Goal: Communication & Community: Answer question/provide support

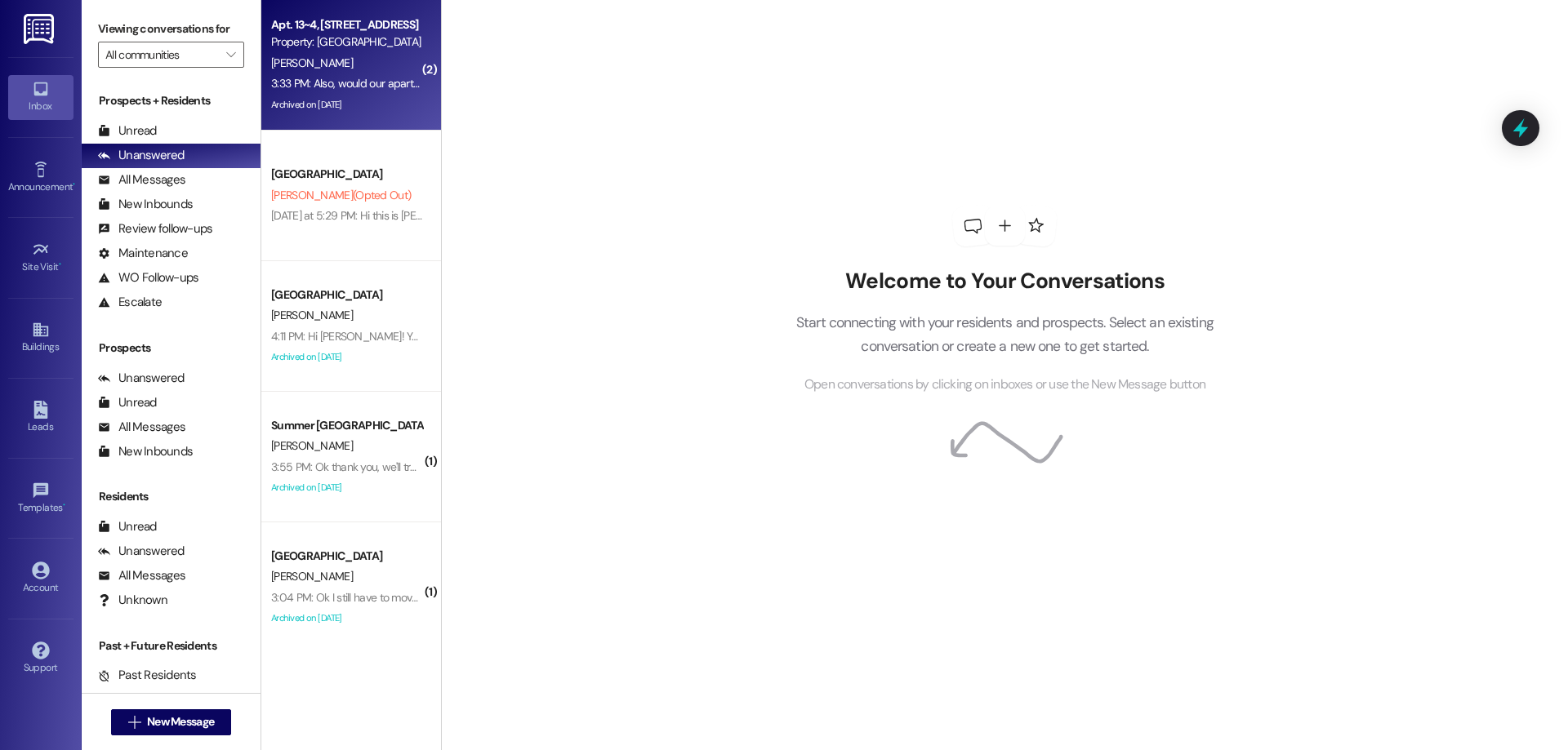
click at [349, 54] on div "L. Lund" at bounding box center [346, 62] width 154 height 20
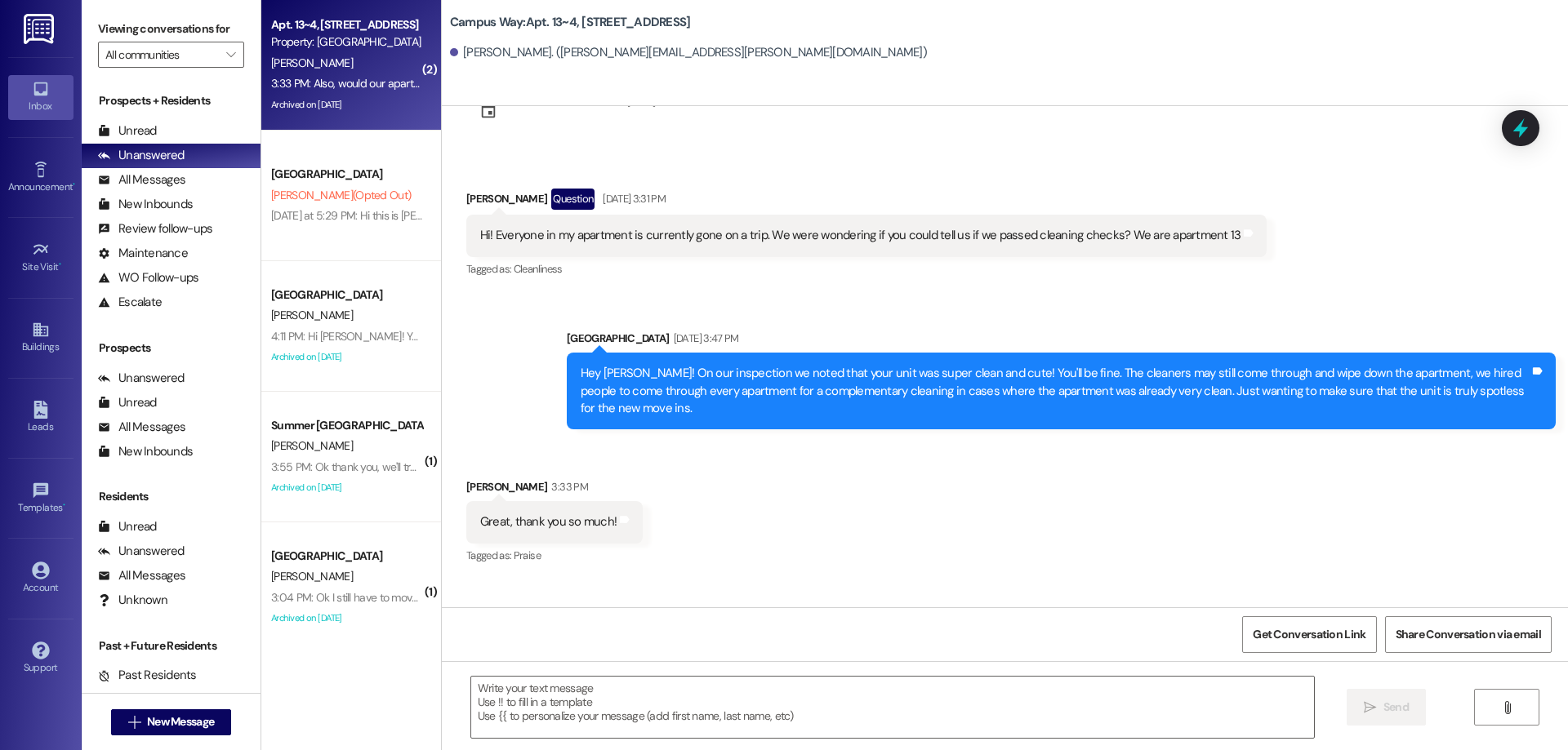
scroll to position [16995, 0]
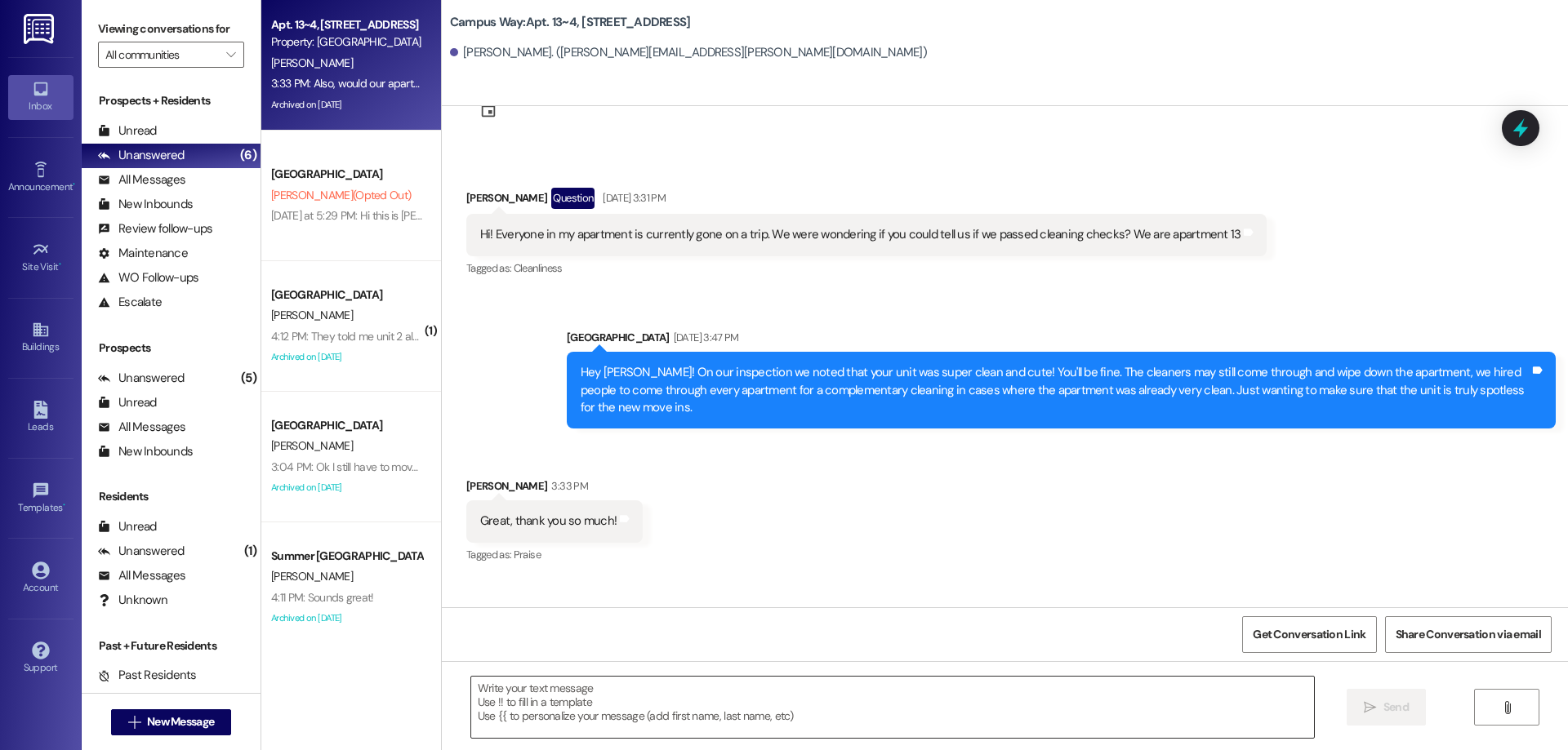
click at [591, 696] on textarea at bounding box center [892, 708] width 843 height 62
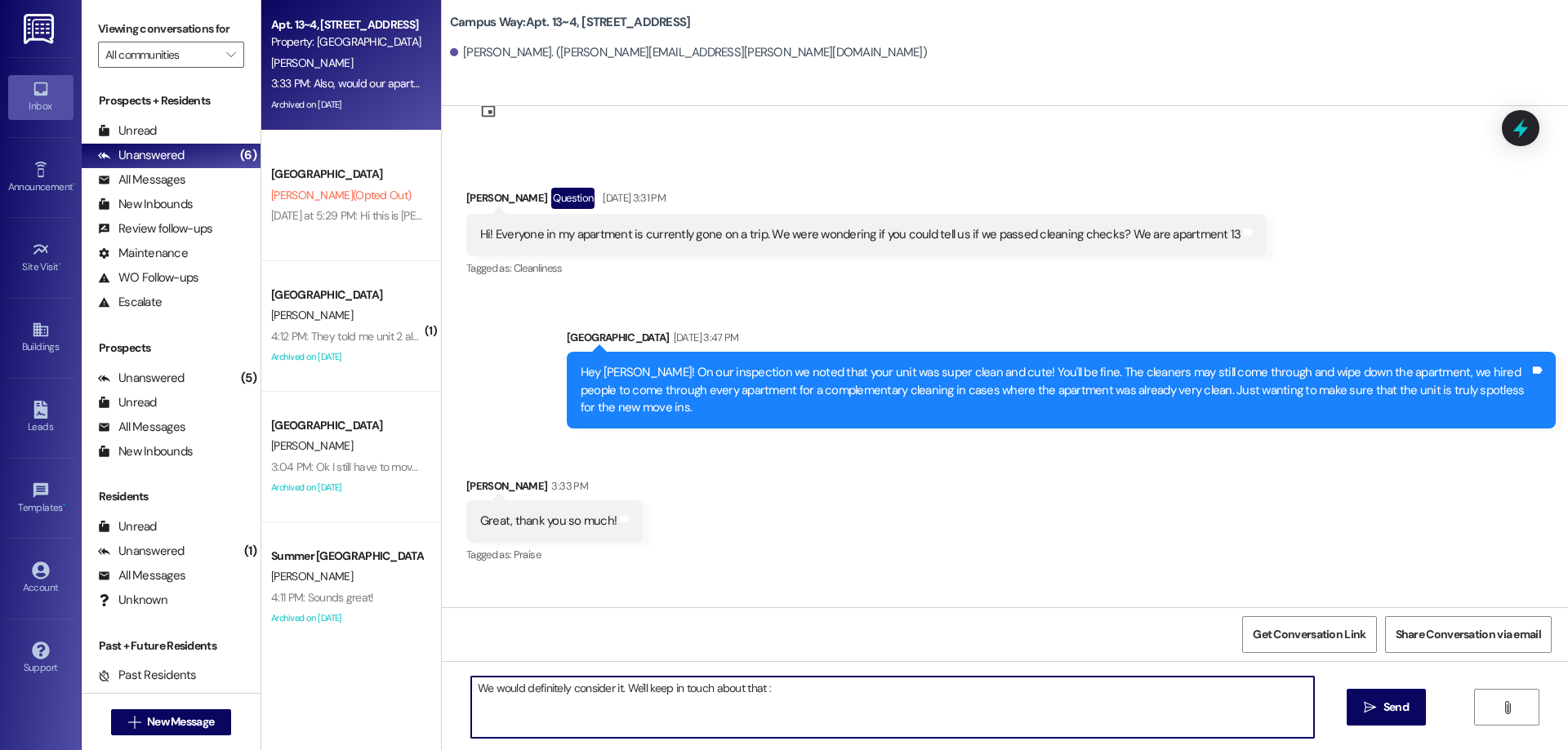
type textarea "We would definitely consider it. We'll keep in touch about that :)"
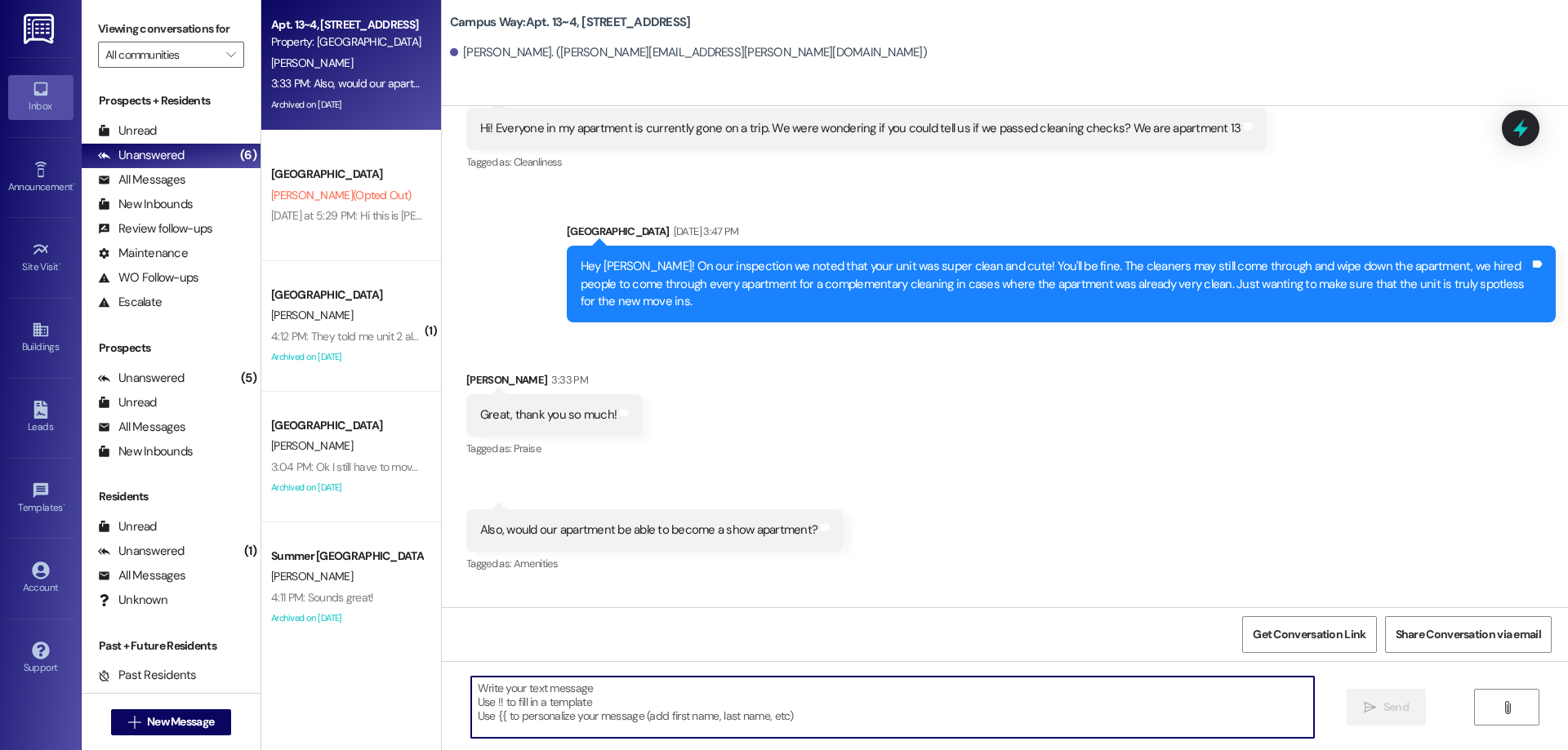
scroll to position [17108, 0]
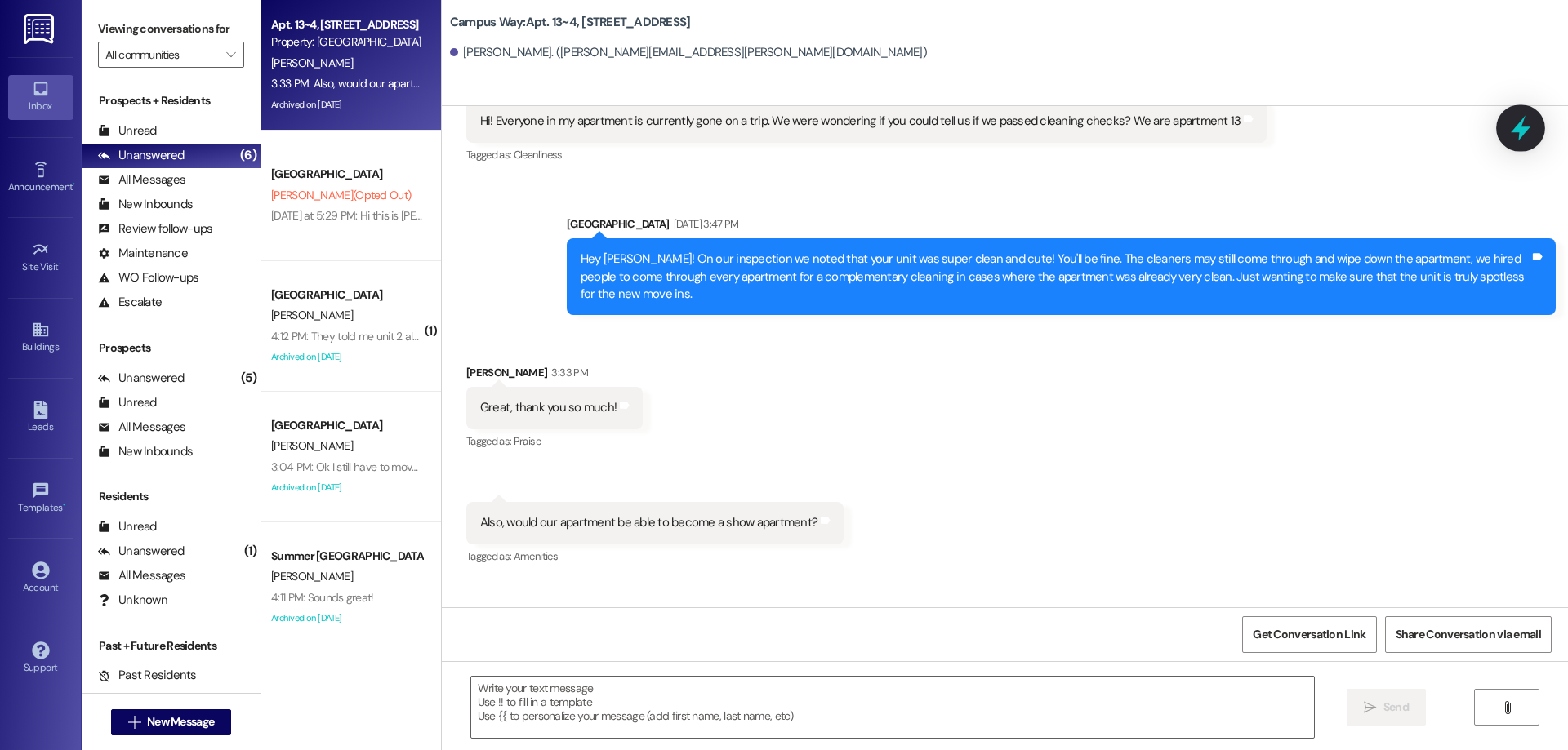
click at [1522, 131] on icon at bounding box center [1520, 129] width 19 height 26
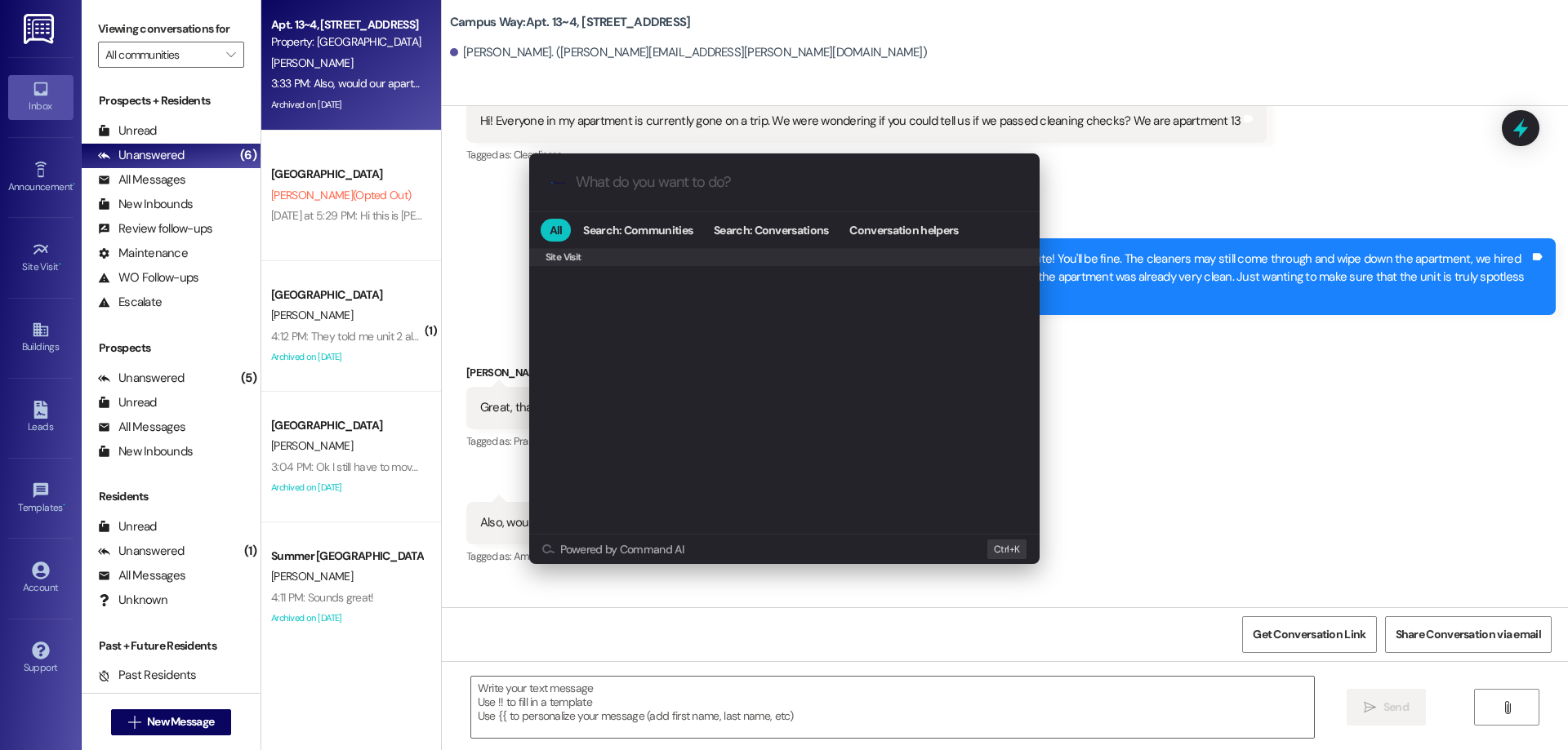
scroll to position [730, 0]
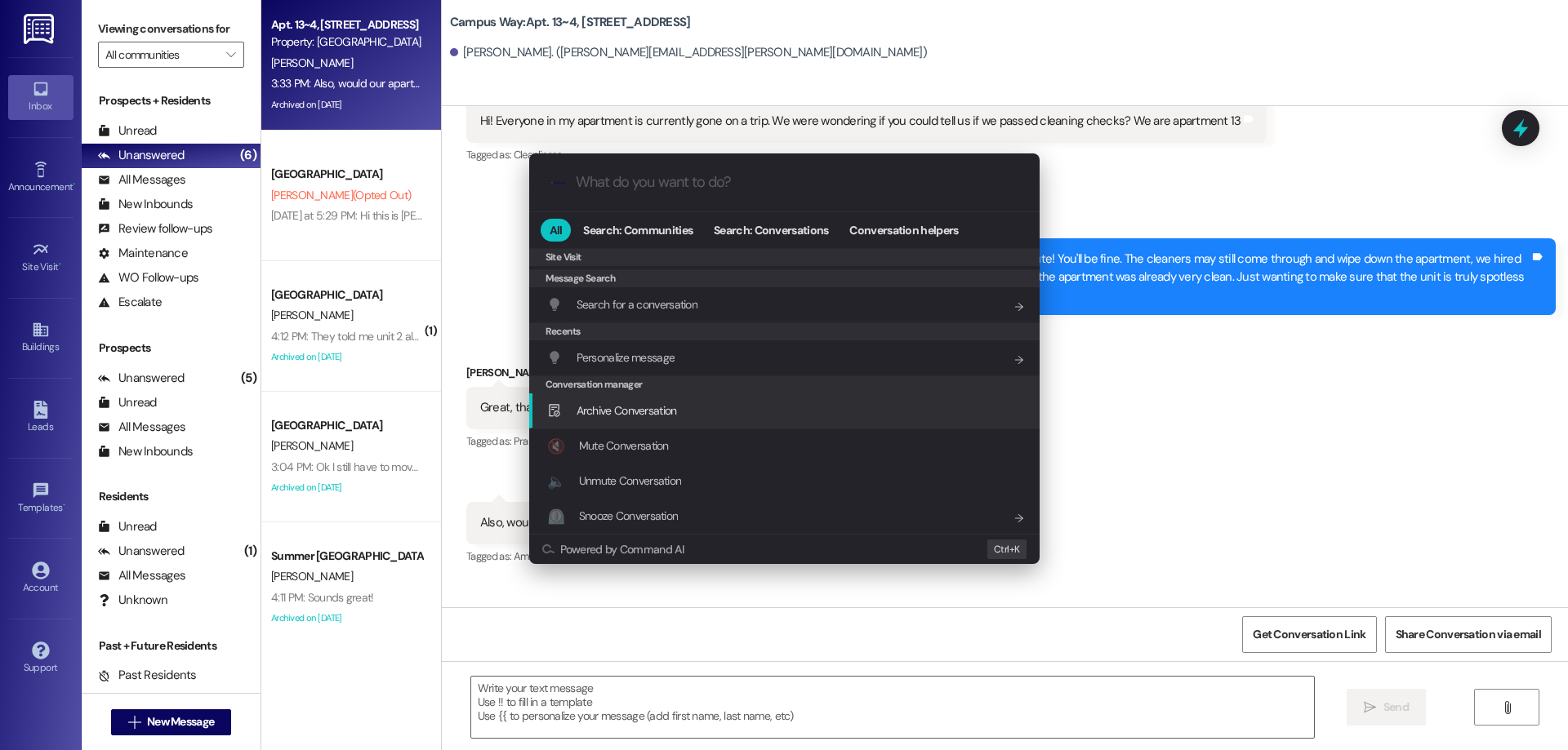
click at [630, 408] on span "Archive Conversation" at bounding box center [627, 410] width 100 height 15
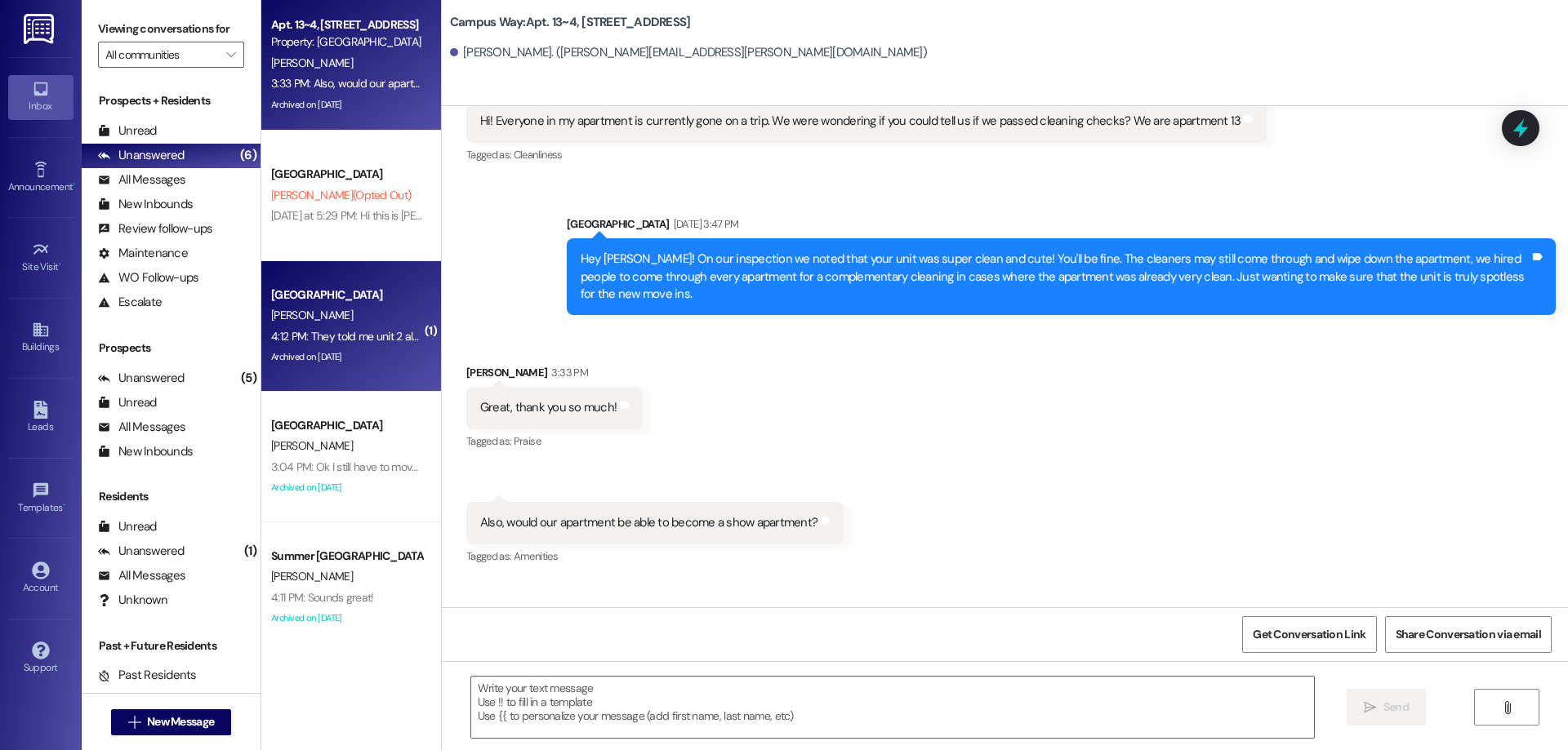
click at [394, 327] on div "4:12 PM: They told me unit 2 already. I should be there by 11am Tuesday 4:12 PM…" at bounding box center [346, 336] width 154 height 20
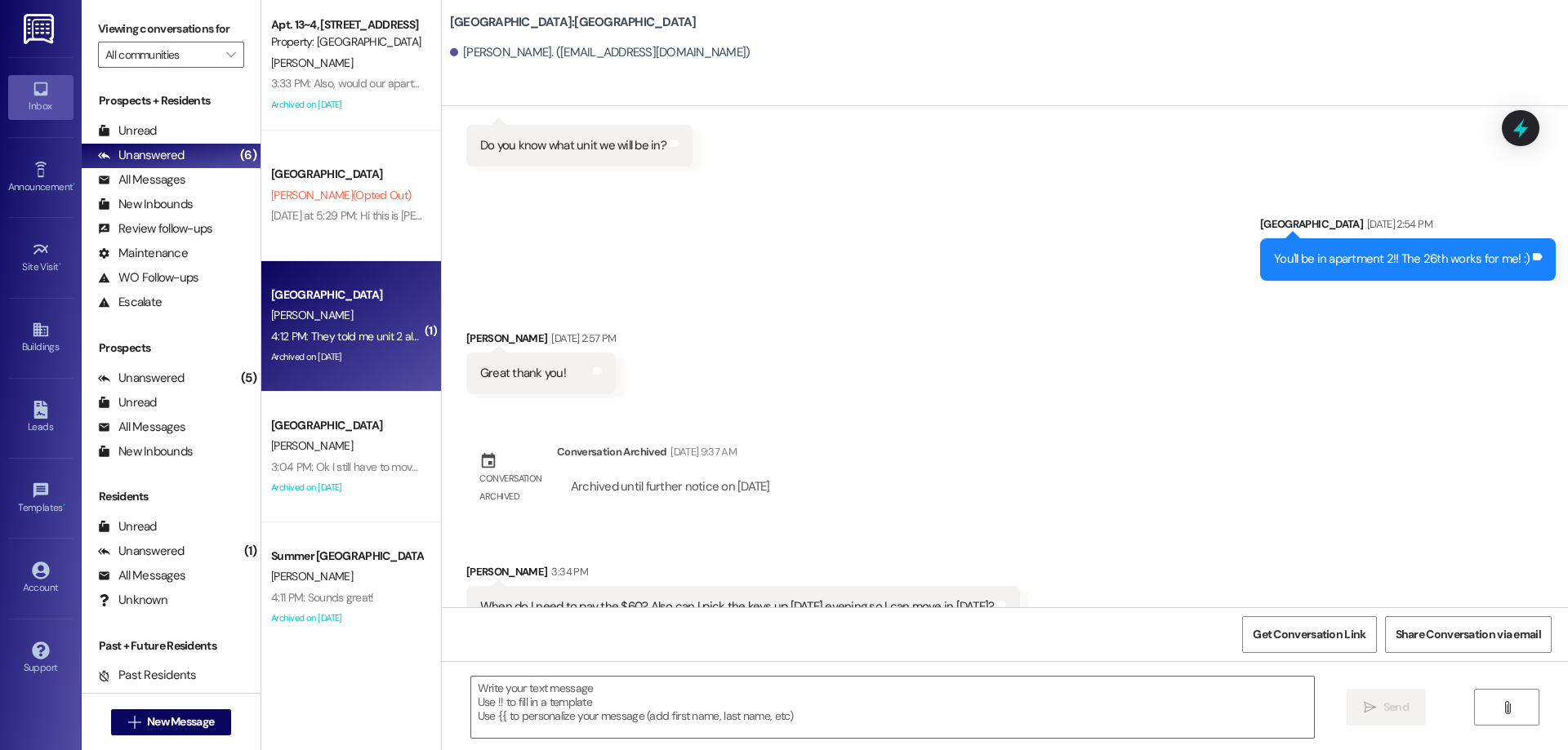
scroll to position [4334, 0]
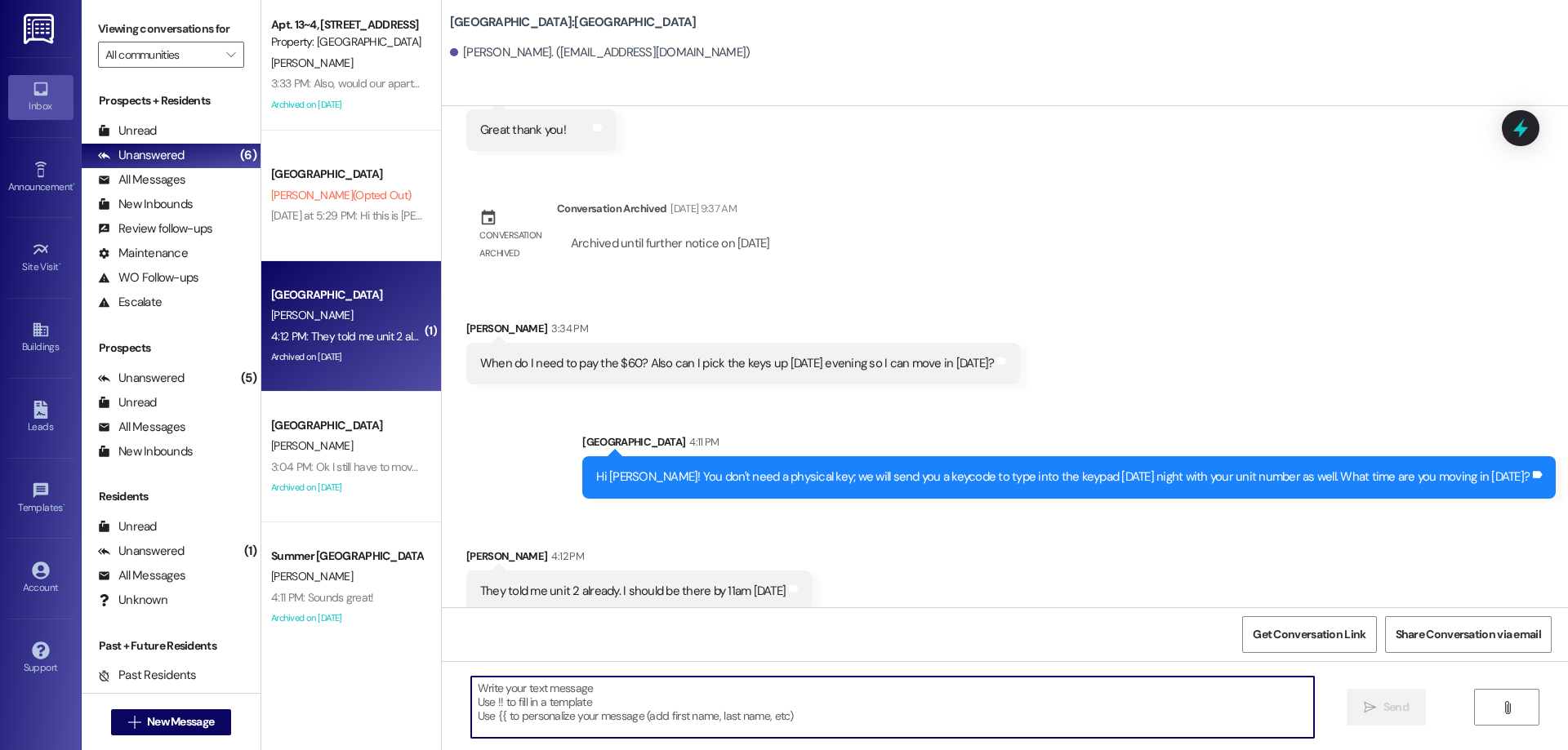
click at [708, 685] on textarea at bounding box center [892, 708] width 843 height 62
click at [1006, 695] on textarea at bounding box center [892, 708] width 843 height 62
type textarea "P"
click at [1528, 129] on icon at bounding box center [1520, 129] width 28 height 28
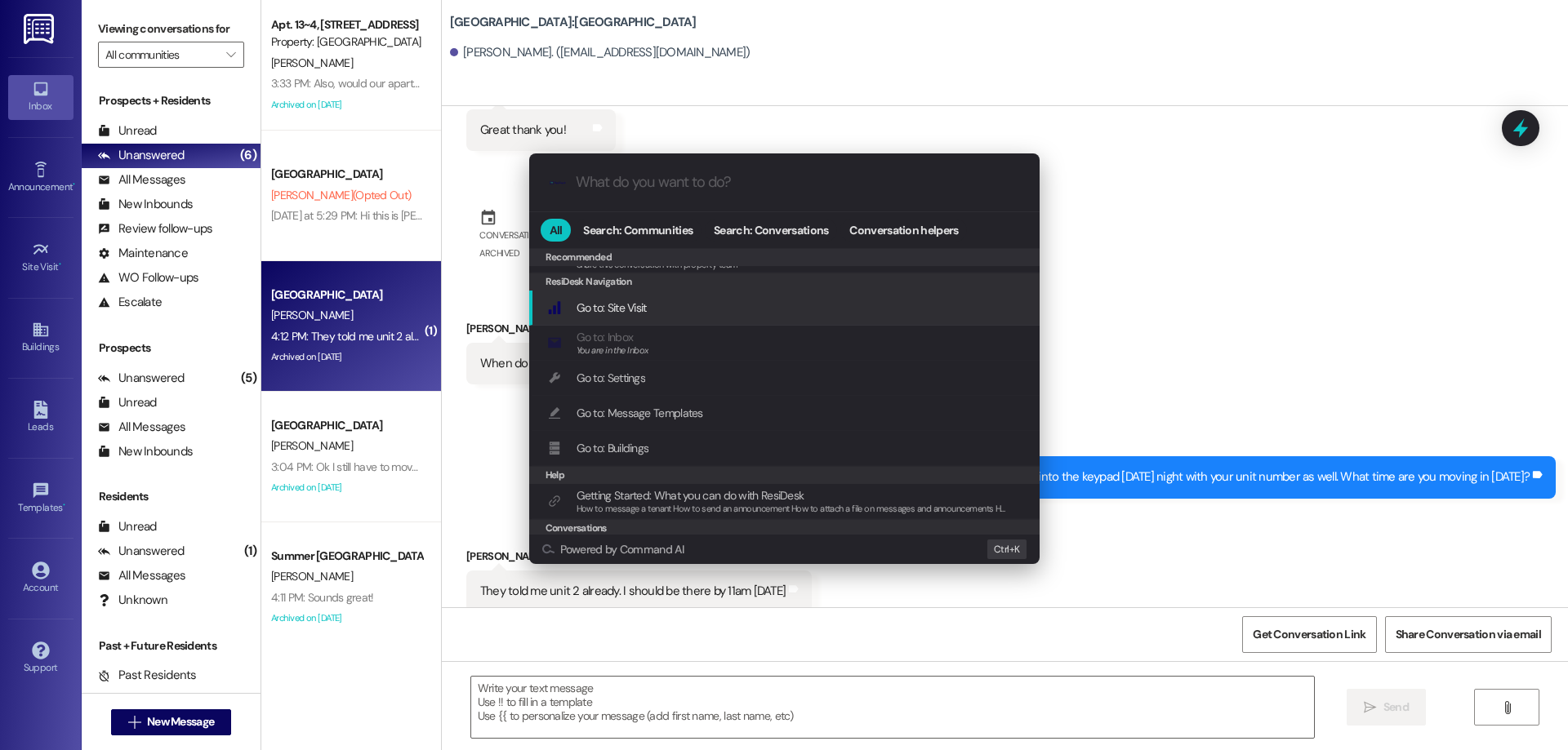
scroll to position [730, 0]
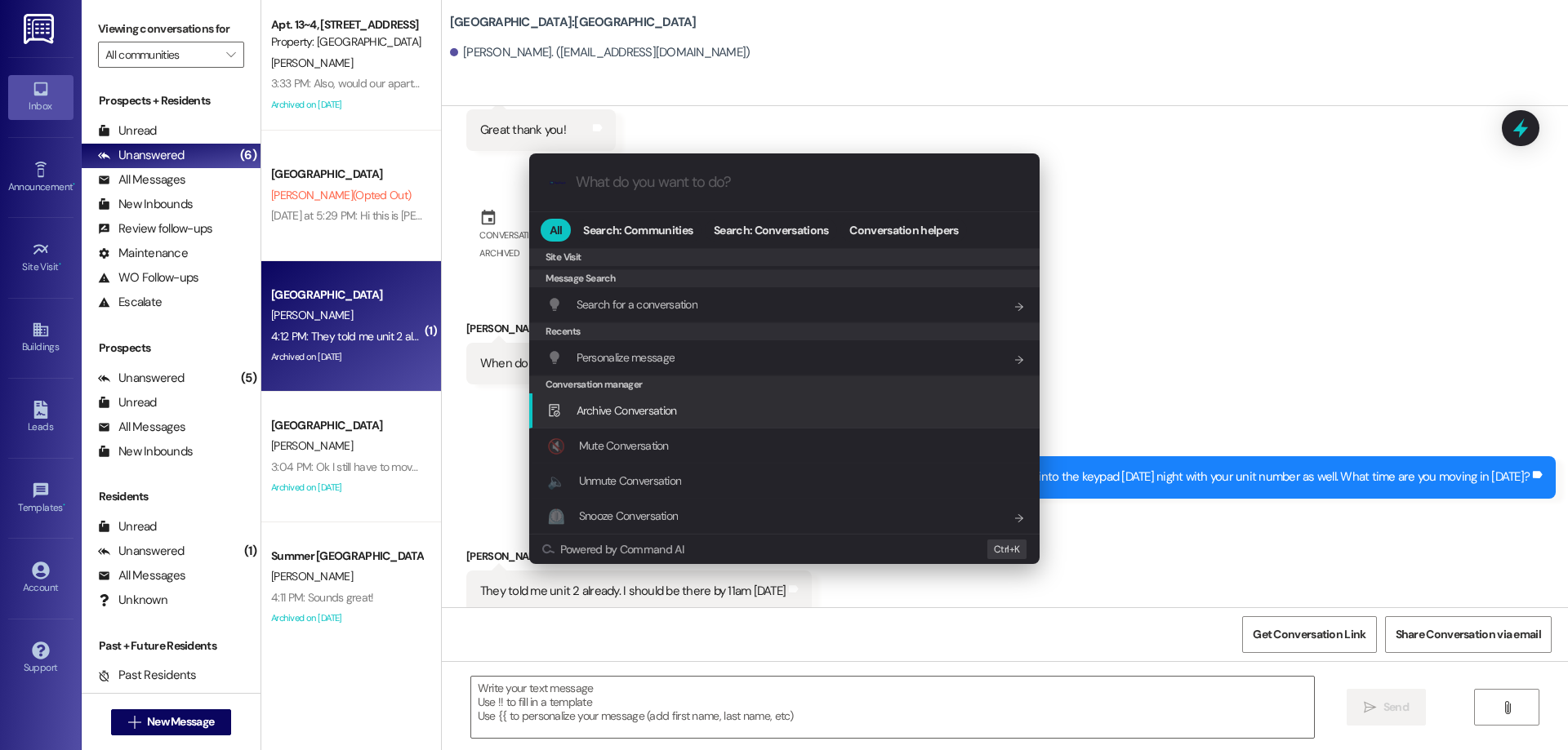
click at [681, 415] on div "Archive Conversation Add shortcut" at bounding box center [785, 410] width 478 height 18
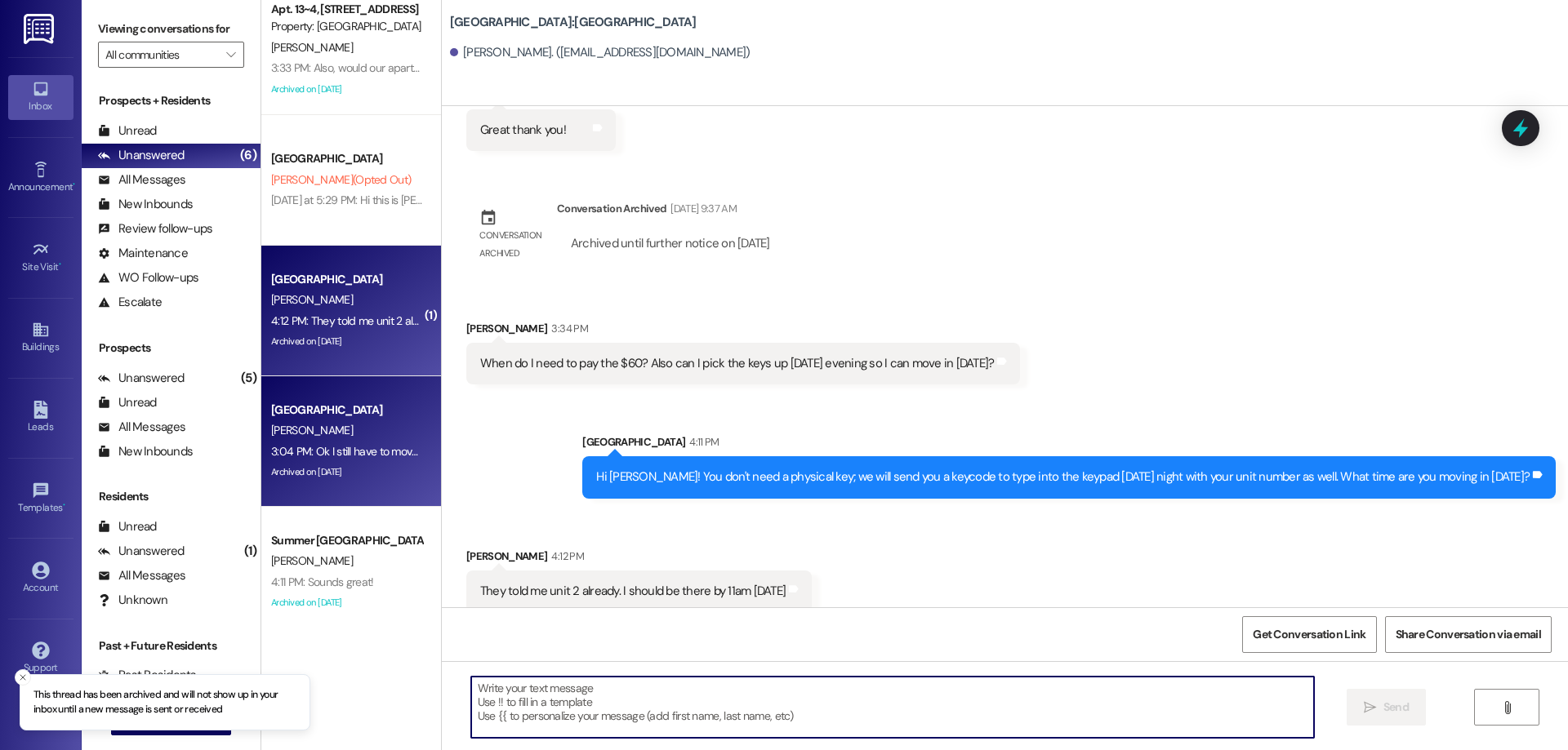
scroll to position [18, 0]
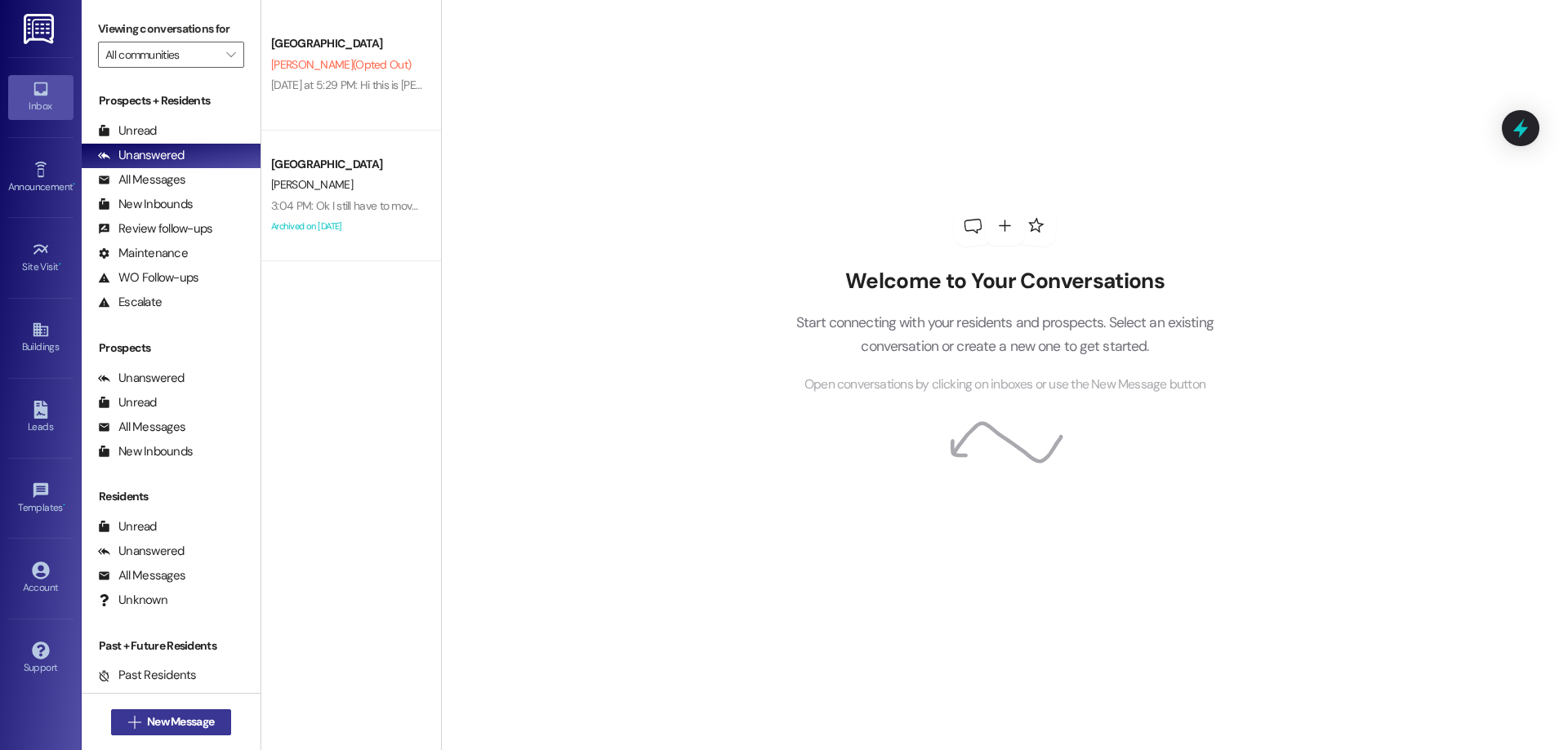
click at [194, 730] on span "New Message" at bounding box center [180, 722] width 67 height 17
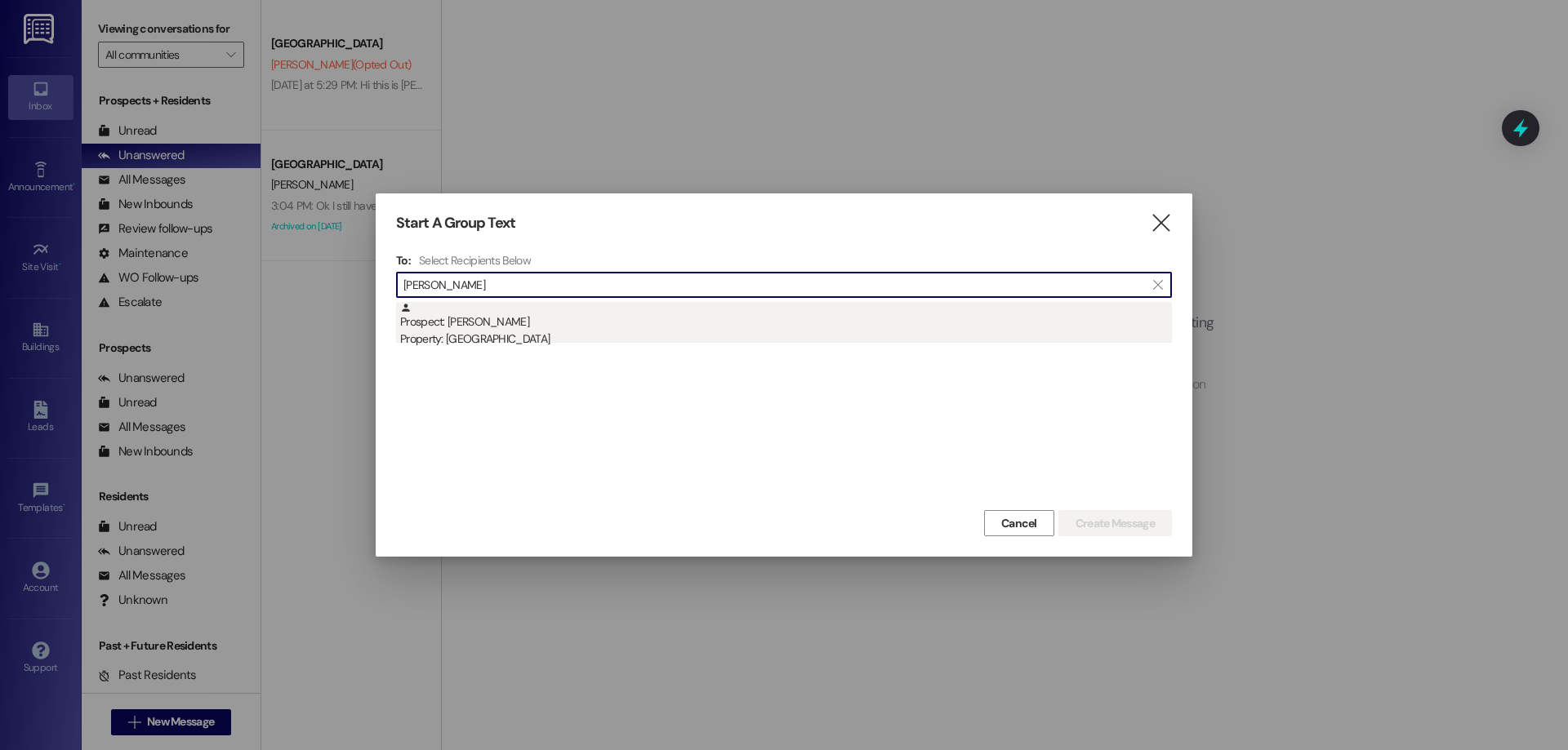
type input "[PERSON_NAME]"
click at [712, 329] on div "Prospect: [PERSON_NAME] Property: [GEOGRAPHIC_DATA]" at bounding box center [785, 325] width 772 height 47
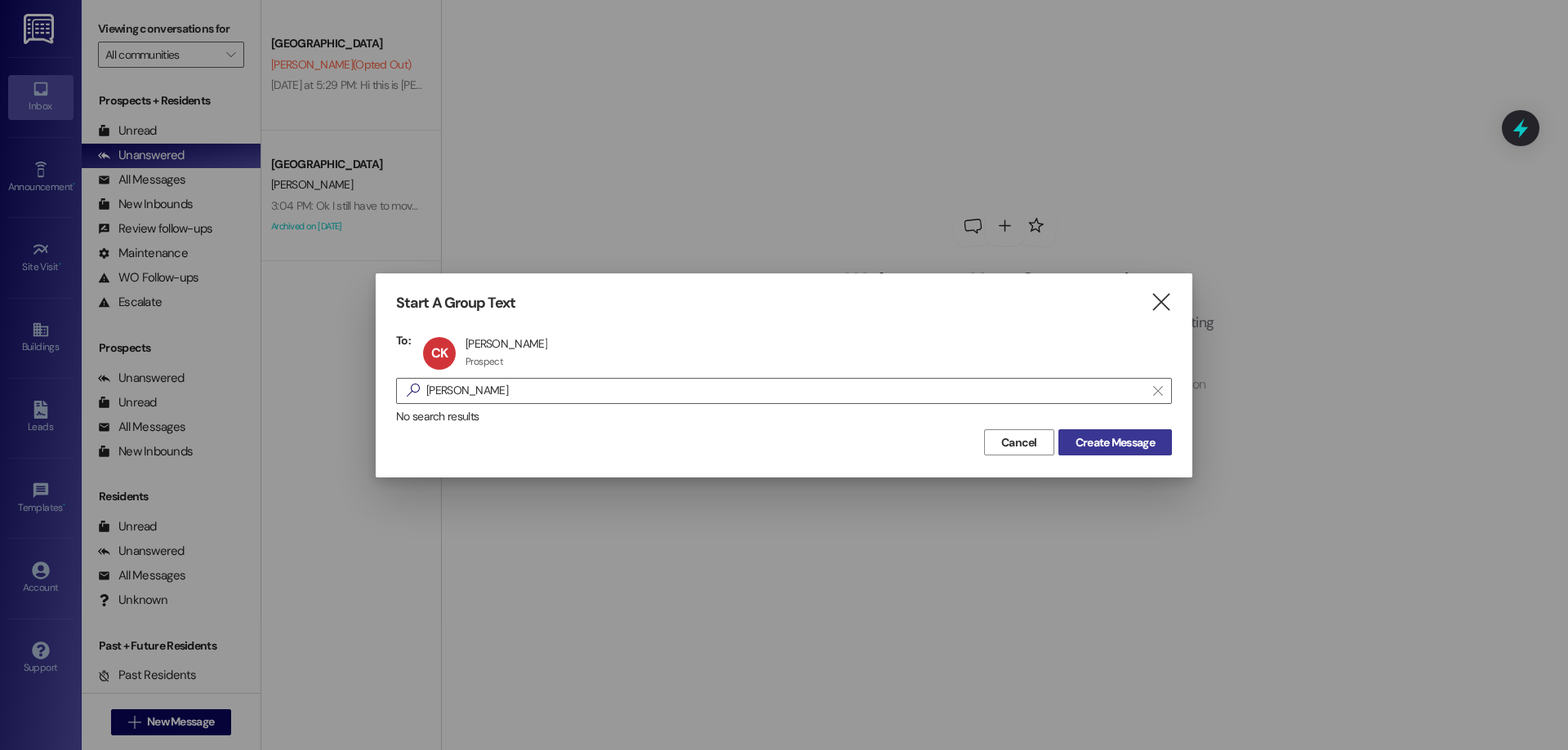
click at [1159, 442] on button "Create Message" at bounding box center [1115, 443] width 114 height 26
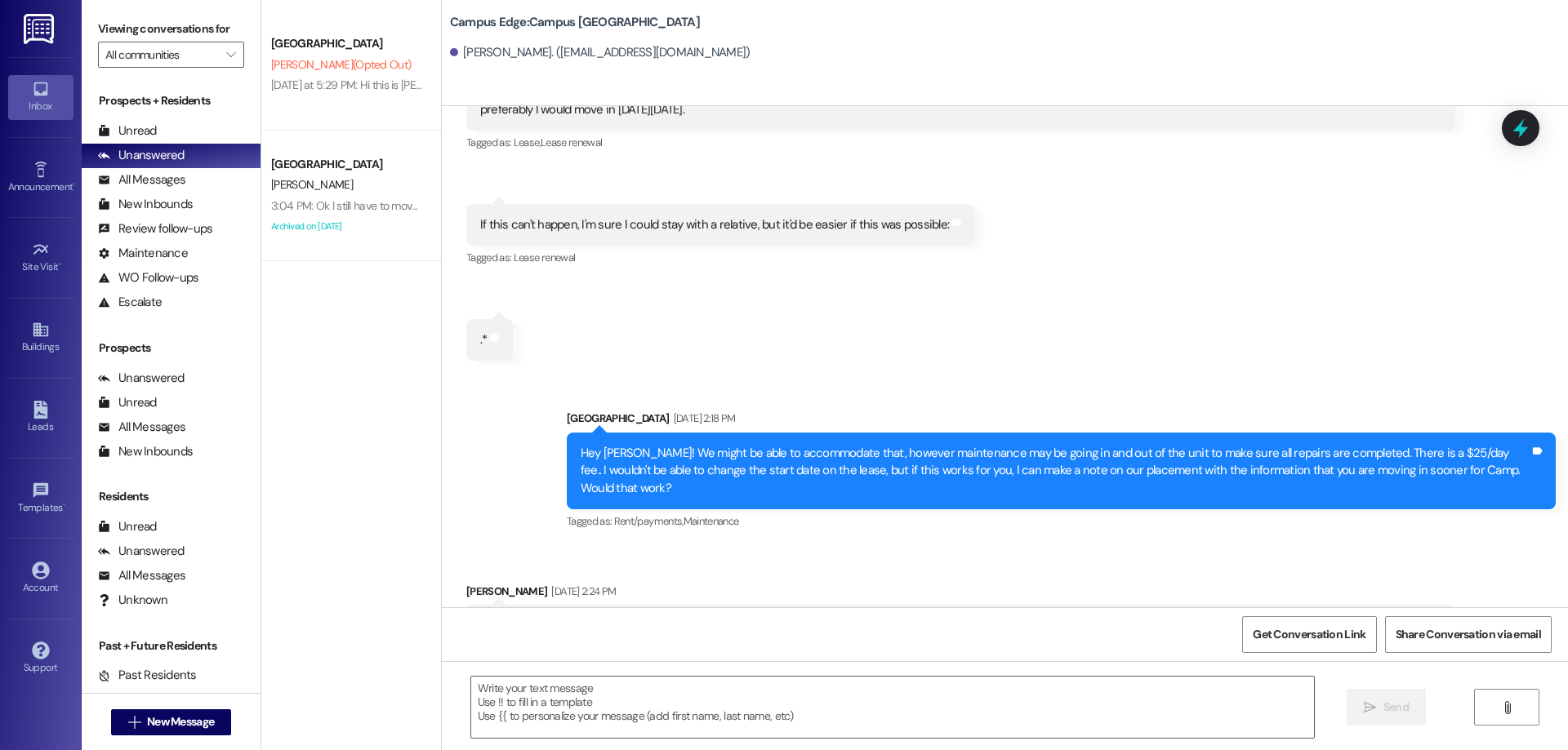
scroll to position [1166, 0]
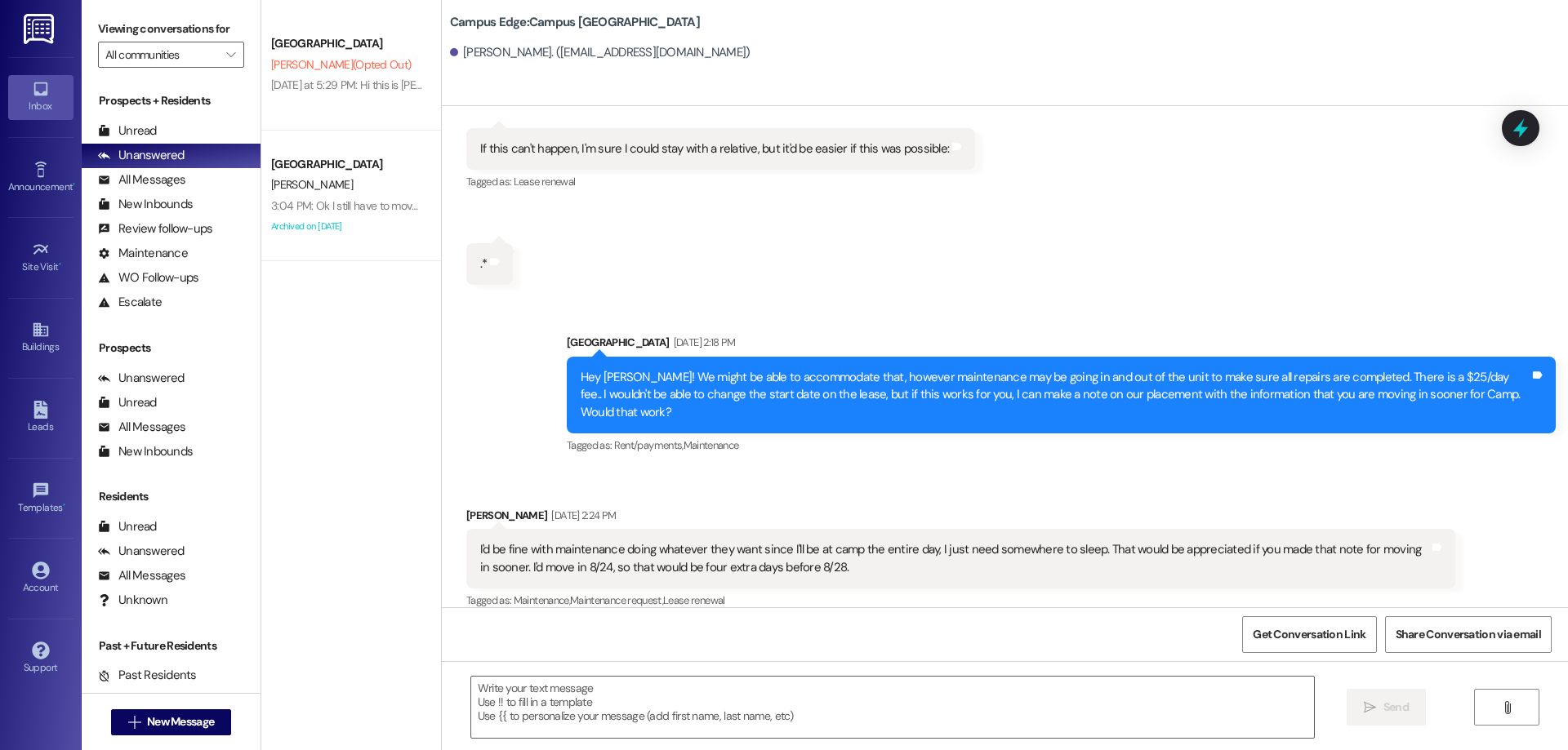
click at [770, 672] on div " Send " at bounding box center [1005, 722] width 1126 height 122
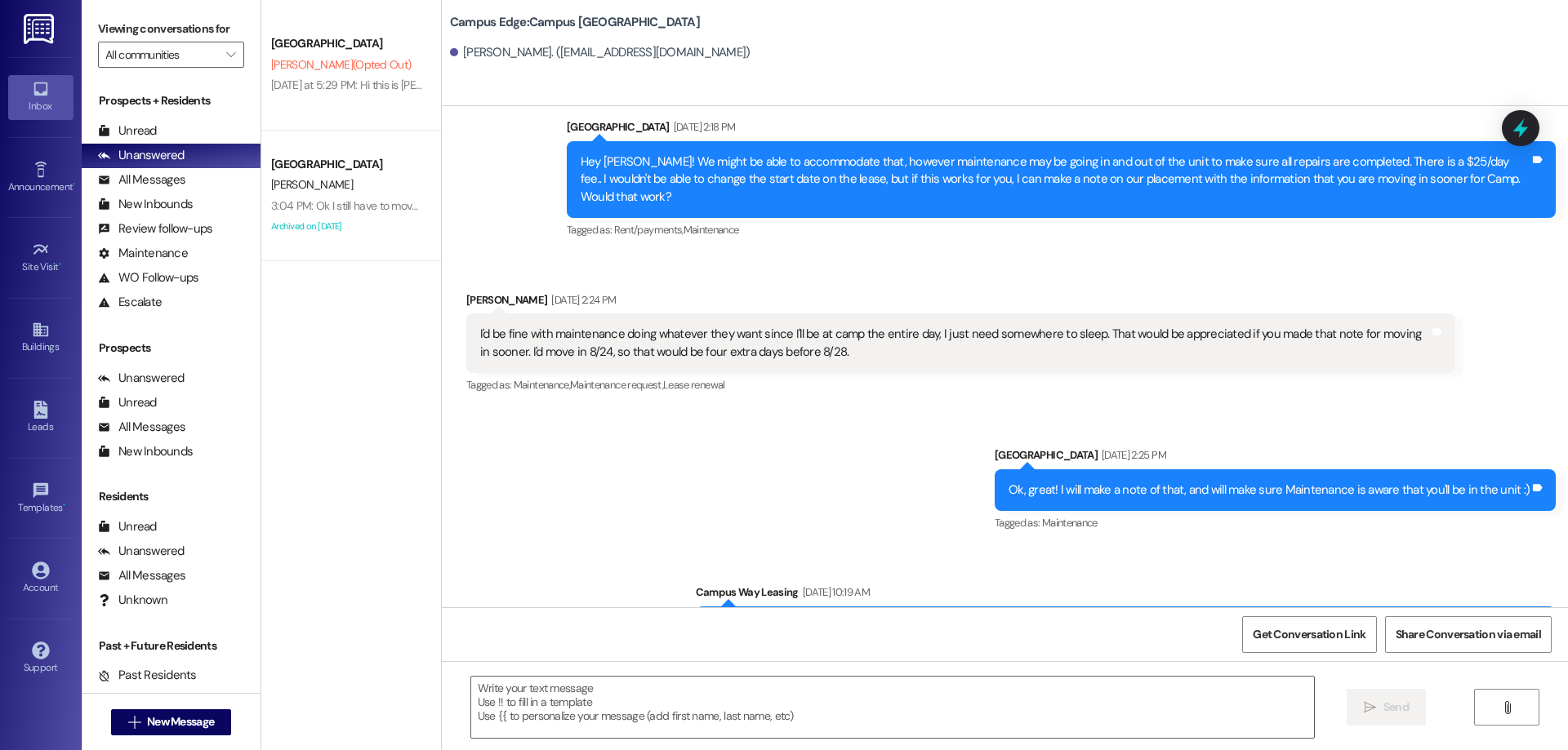
scroll to position [1582, 0]
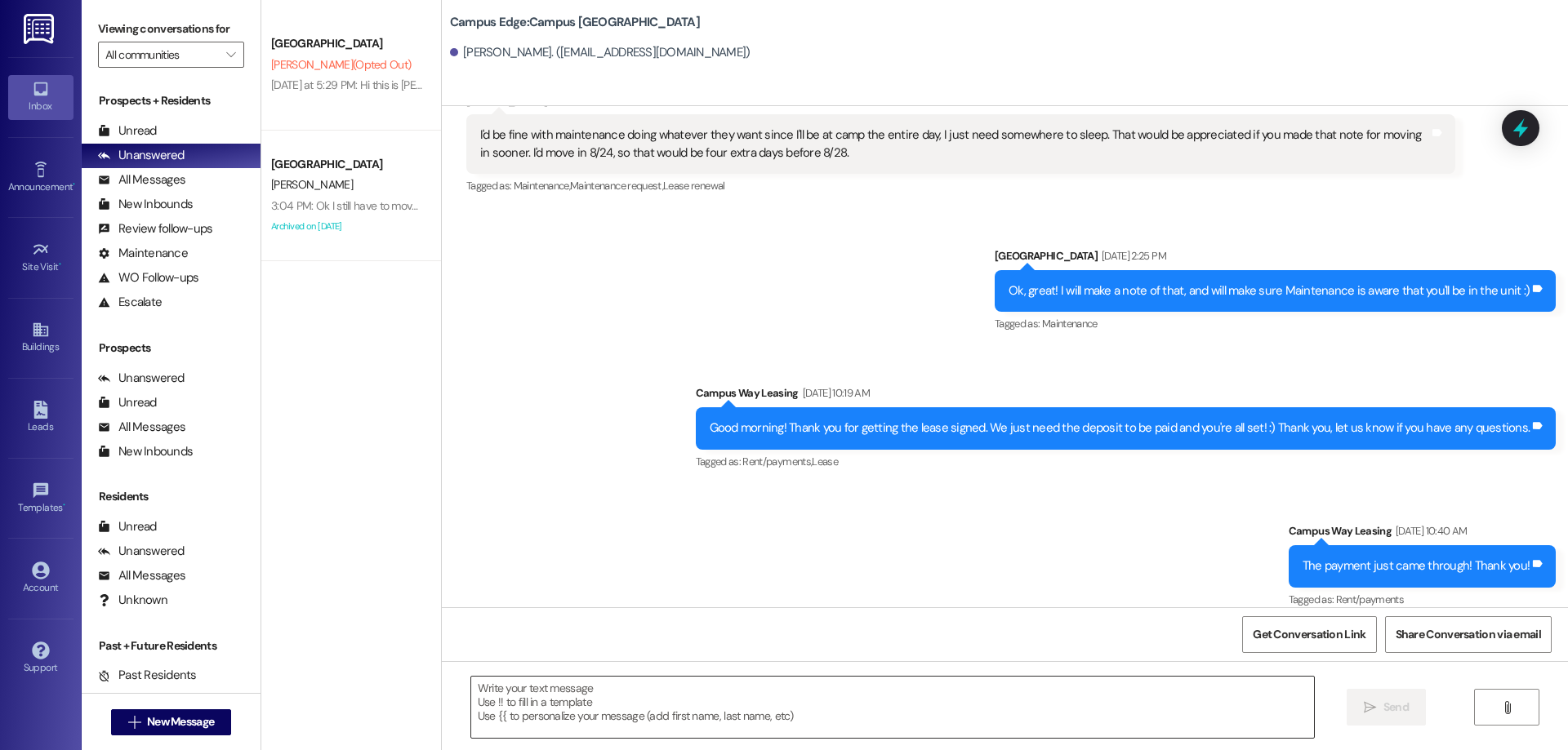
click at [920, 720] on textarea at bounding box center [892, 708] width 843 height 62
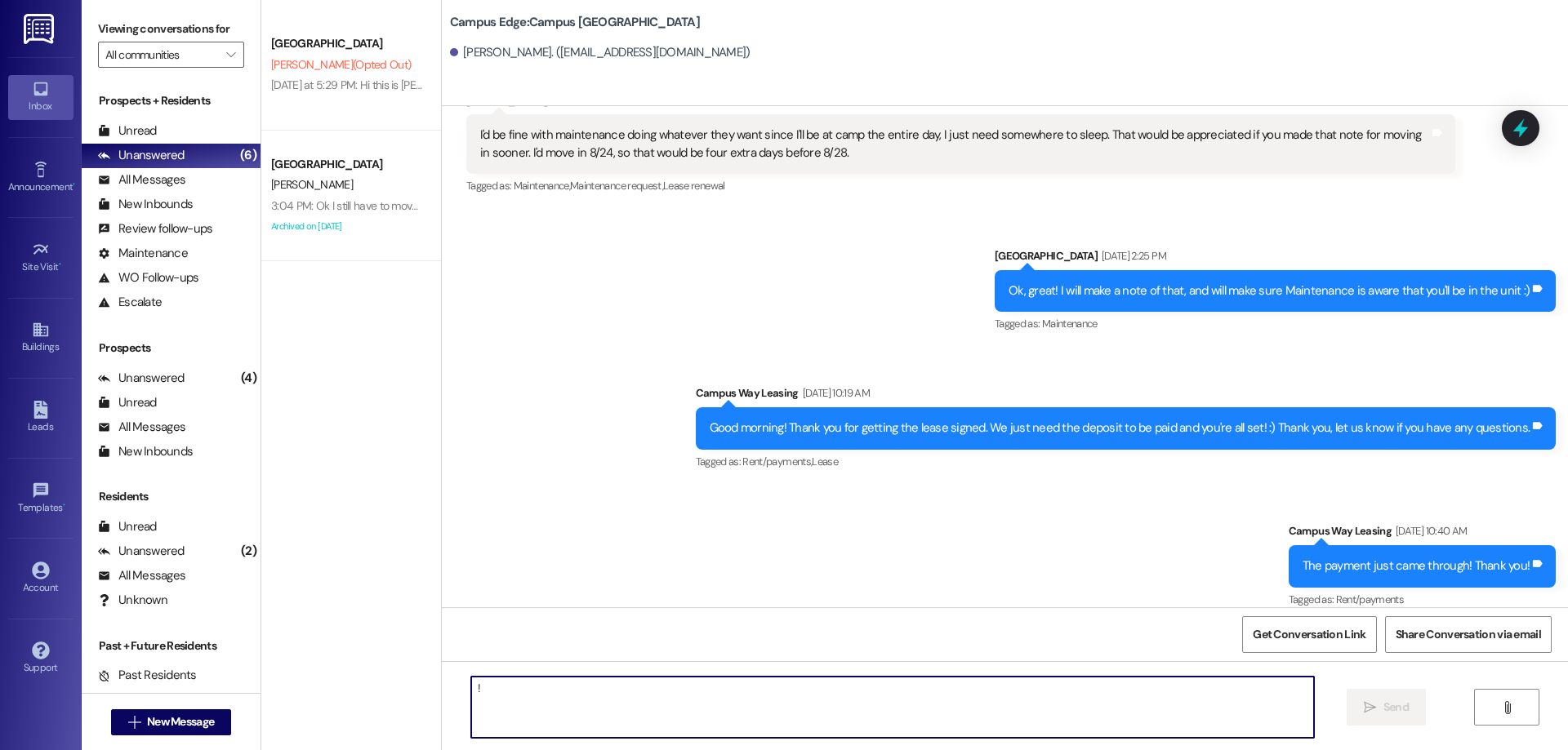
type textarea "!!"
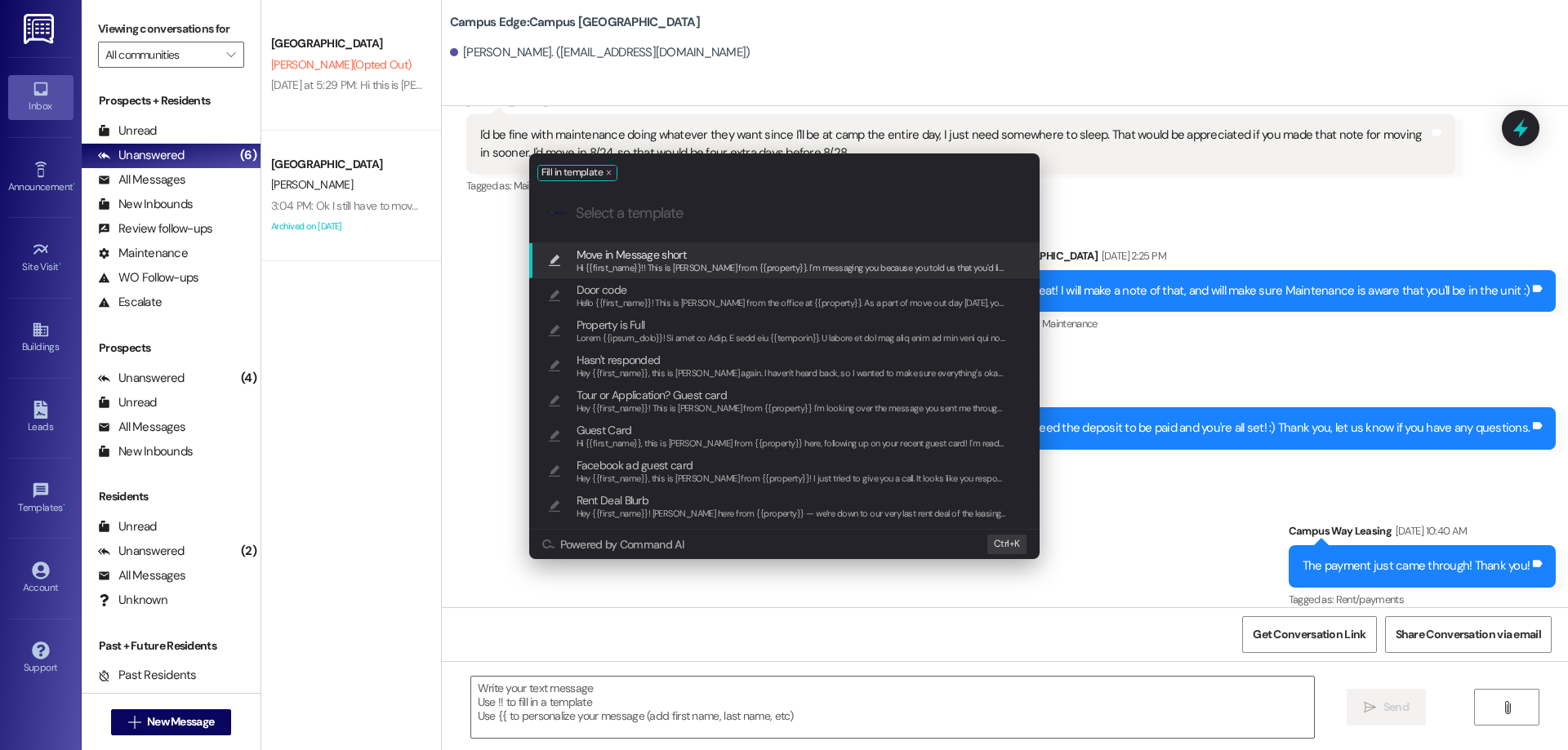
click at [728, 265] on span "Hi {{first_name}}!! This is [PERSON_NAME] from {{property}}. I'm messaging you …" at bounding box center [1478, 268] width 1804 height 11
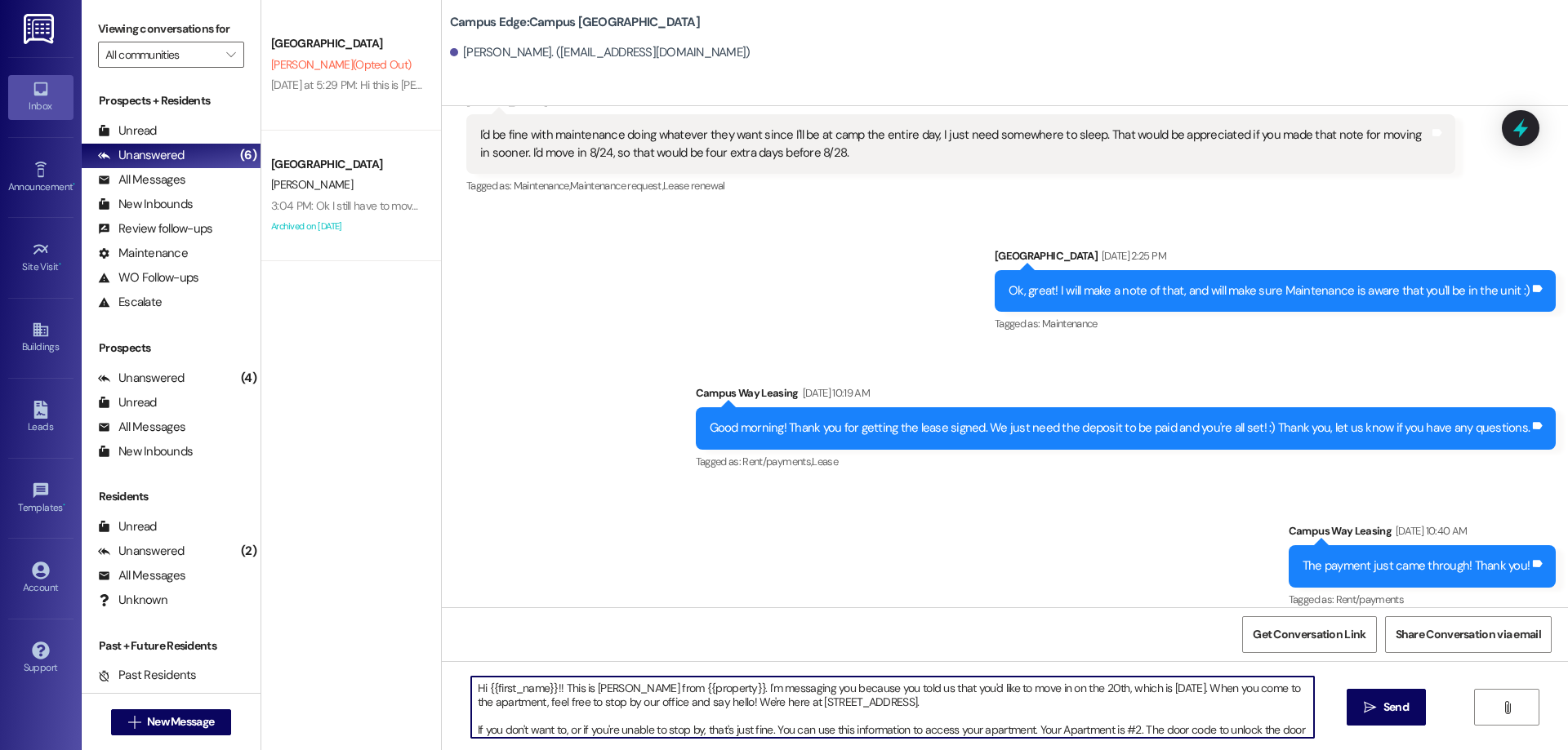
click at [1049, 686] on textarea "Hi {{first_name}}!! This is [PERSON_NAME] from {{property}}. I'm messaging you …" at bounding box center [892, 708] width 843 height 62
click at [1057, 692] on textarea "Hi {{first_name}}!! This is [PERSON_NAME] from {{property}}. I'm messaging you …" at bounding box center [892, 708] width 843 height 62
click at [658, 705] on textarea "Hi {{first_name}}!! This is [PERSON_NAME] from {{property}}. I'm messaging you …" at bounding box center [892, 708] width 843 height 62
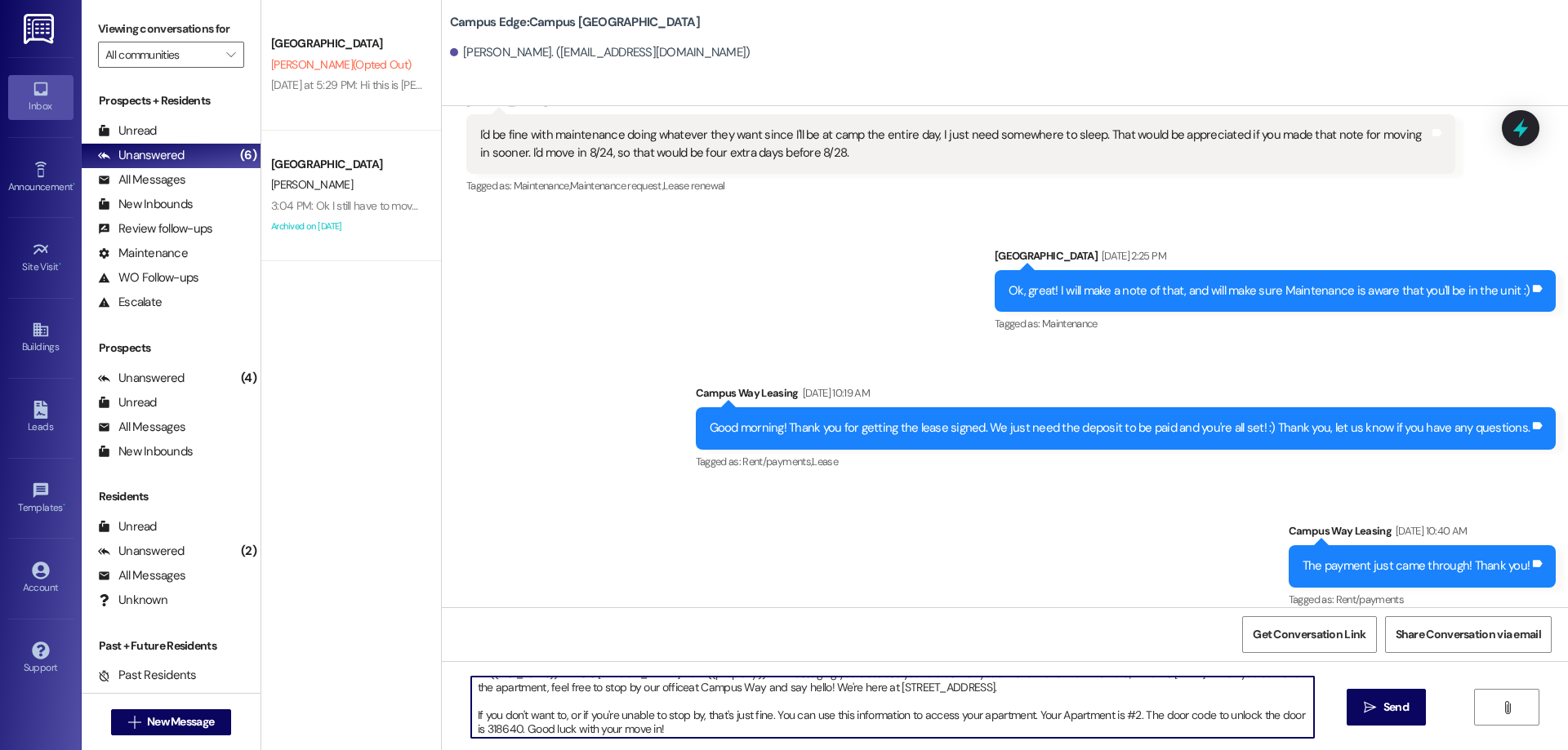
scroll to position [18, 0]
click at [1130, 710] on textarea "Hi {{first_name}}!! This is [PERSON_NAME] from {{property}}. I'm messaging you …" at bounding box center [892, 708] width 843 height 62
drag, startPoint x: 503, startPoint y: 736, endPoint x: 777, endPoint y: 688, distance: 278.2
click at [777, 688] on textarea "Hi {{first_name}}!! This is [PERSON_NAME] from {{property}}. I'm messaging you …" at bounding box center [892, 708] width 843 height 62
drag, startPoint x: 533, startPoint y: 724, endPoint x: 500, endPoint y: 733, distance: 34.2
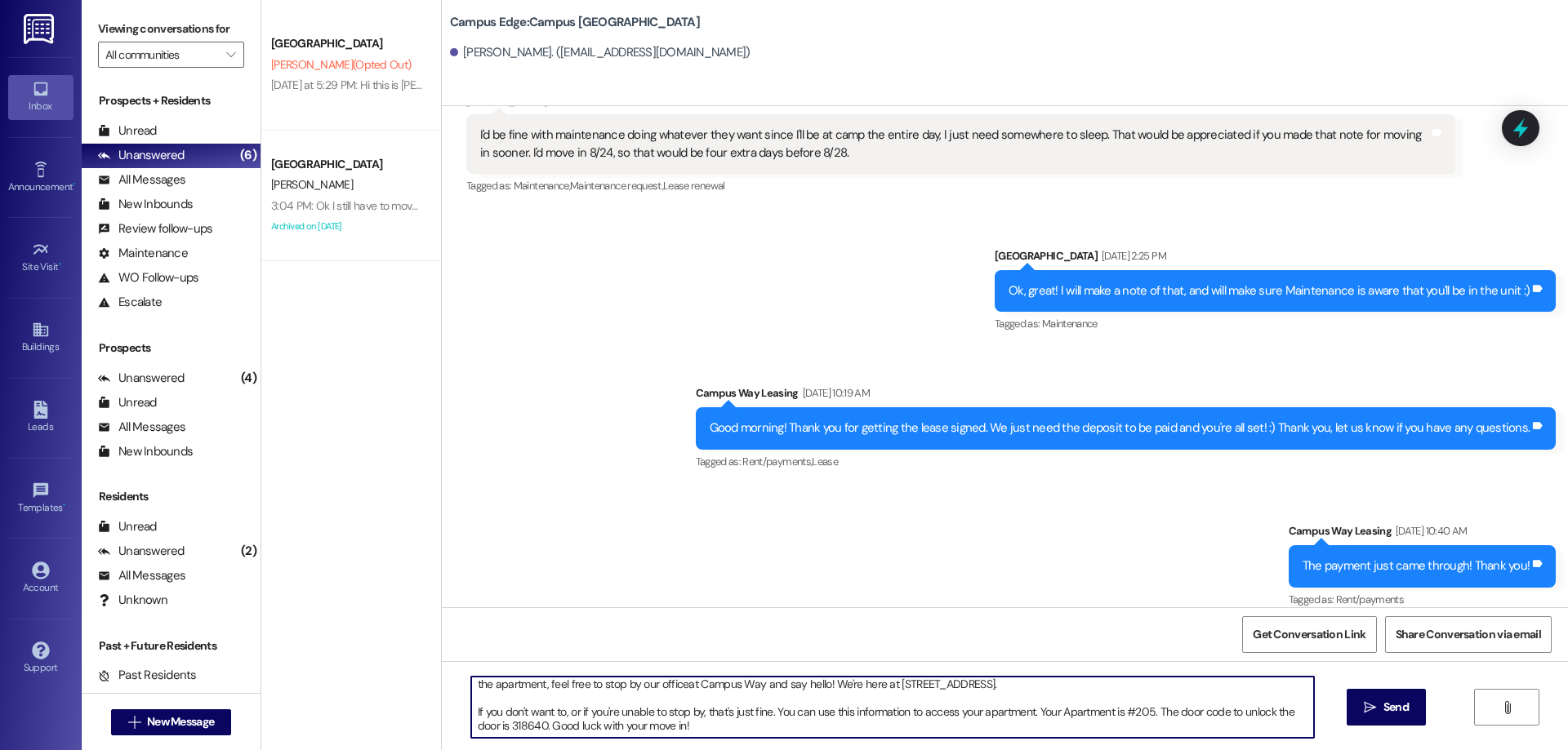
click at [500, 733] on textarea "Hi {{first_name}}!! This is [PERSON_NAME] from {{property}}. I'm messaging you …" at bounding box center [892, 708] width 843 height 62
paste textarea "801734"
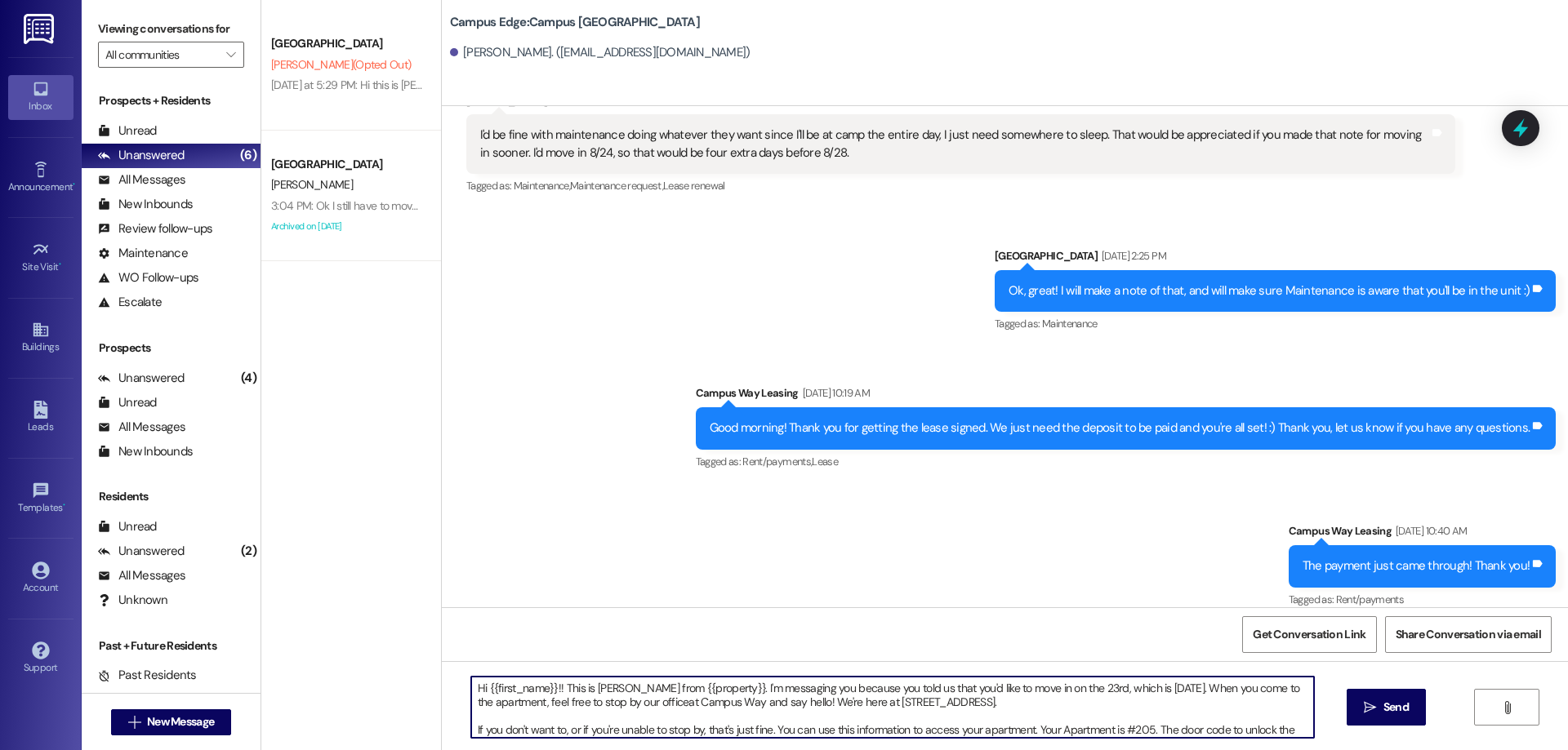
drag, startPoint x: 745, startPoint y: 729, endPoint x: 379, endPoint y: 659, distance: 372.6
click at [375, 665] on div "Campus Way Prospect [PERSON_NAME] (Opted Out) [DATE] at 5:29 PM: Hi this is [PE…" at bounding box center [915, 375] width 1307 height 750
click at [876, 695] on textarea "Hi {{first_name}}!! This is [PERSON_NAME] from {{property}}. I'm messaging you …" at bounding box center [892, 708] width 843 height 62
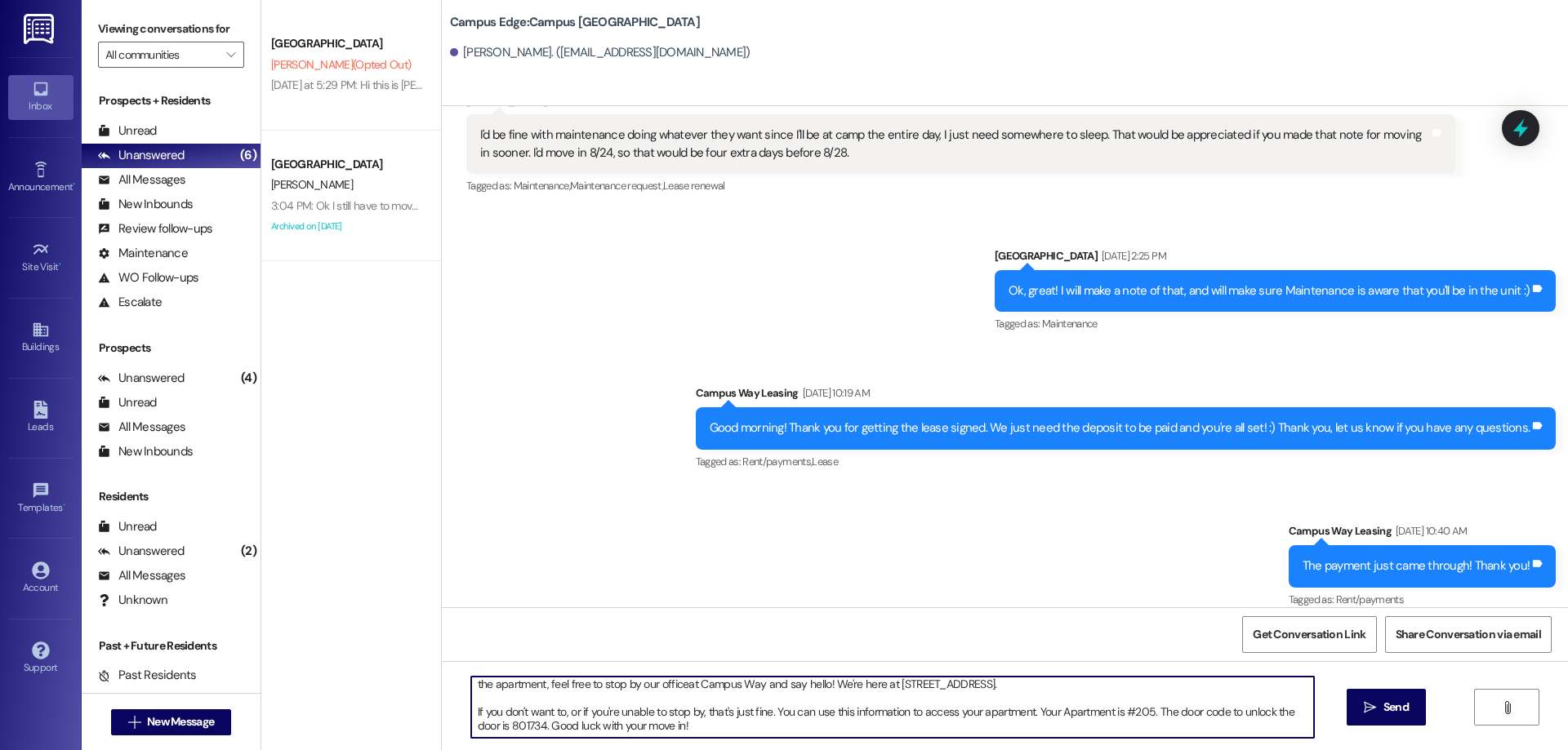
click at [1089, 722] on textarea "Hi {{first_name}}!! This is [PERSON_NAME] from {{property}}. I'm messaging you …" at bounding box center [892, 708] width 843 height 62
type textarea "Hi {{first_name}}!! This is [PERSON_NAME] from {{property}}. I'm messaging you …"
click at [1394, 703] on span "Send" at bounding box center [1395, 707] width 26 height 17
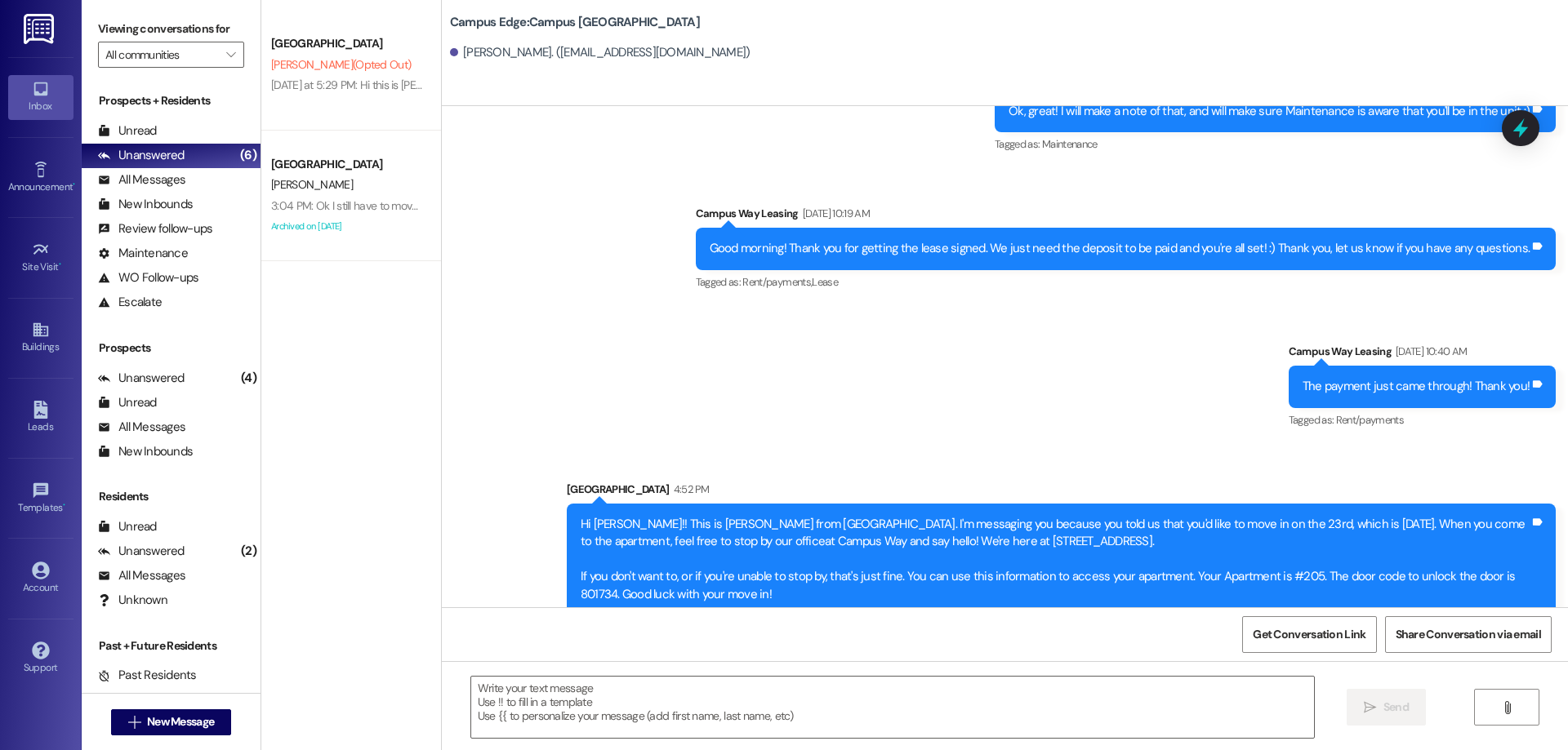
scroll to position [1765, 0]
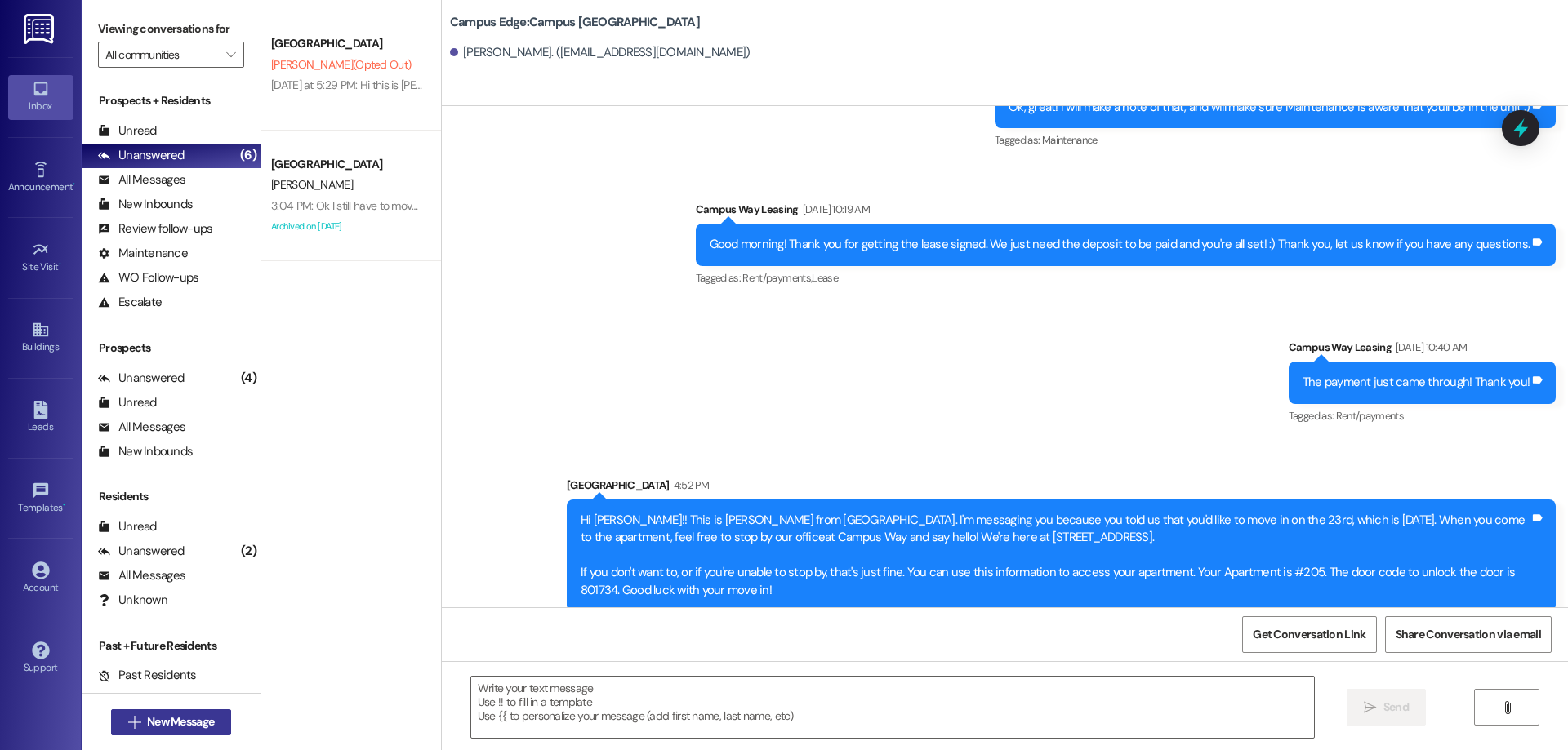
click at [203, 721] on span "New Message" at bounding box center [180, 722] width 67 height 17
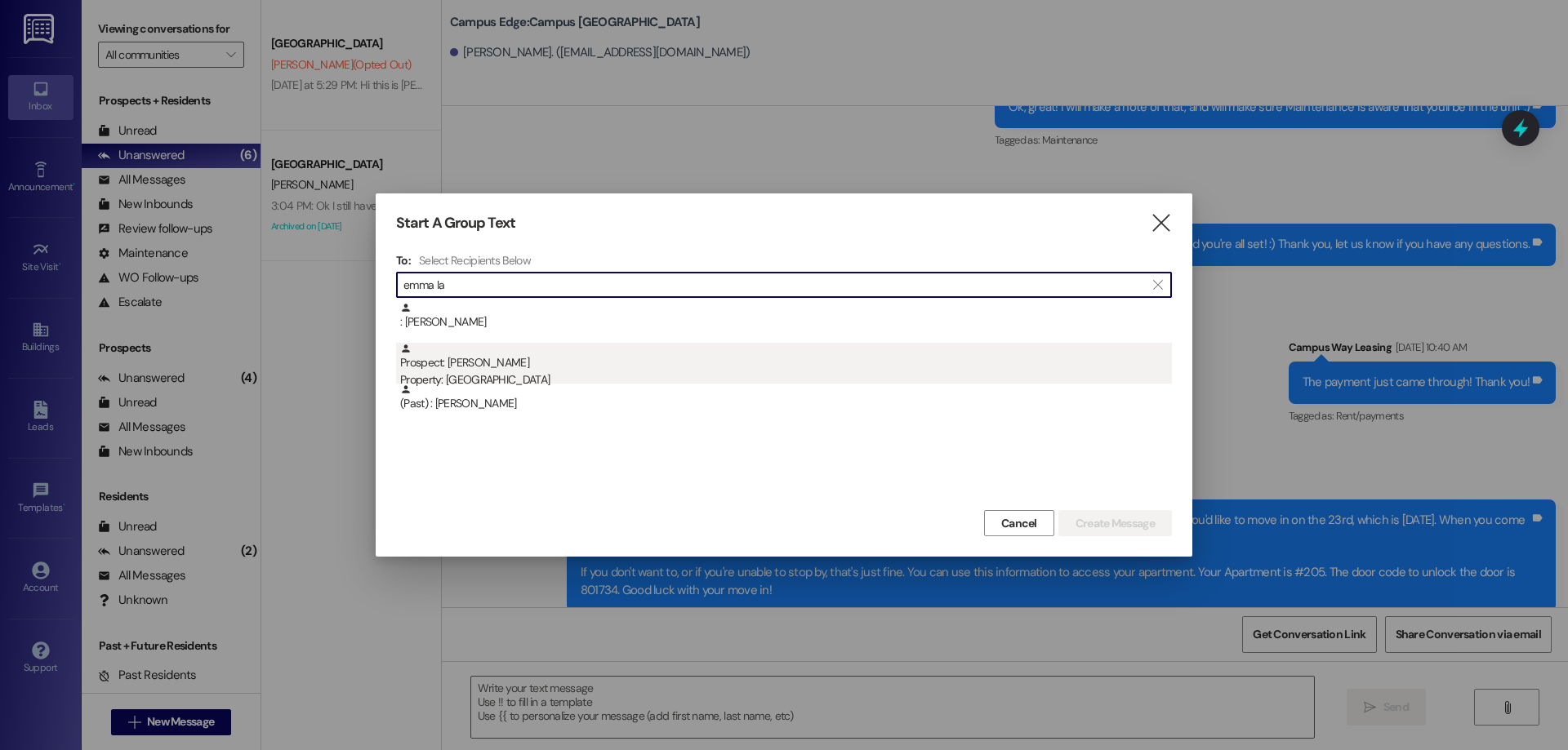
type input "emma la"
click at [554, 372] on div "Property: [GEOGRAPHIC_DATA]" at bounding box center [785, 379] width 772 height 17
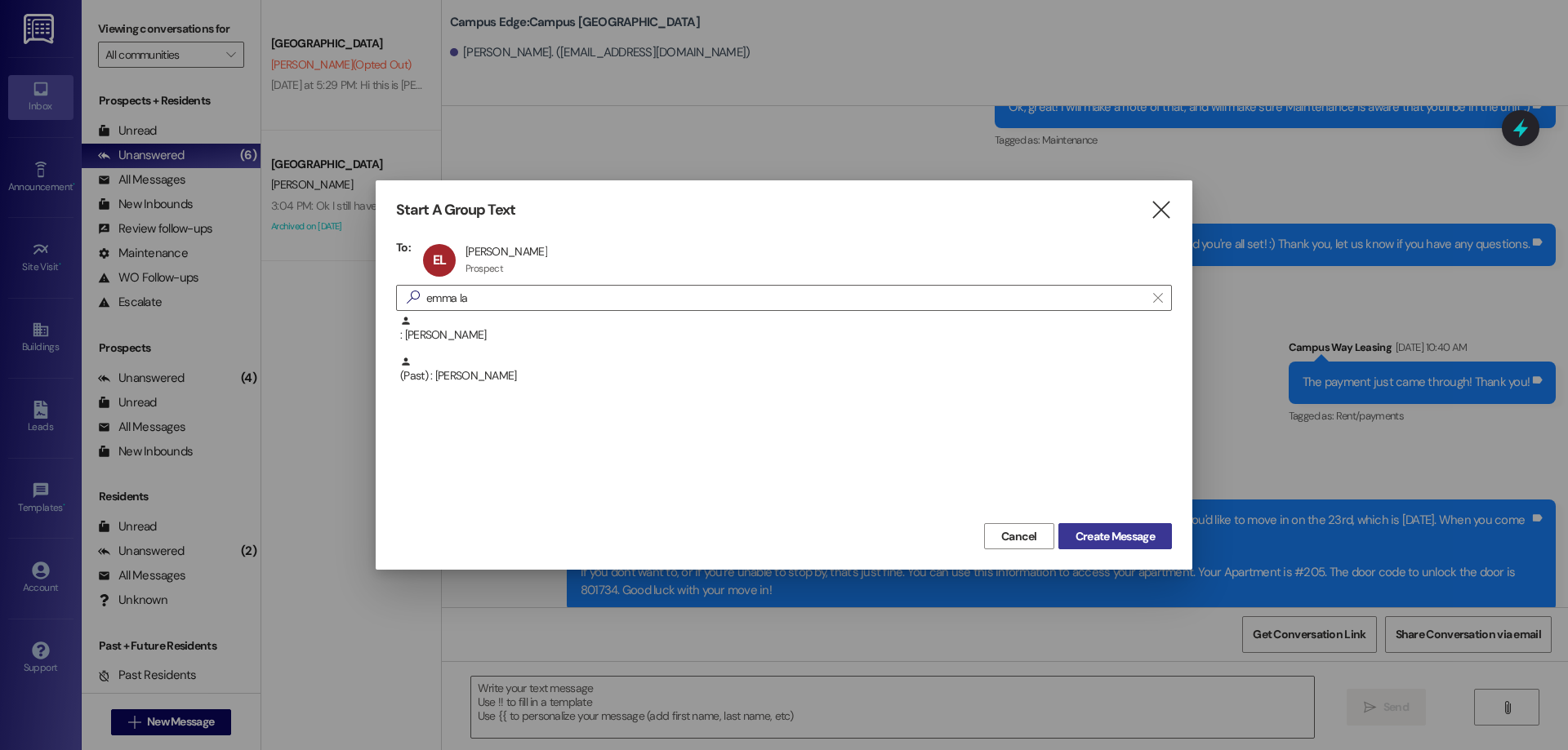
click at [1096, 534] on span "Create Message" at bounding box center [1115, 536] width 79 height 17
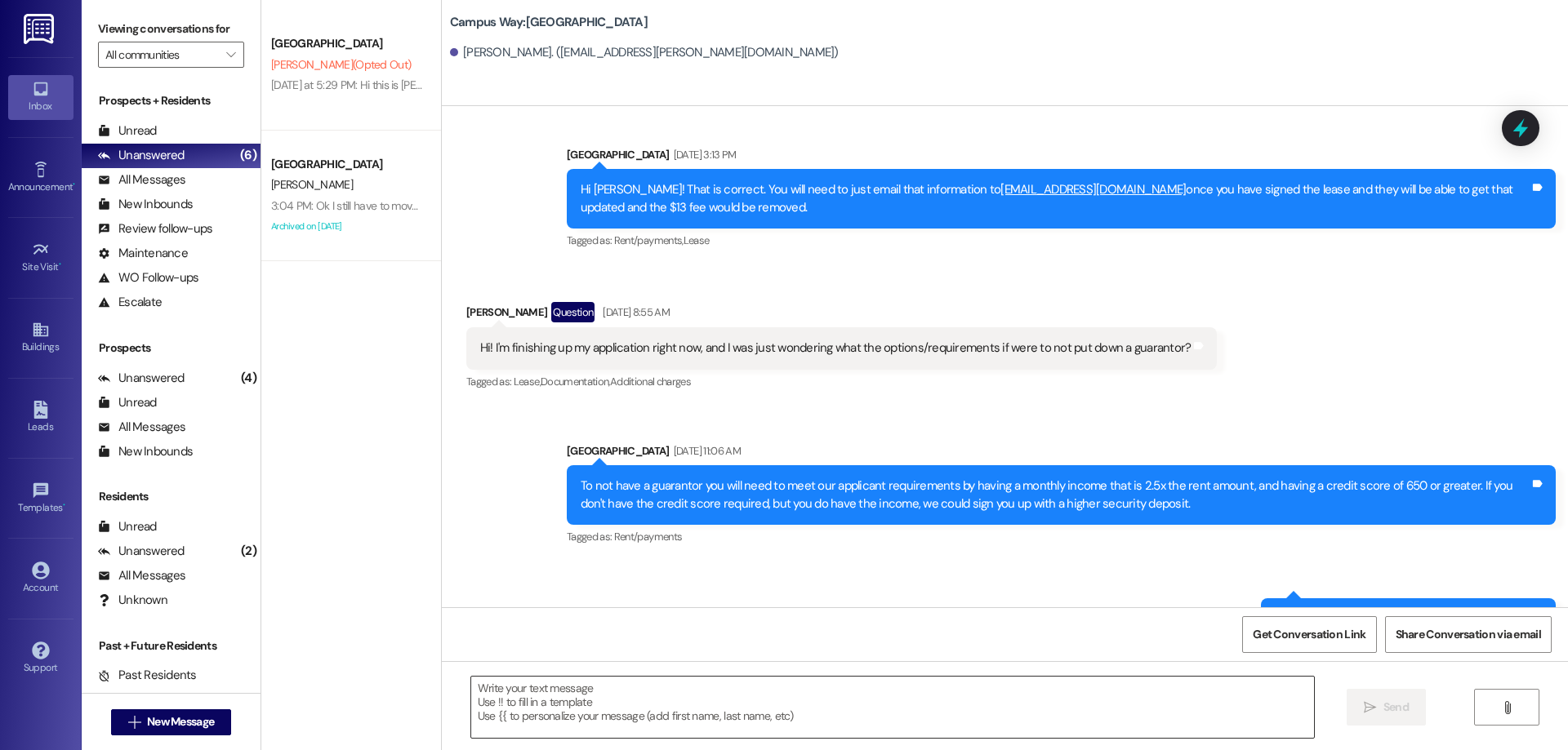
scroll to position [136, 0]
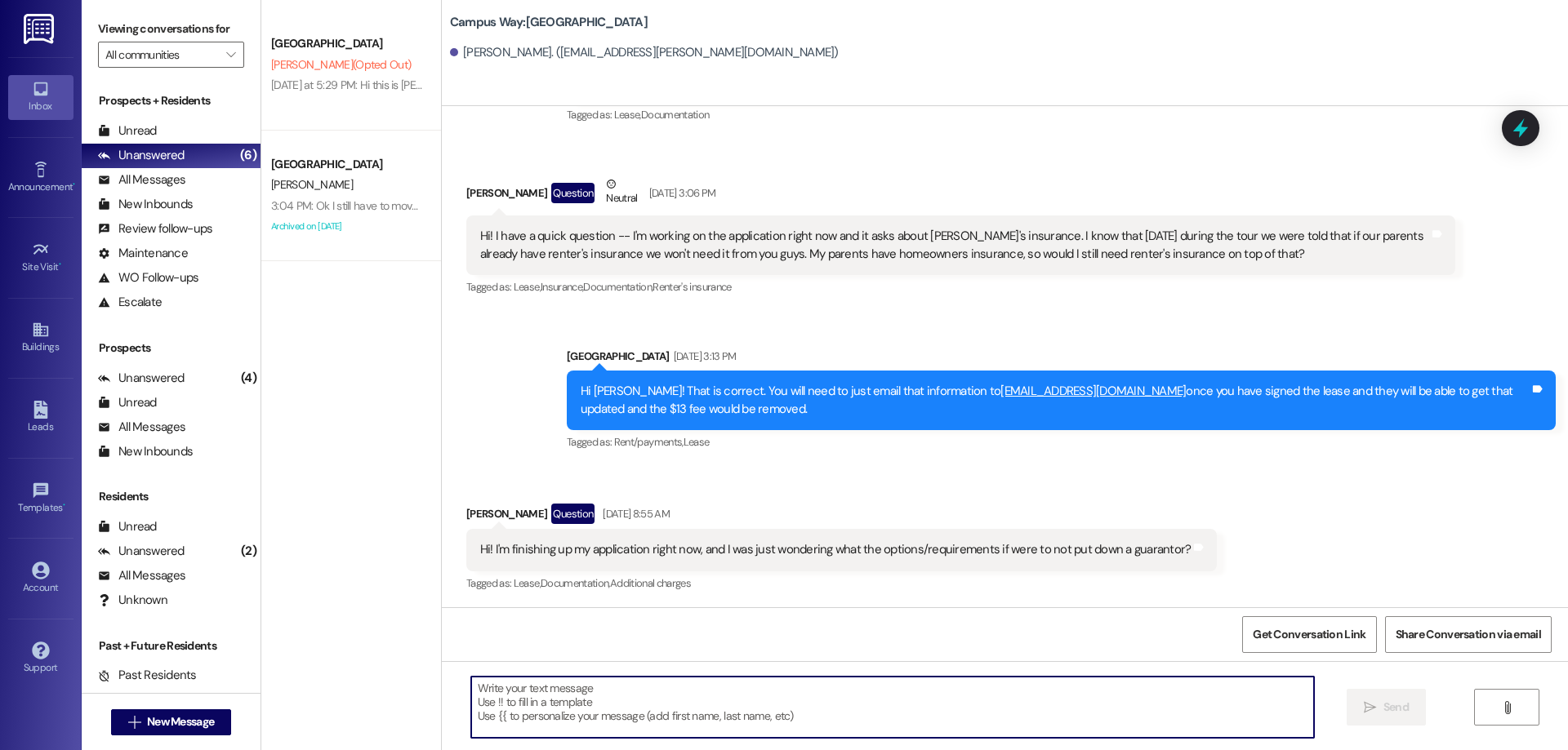
click at [965, 685] on textarea at bounding box center [892, 708] width 843 height 62
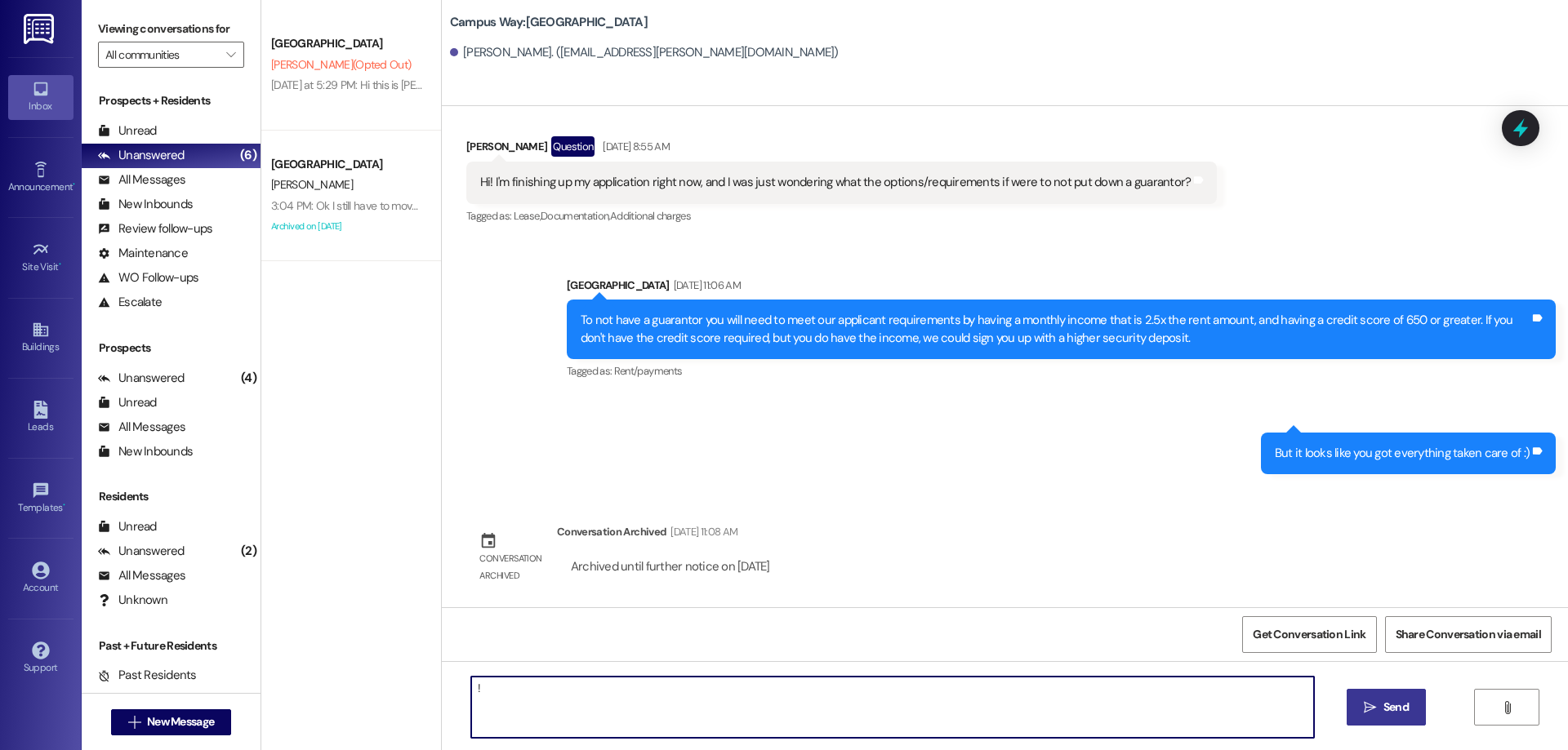
type textarea "!!"
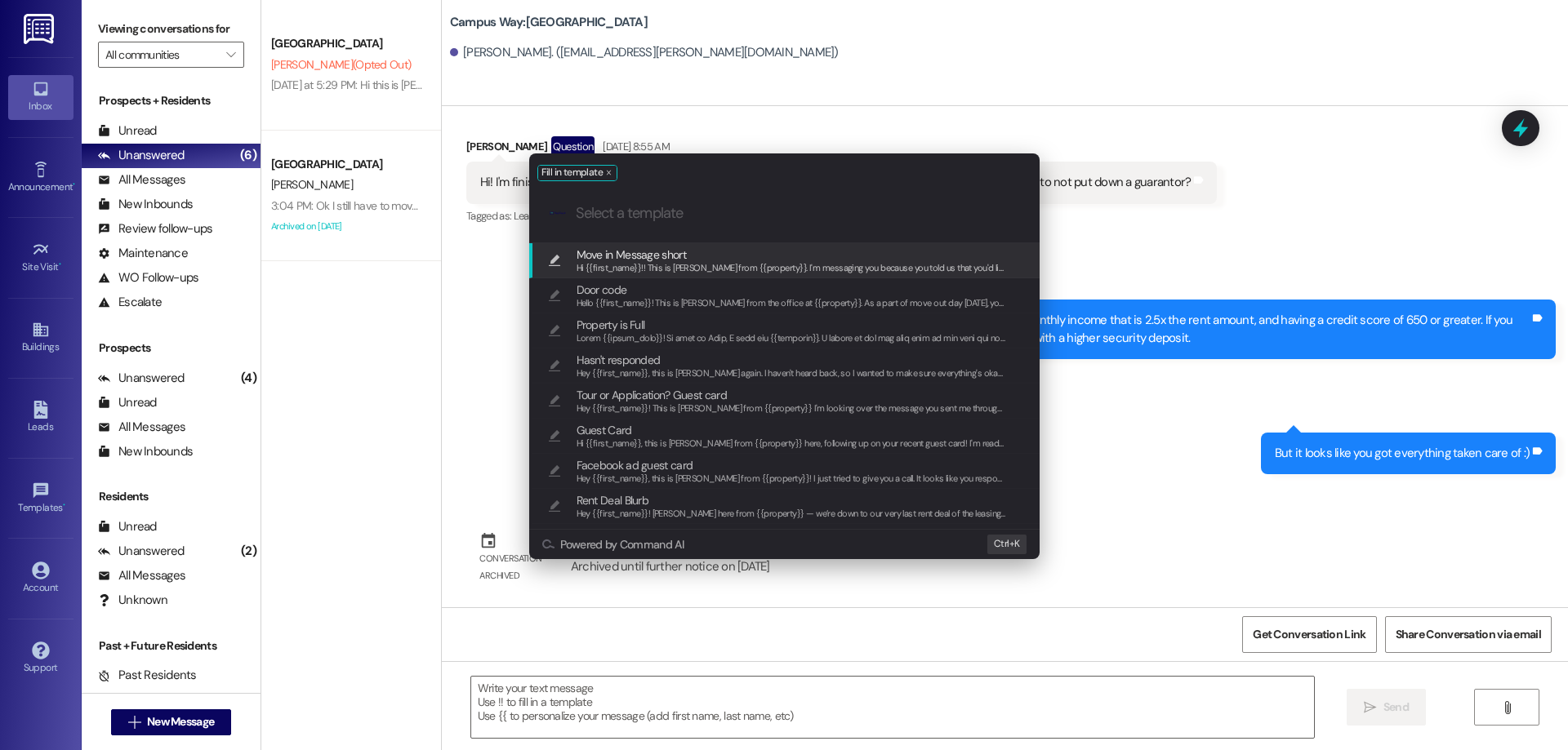
click at [796, 256] on span "Move in Message short" at bounding box center [791, 254] width 431 height 18
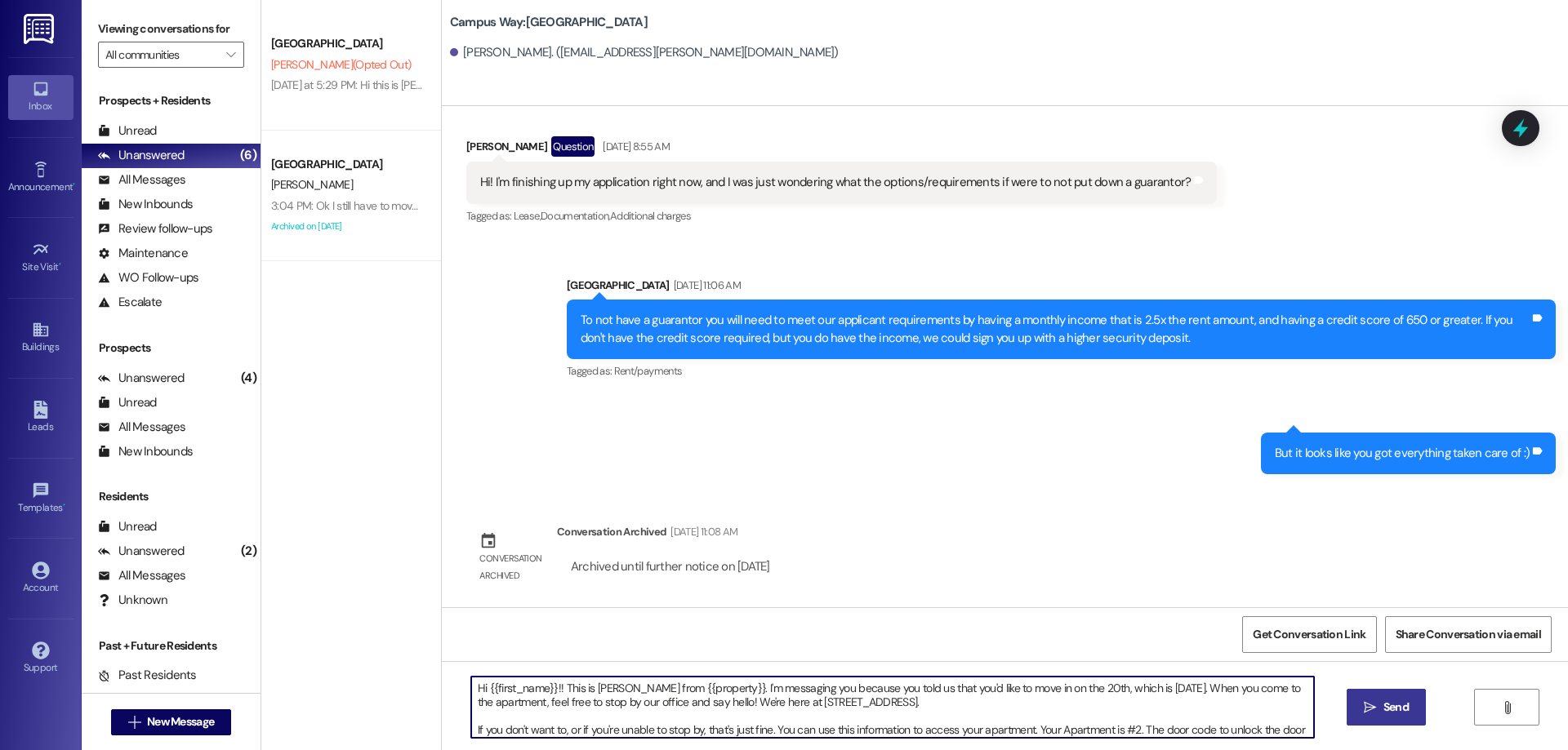
click at [1058, 685] on textarea "Hi {{first_name}}!! This is [PERSON_NAME] from {{property}}. I'm messaging you …" at bounding box center [892, 708] width 843 height 62
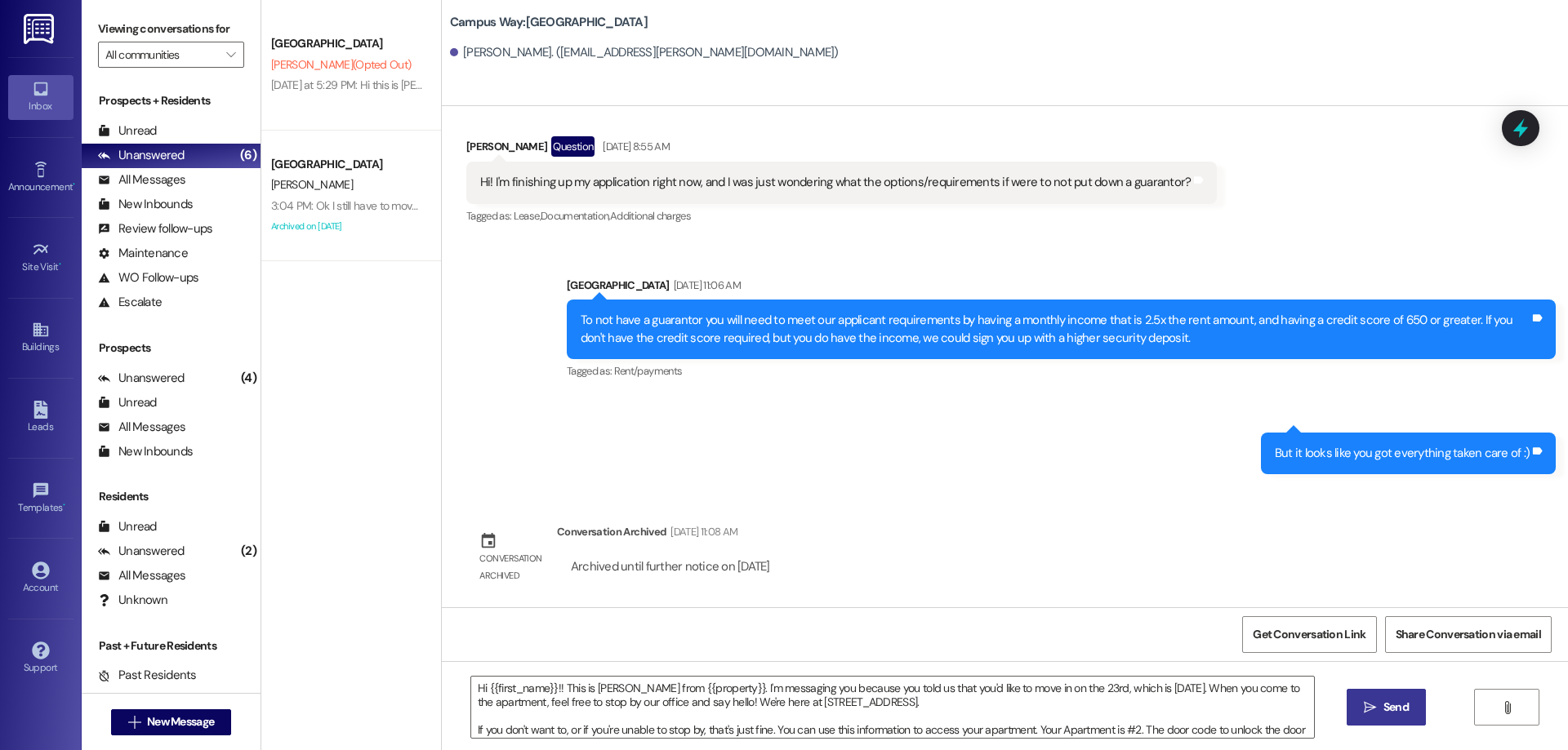
click at [1237, 493] on div "Sent via SMS Campus Way Leasing [DATE] 12:12 PM Hey there! It was great having …" at bounding box center [1005, 357] width 1126 height 502
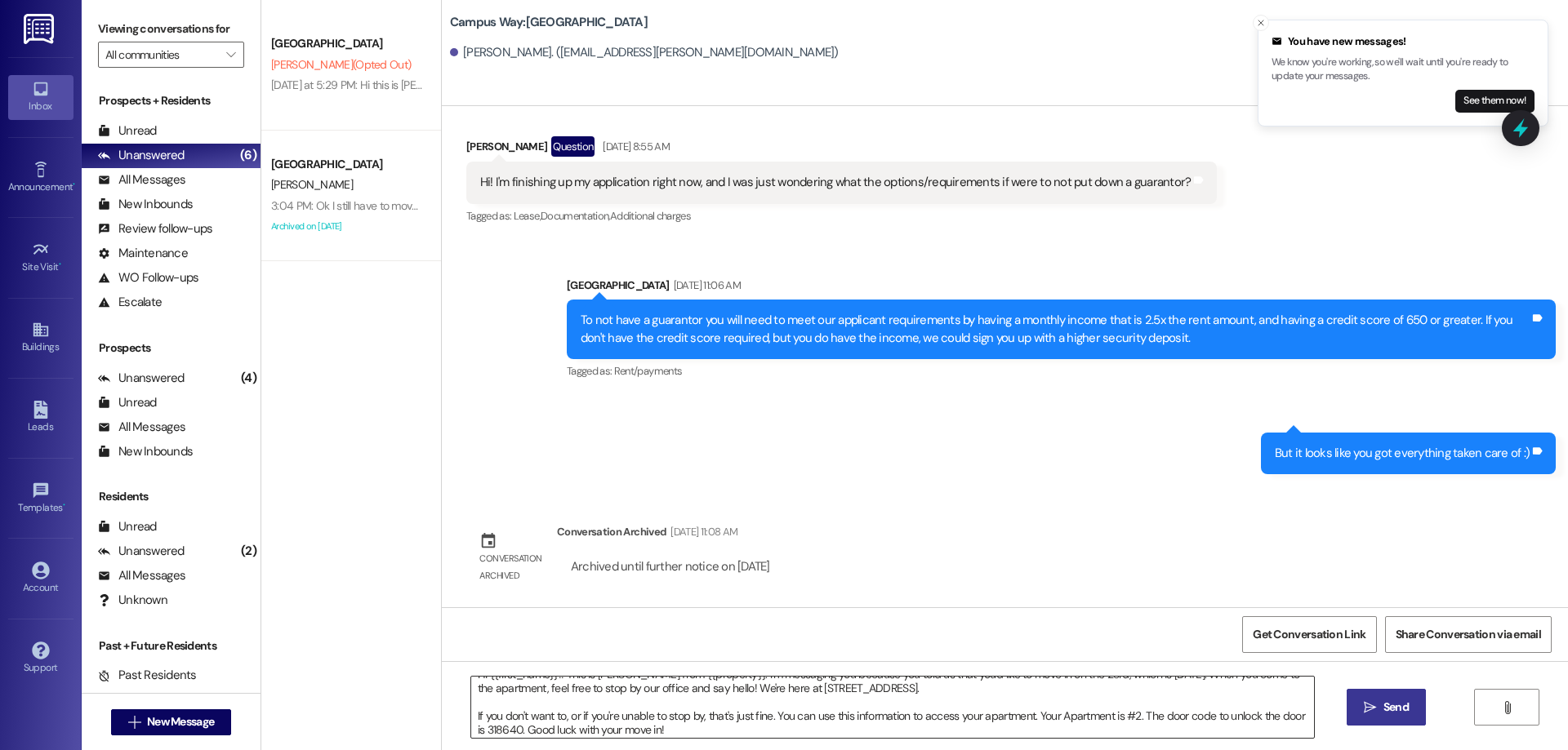
scroll to position [18, 0]
click at [1129, 716] on textarea "Hi {{first_name}}!! This is [PERSON_NAME] from {{property}}. I'm messaging you …" at bounding box center [892, 708] width 843 height 62
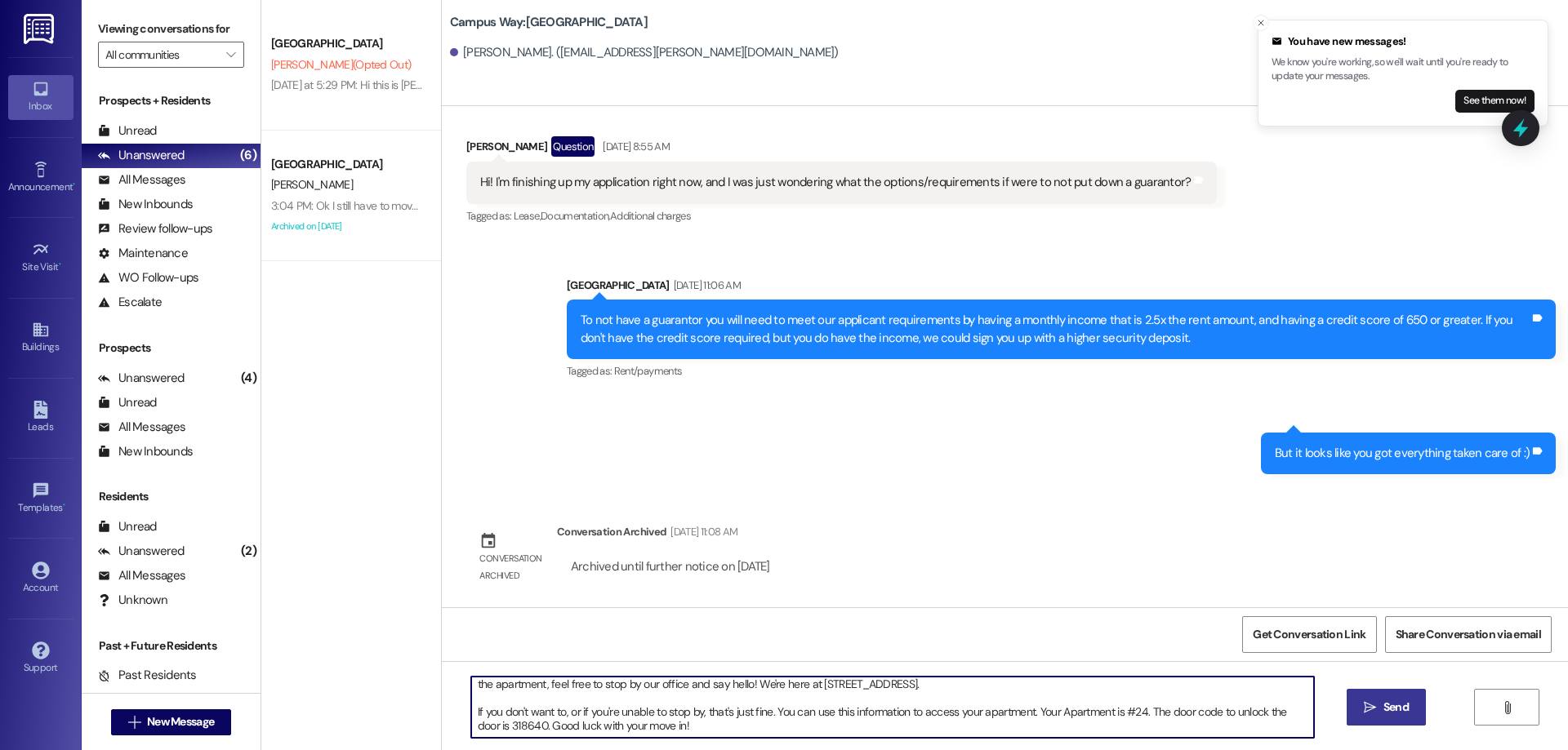
drag, startPoint x: 535, startPoint y: 722, endPoint x: 512, endPoint y: 705, distance: 28.6
click at [500, 725] on textarea "Hi {{first_name}}!! This is [PERSON_NAME] from {{property}}. I'm messaging you …" at bounding box center [892, 708] width 843 height 62
paste textarea "374680"
type textarea "Hi {{first_name}}!! This is [PERSON_NAME] from {{property}}. I'm messaging you …"
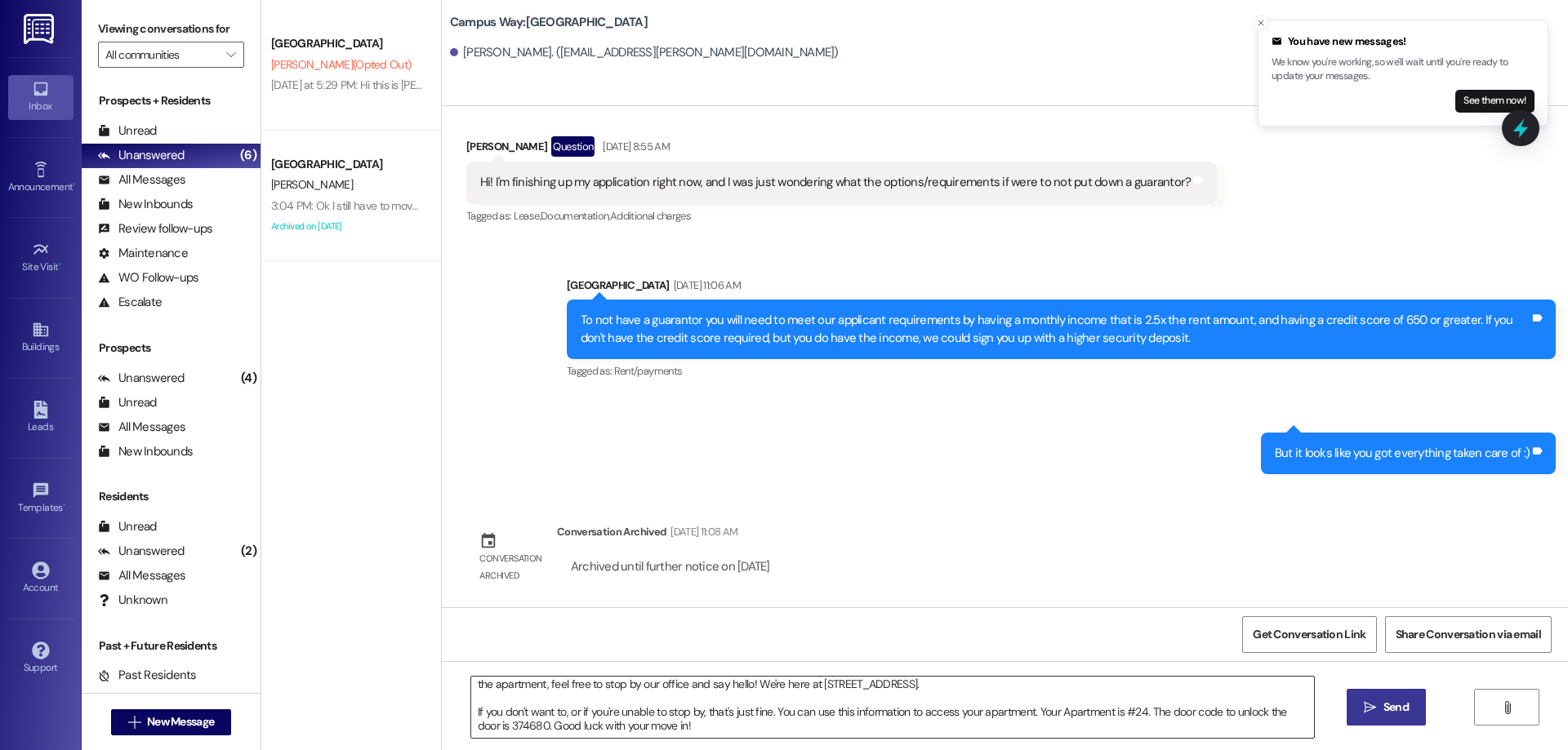
scroll to position [0, 0]
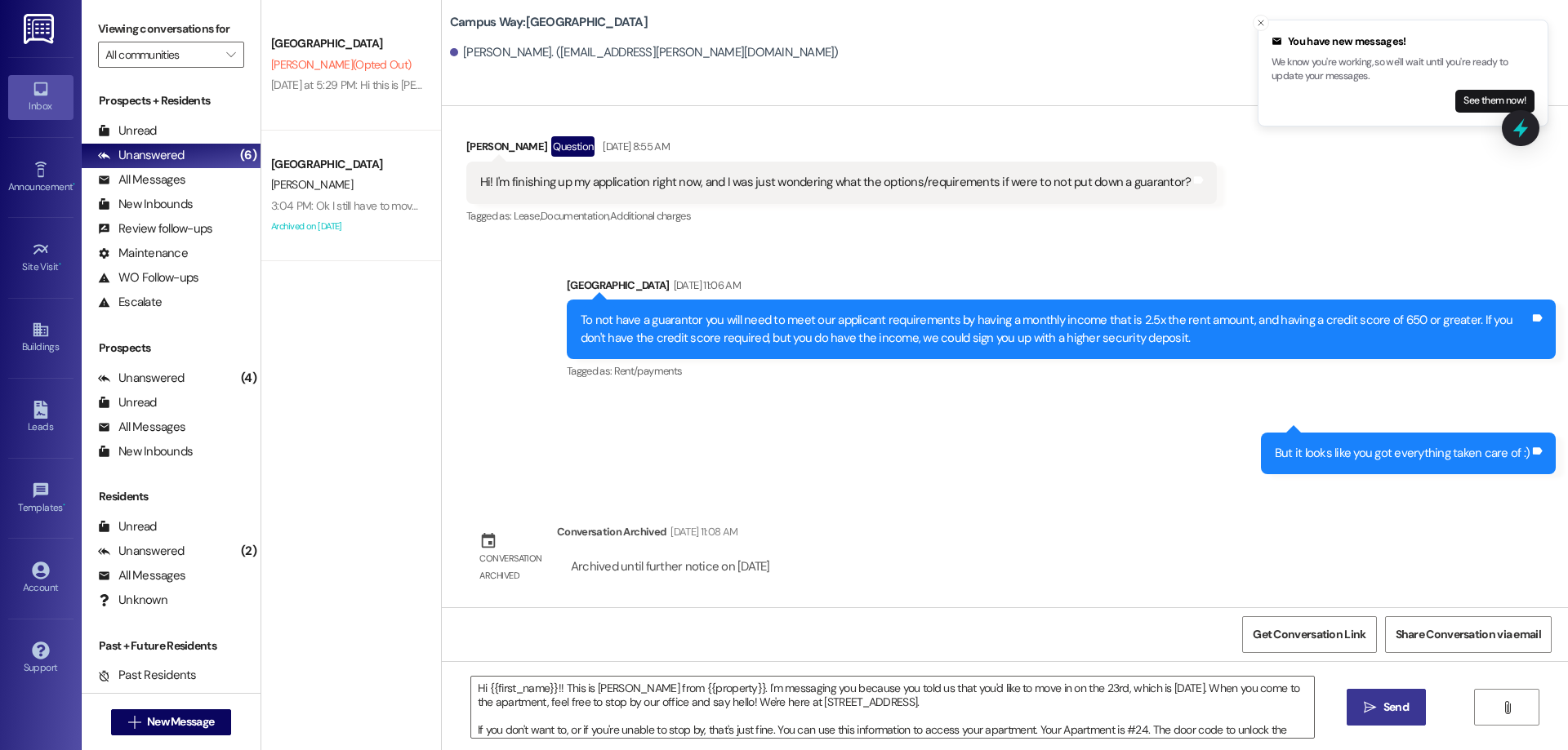
click at [1373, 713] on icon "" at bounding box center [1370, 708] width 12 height 13
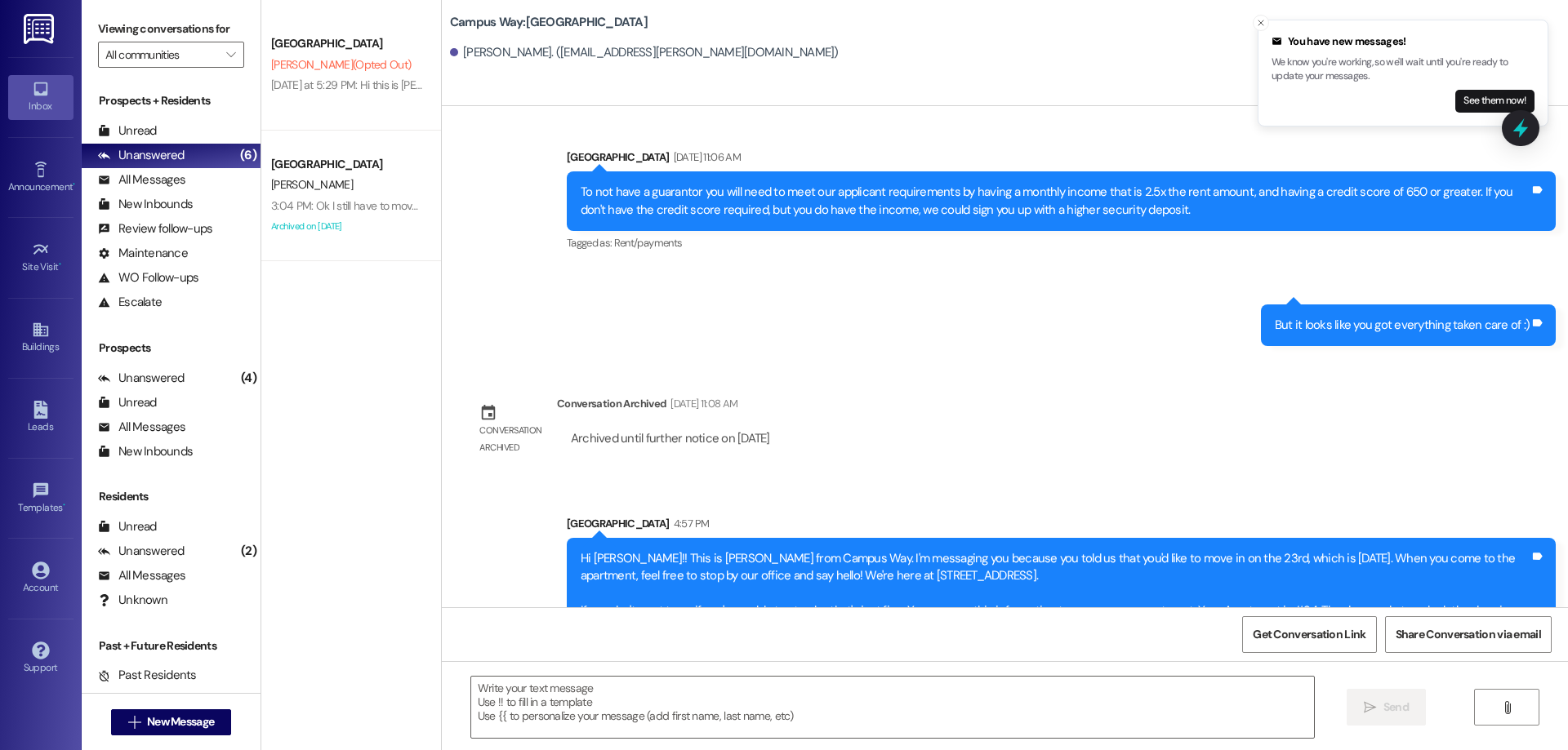
scroll to position [687, 0]
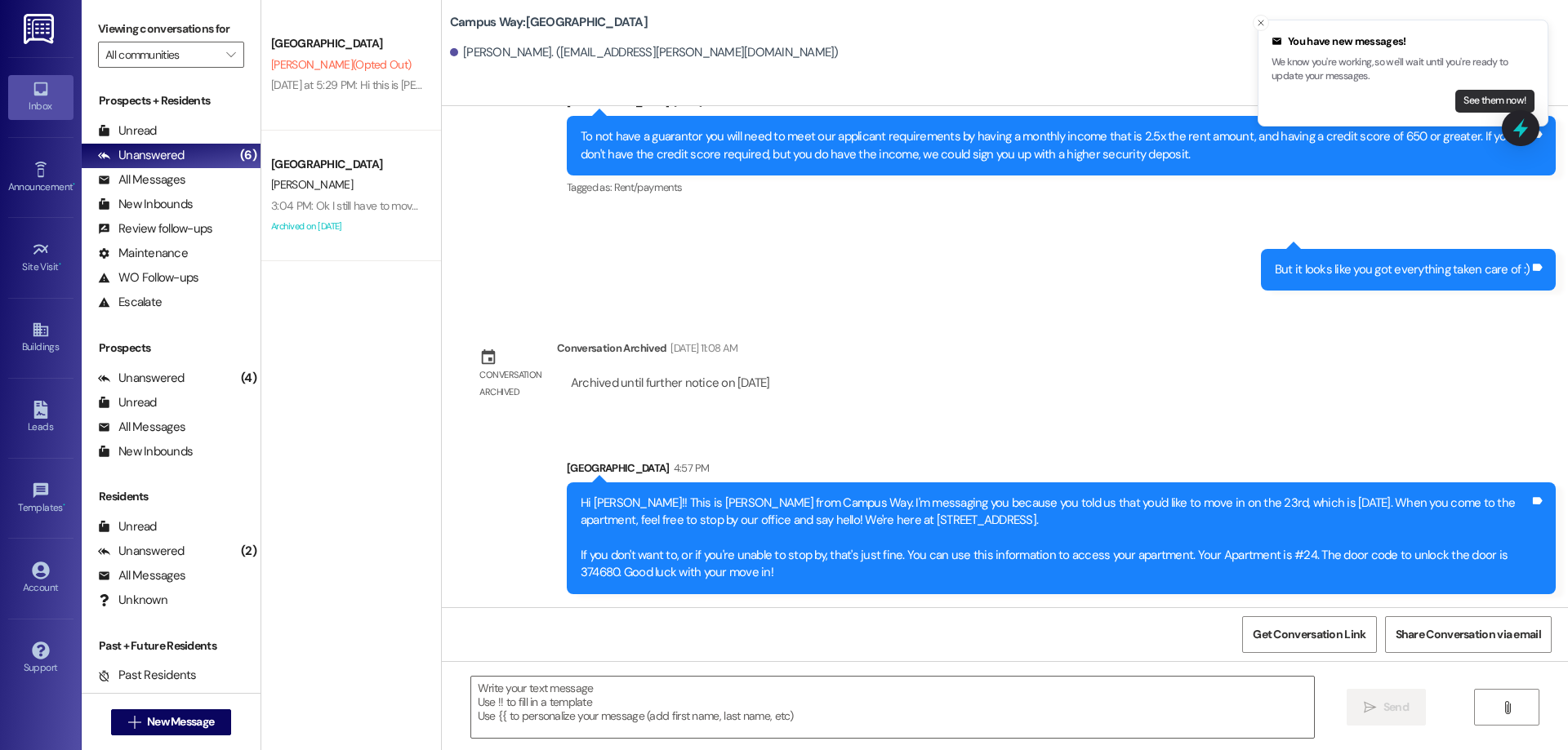
click at [1485, 99] on button "See them now!" at bounding box center [1495, 101] width 79 height 23
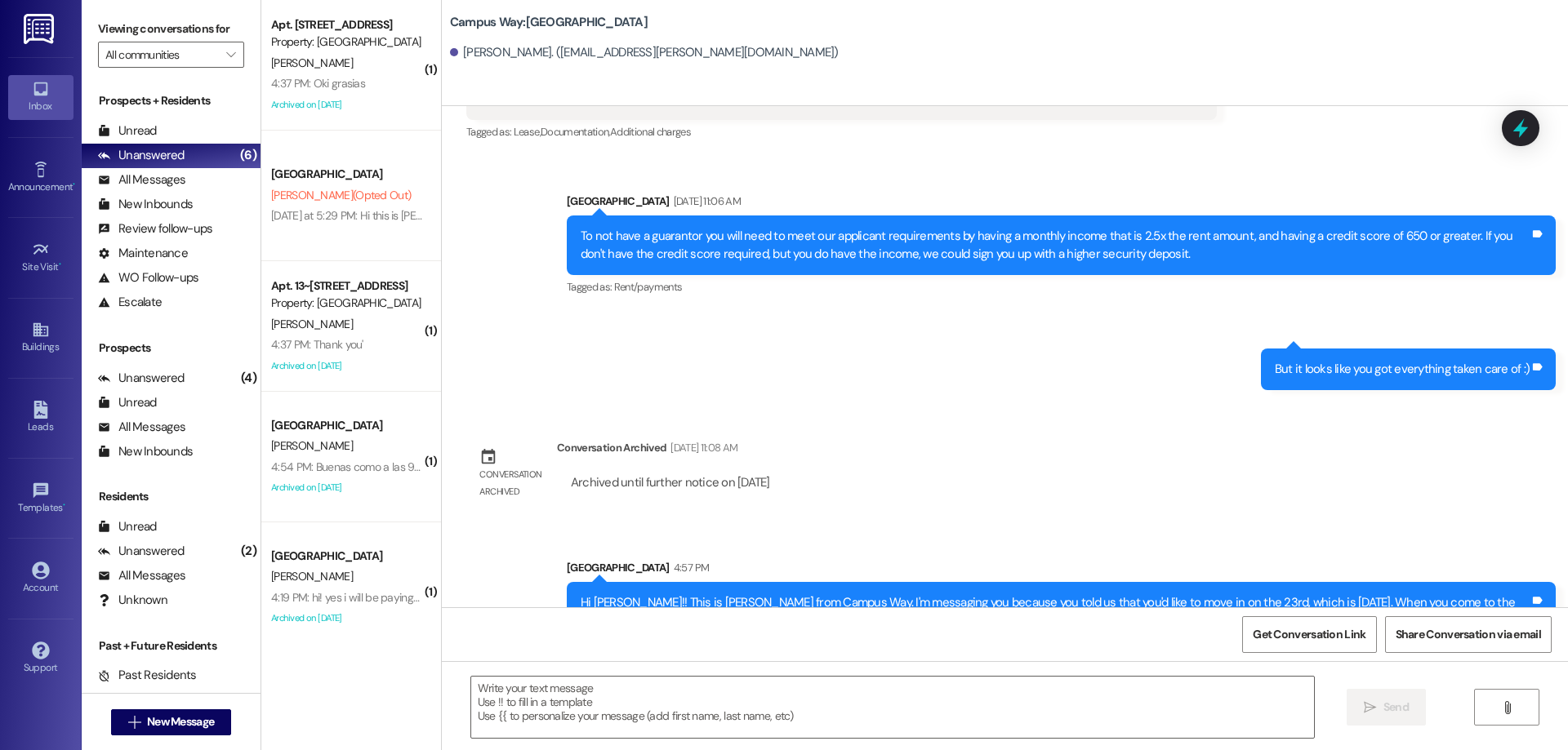
scroll to position [710, 0]
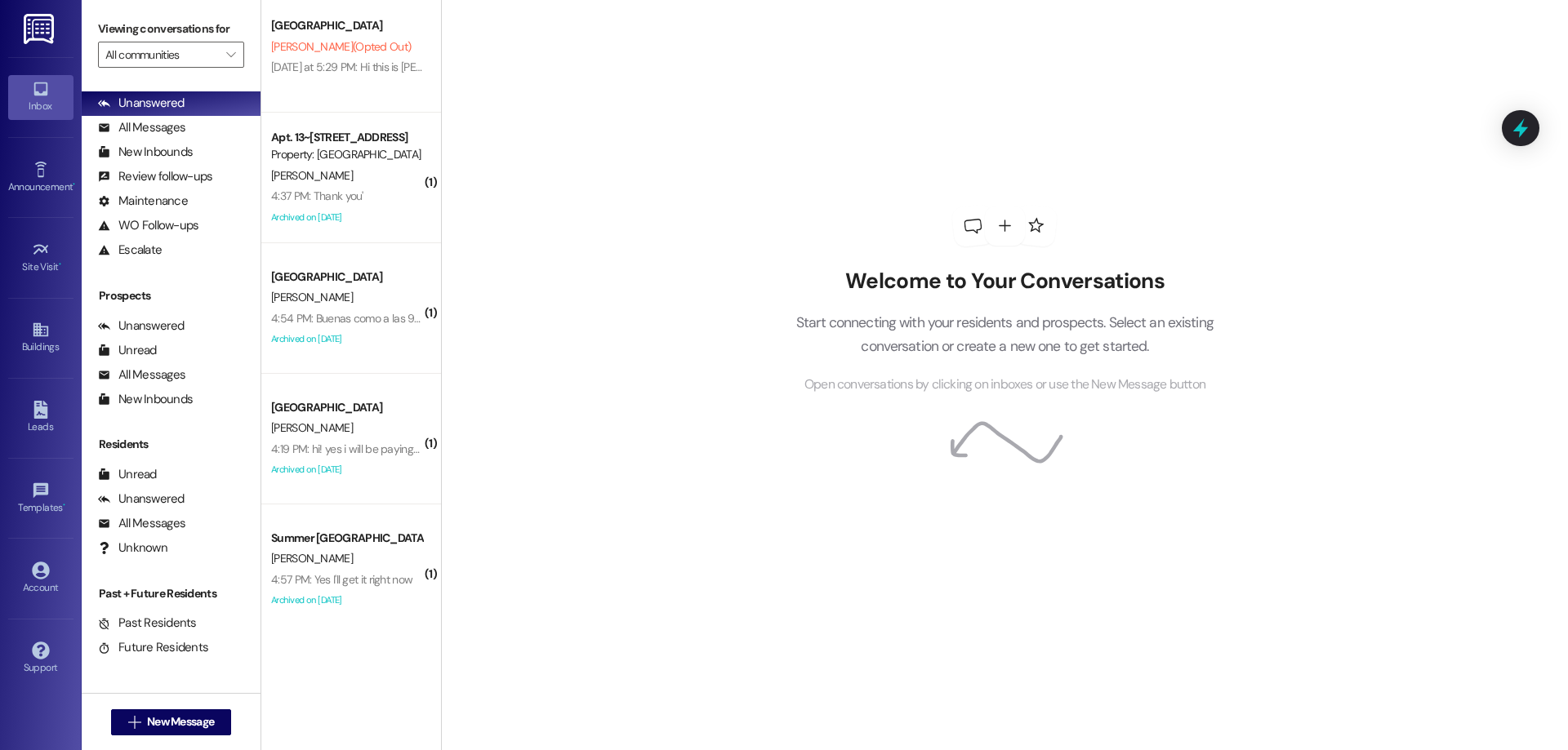
scroll to position [150, 0]
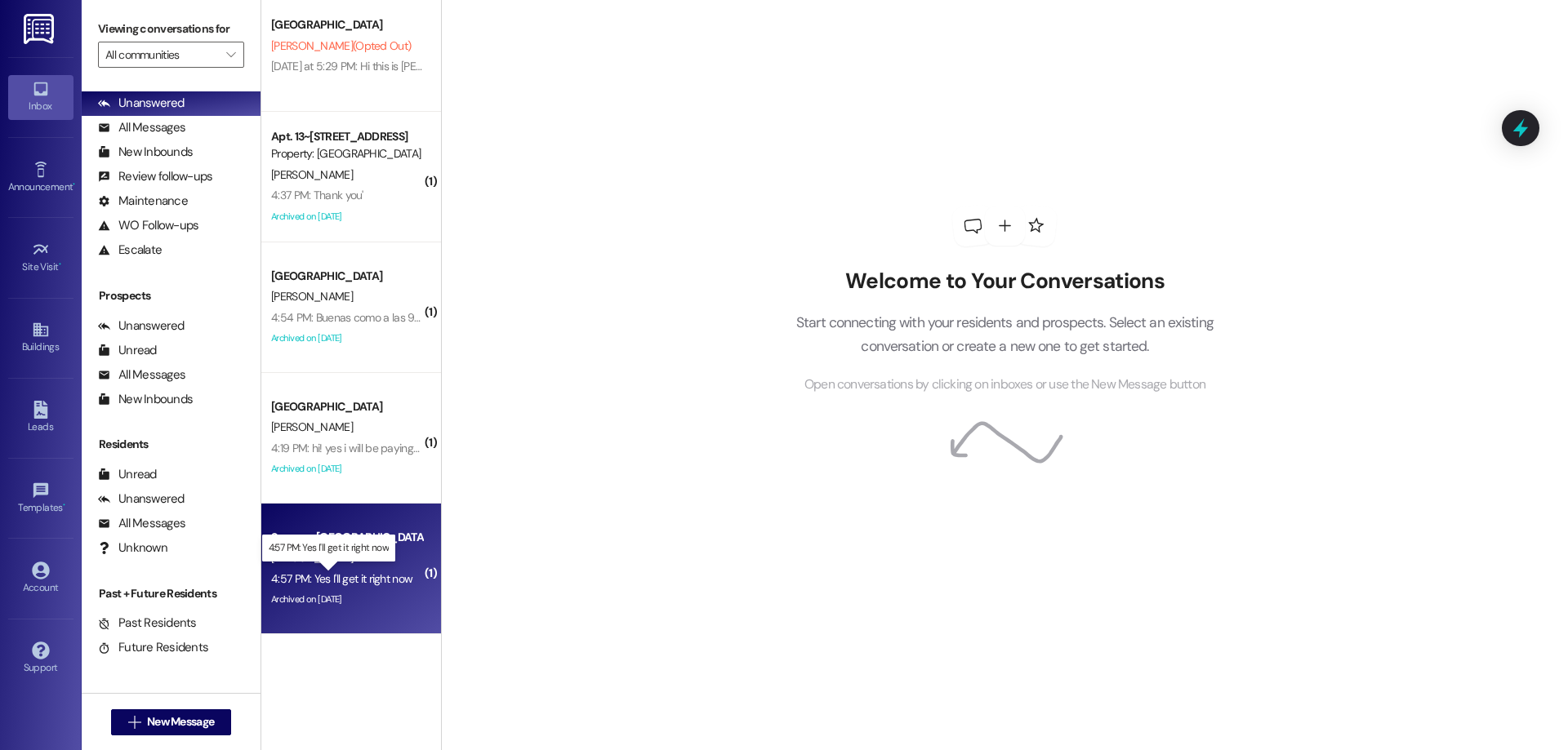
click at [321, 585] on div "4:57 PM: Yes I'll get it right now 4:57 PM: Yes I'll get it right now" at bounding box center [342, 578] width 141 height 15
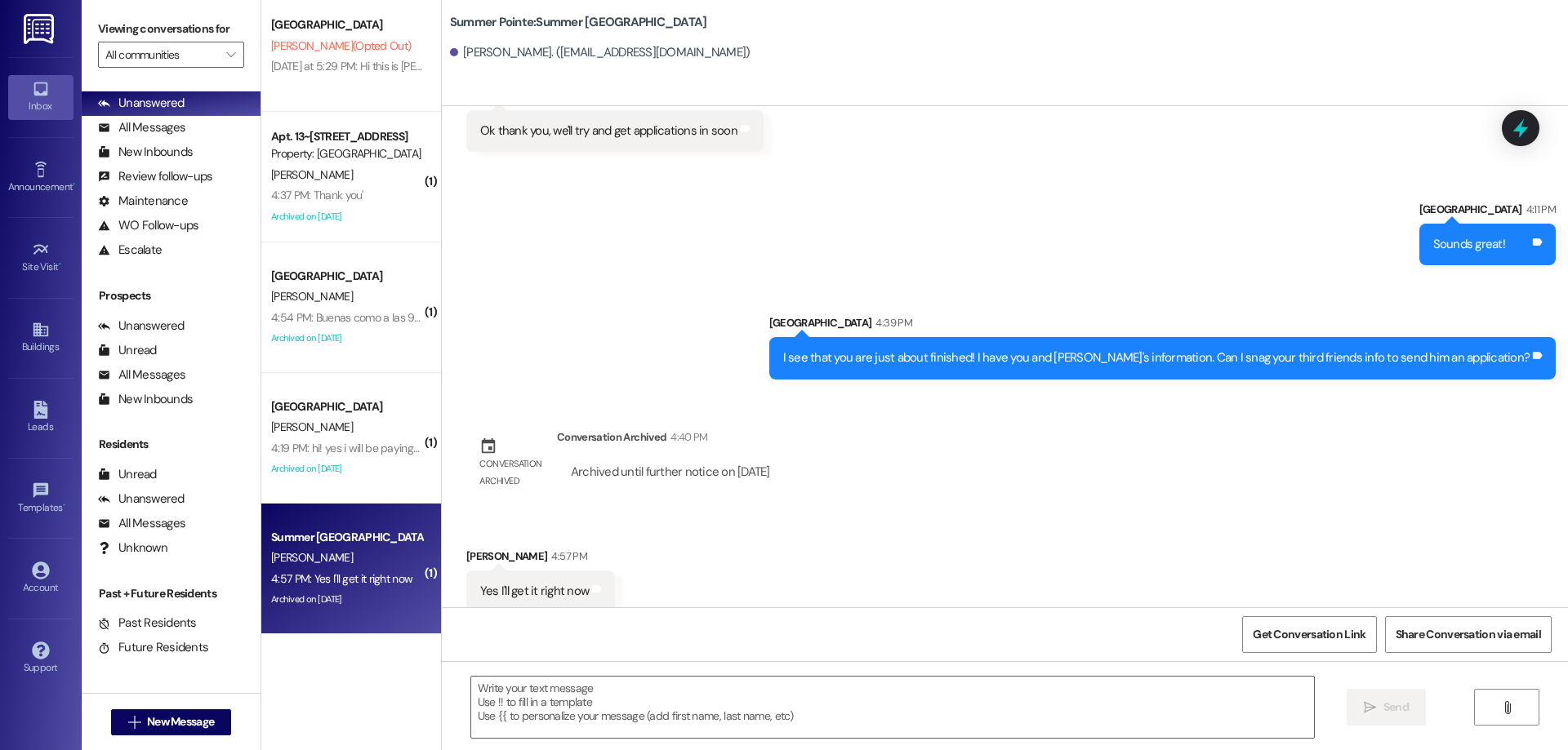
scroll to position [1504, 0]
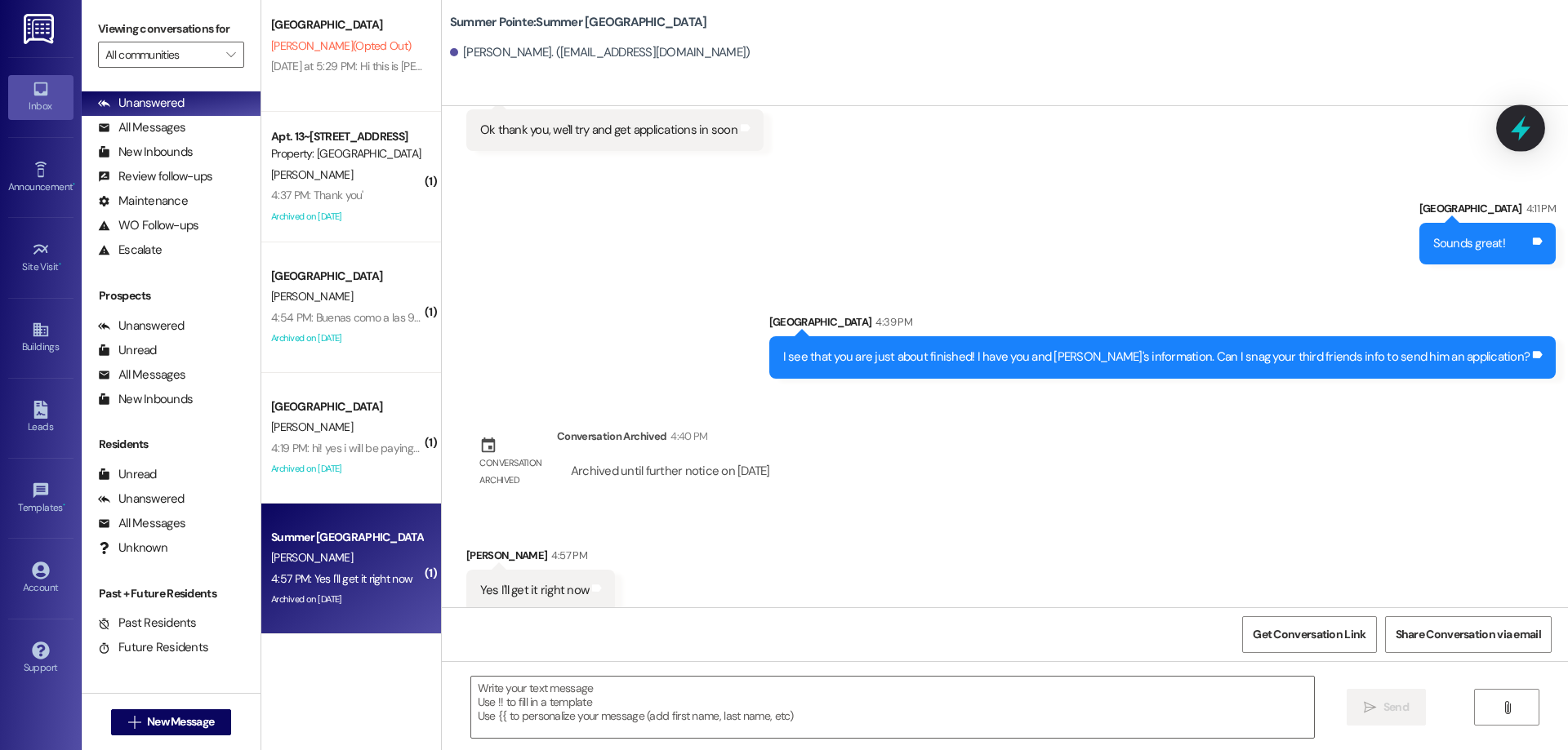
click at [1520, 138] on icon at bounding box center [1520, 129] width 19 height 26
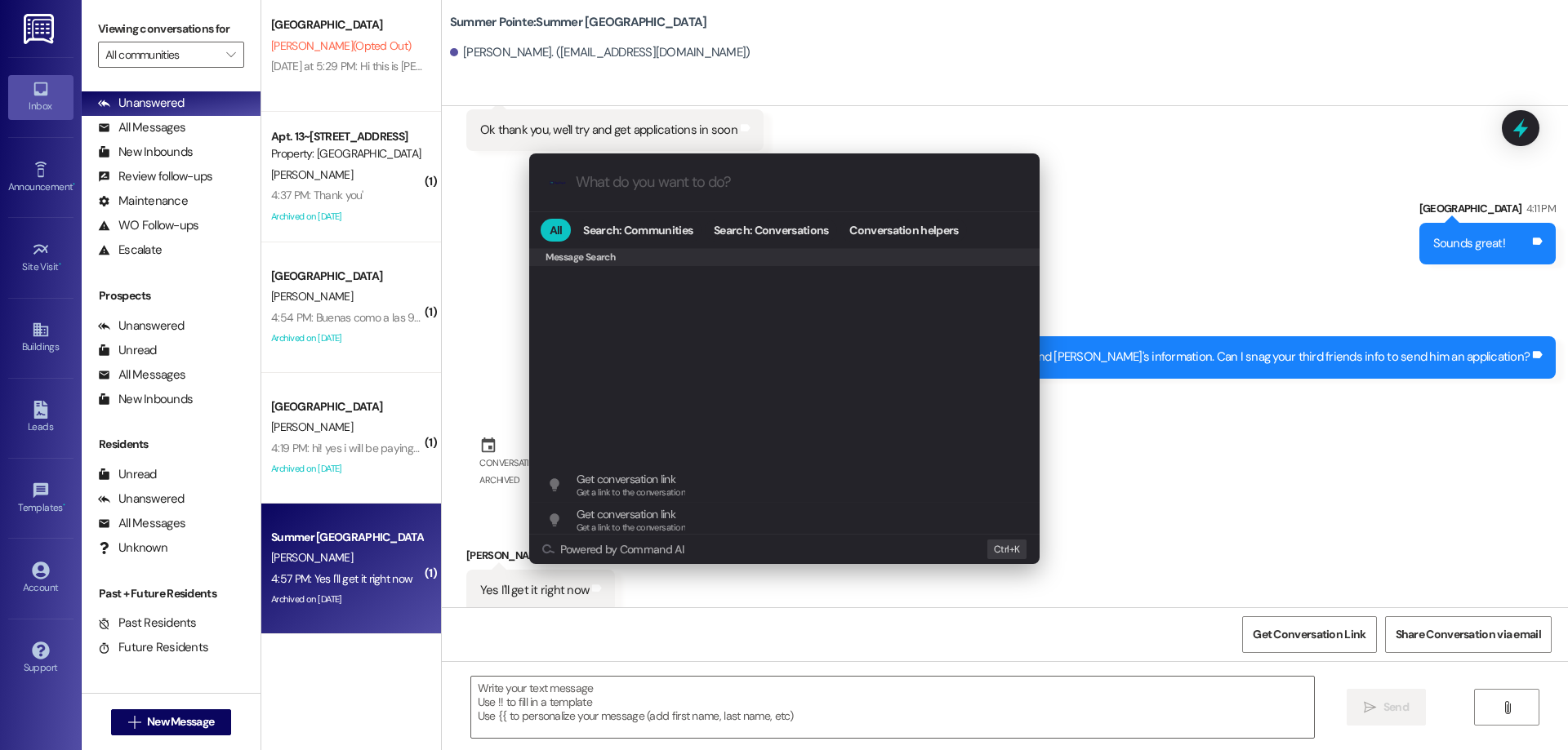
scroll to position [783, 0]
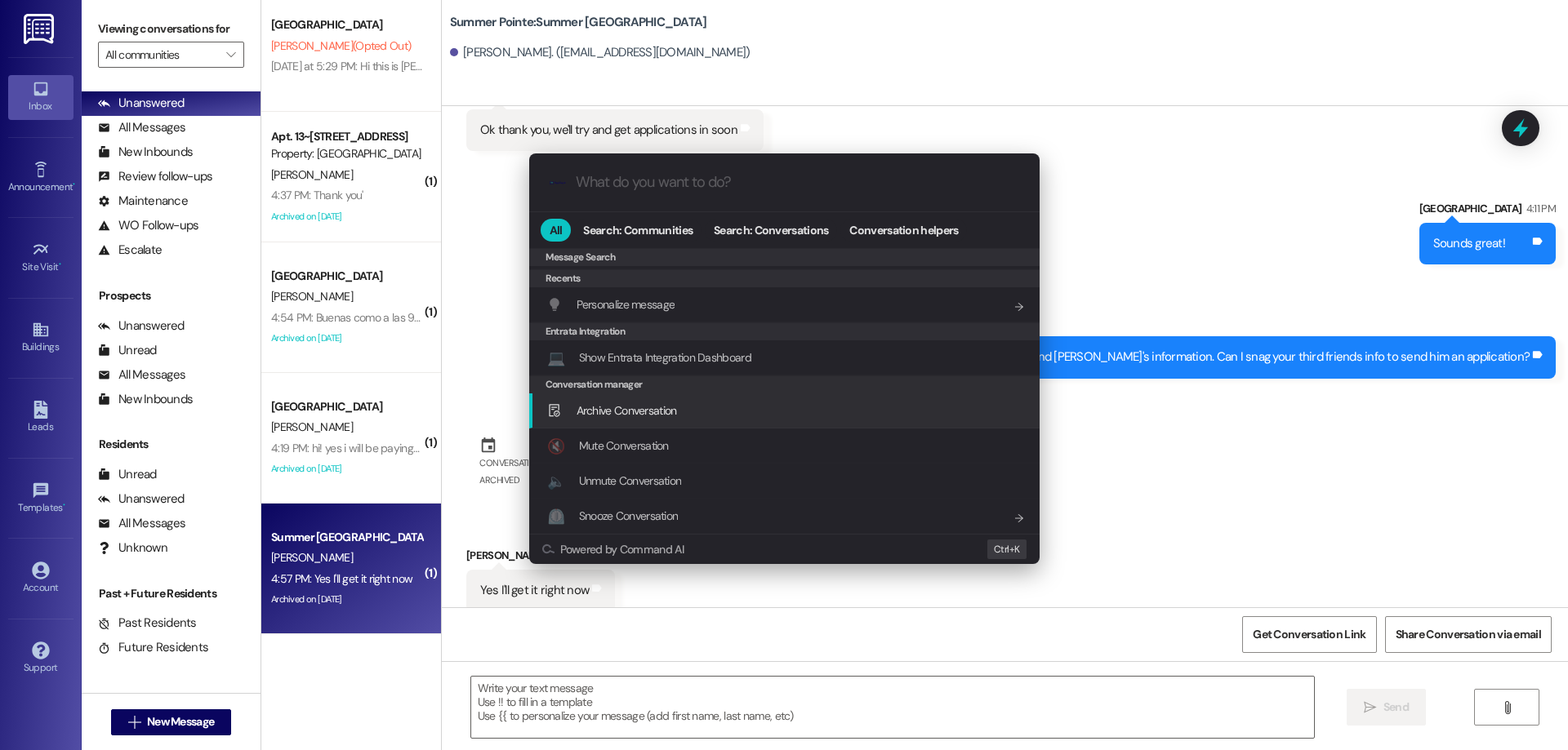
click at [677, 411] on span "Archive Conversation" at bounding box center [627, 410] width 100 height 15
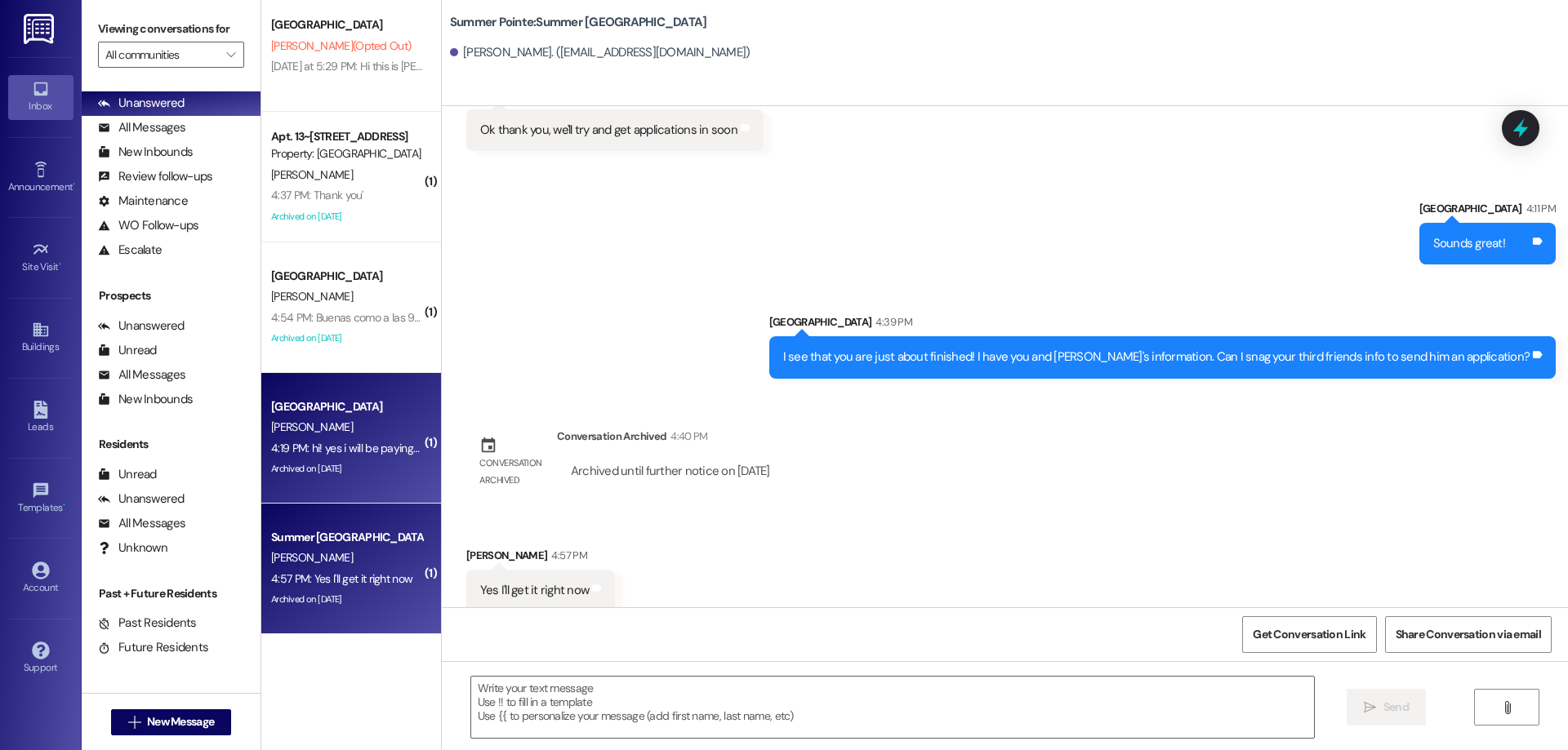
click at [298, 417] on div "[PERSON_NAME]" at bounding box center [346, 427] width 154 height 20
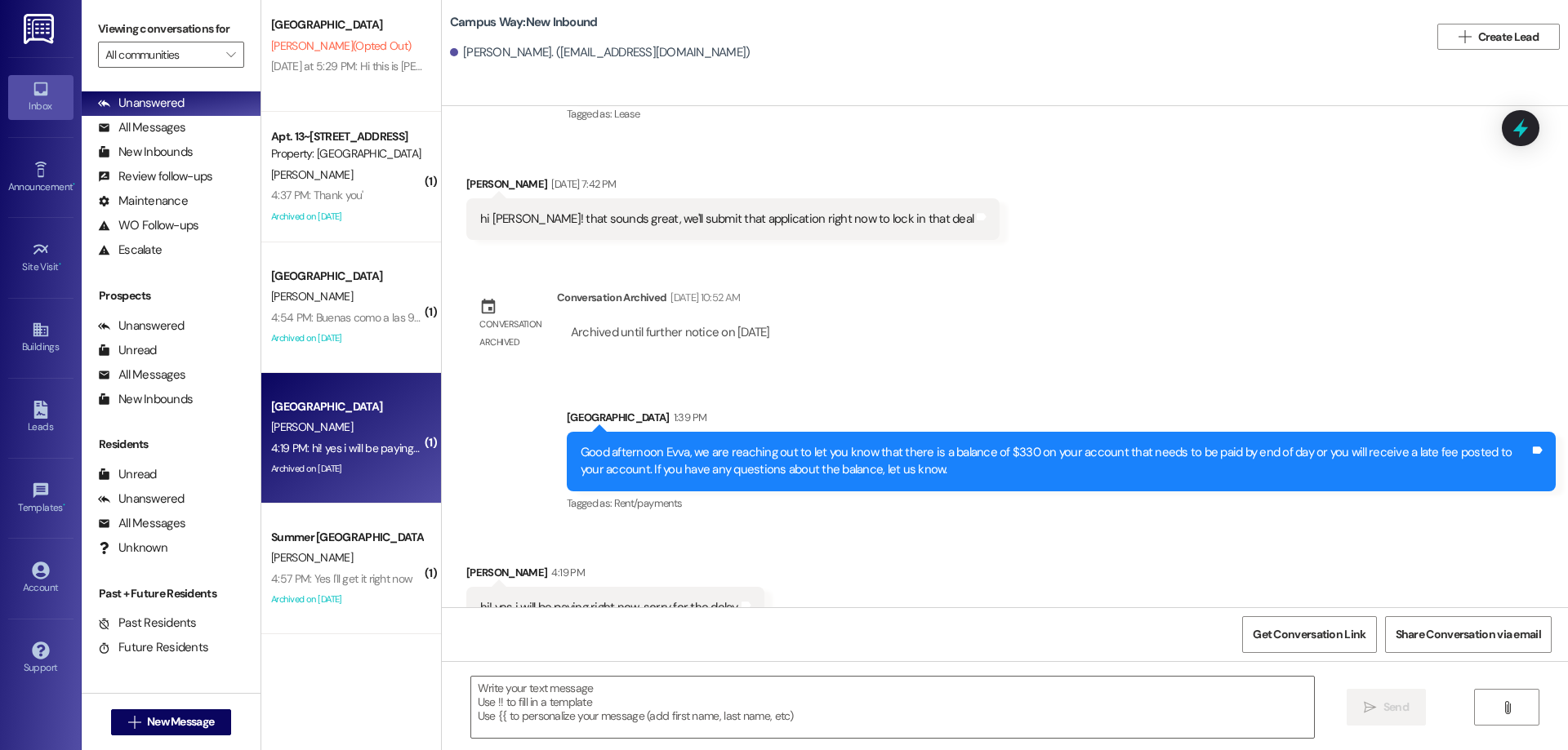
scroll to position [1758, 0]
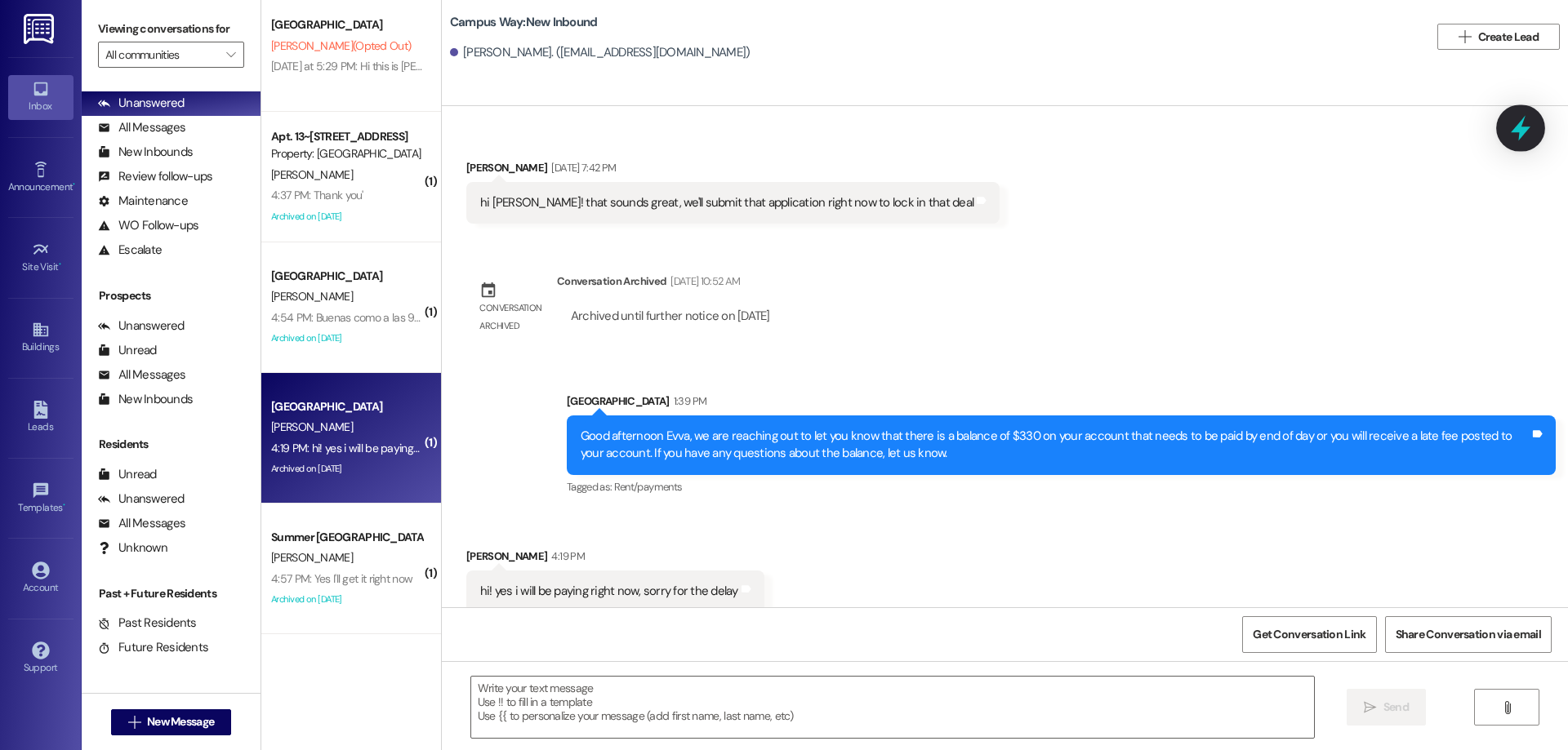
click at [1522, 132] on icon at bounding box center [1520, 129] width 19 height 26
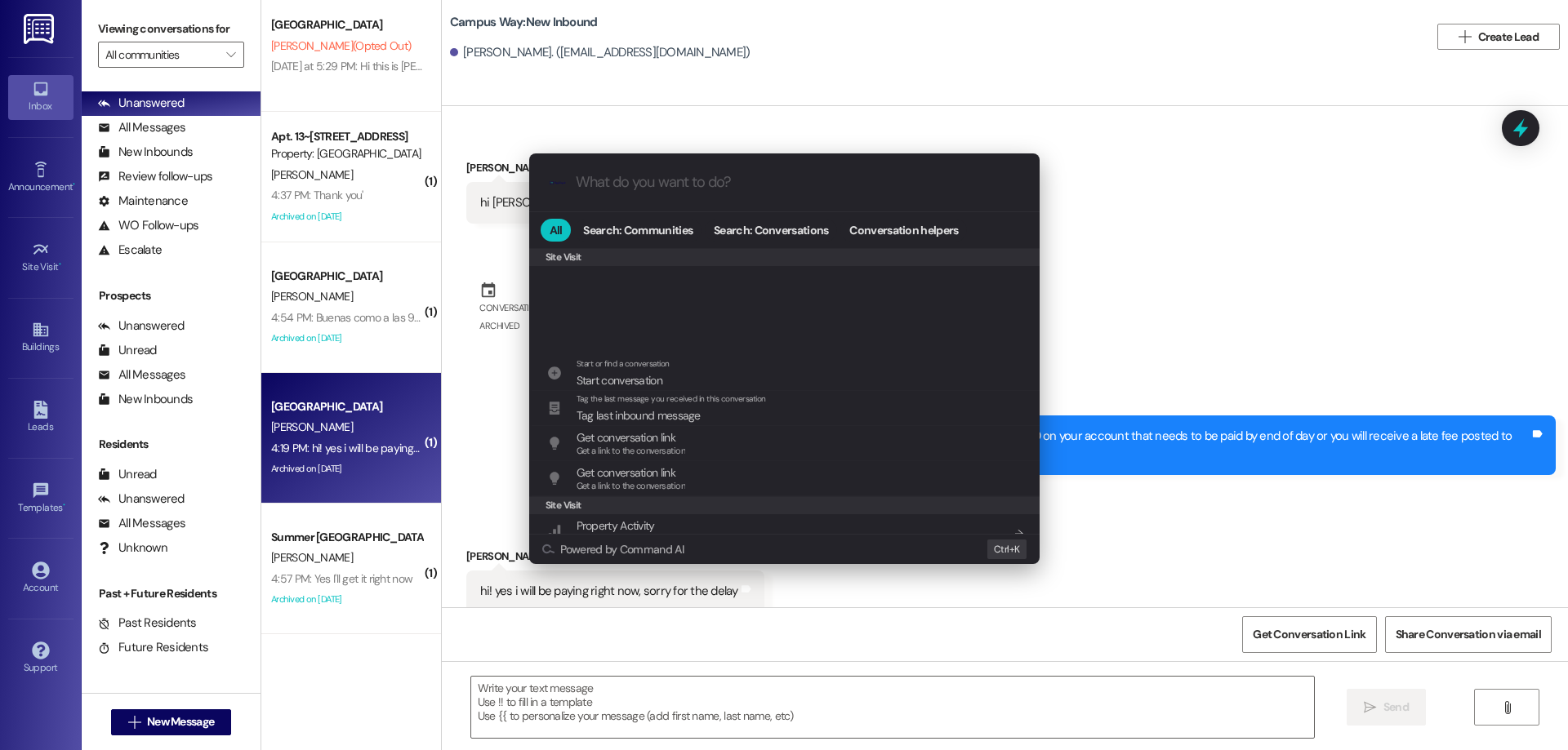
scroll to position [730, 0]
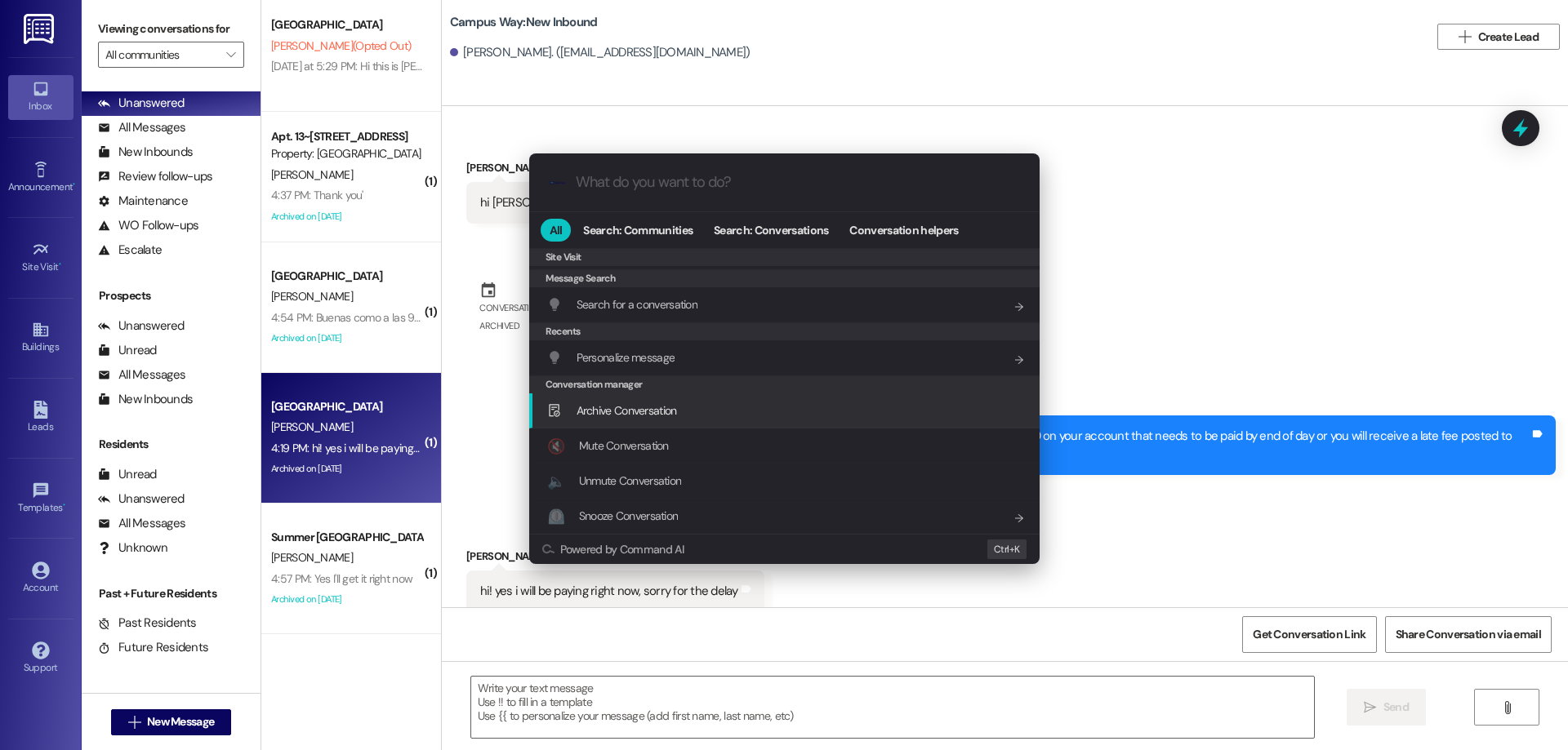
click at [659, 415] on span "Archive Conversation" at bounding box center [627, 410] width 100 height 15
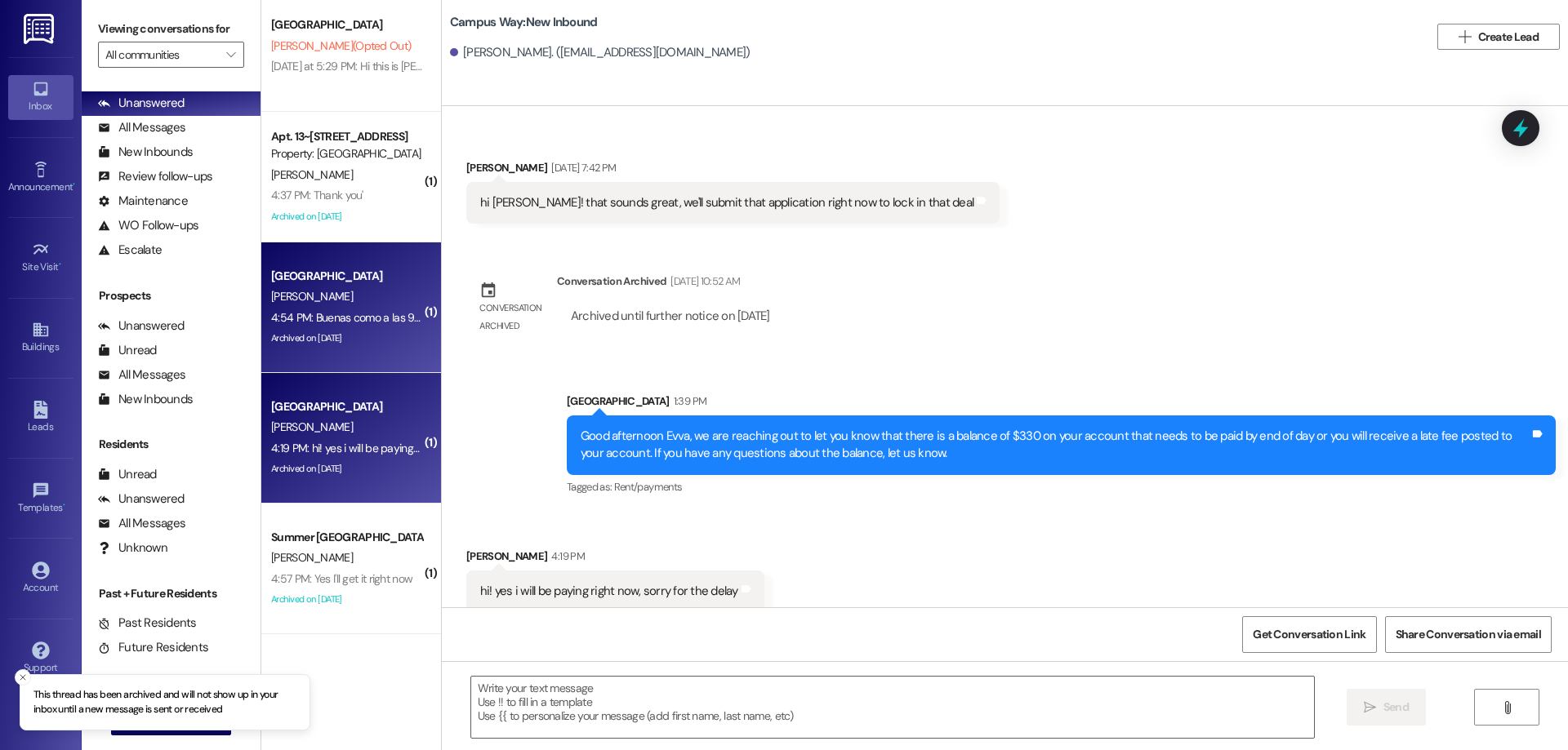
click at [379, 287] on div "[PERSON_NAME]" at bounding box center [346, 297] width 154 height 20
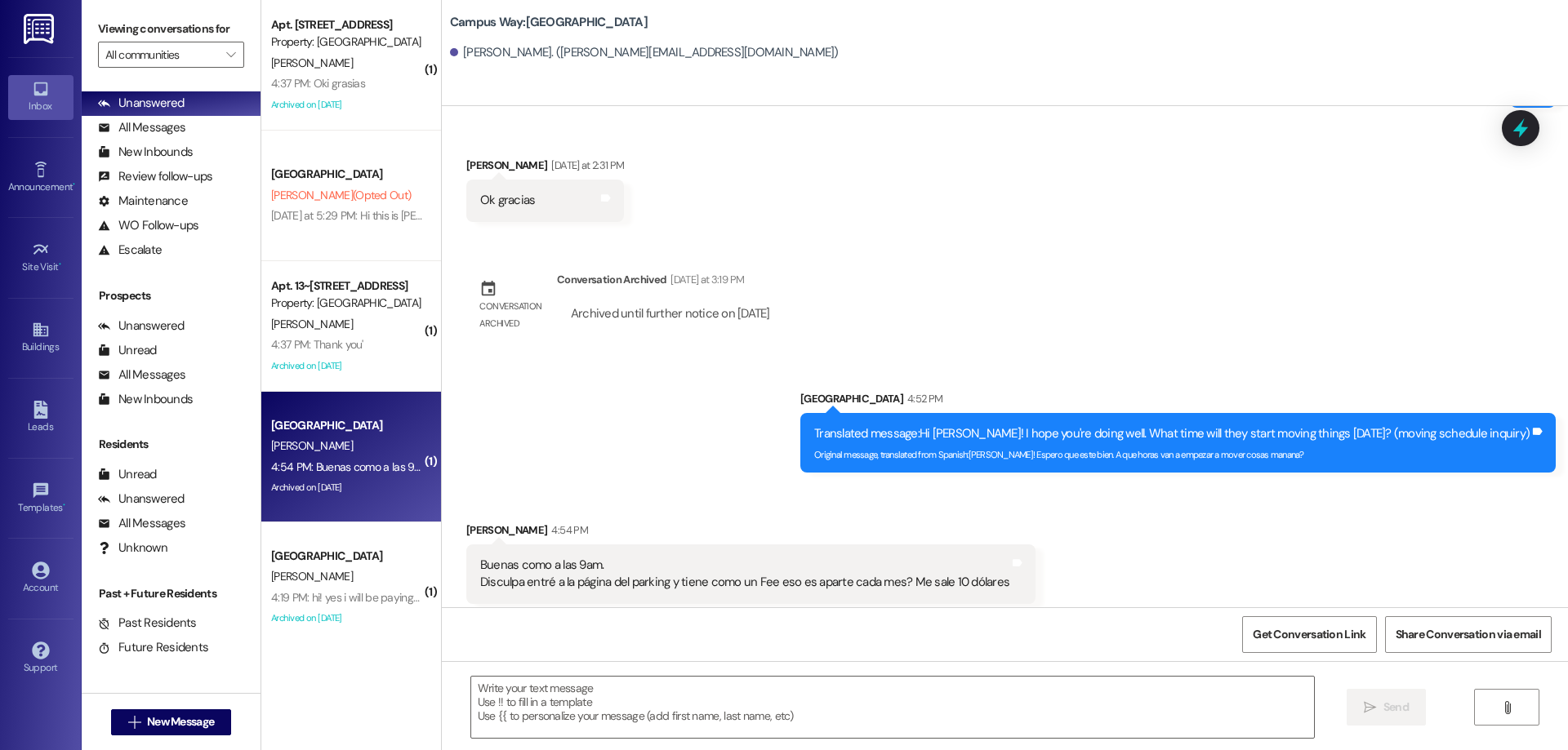
scroll to position [2902, 0]
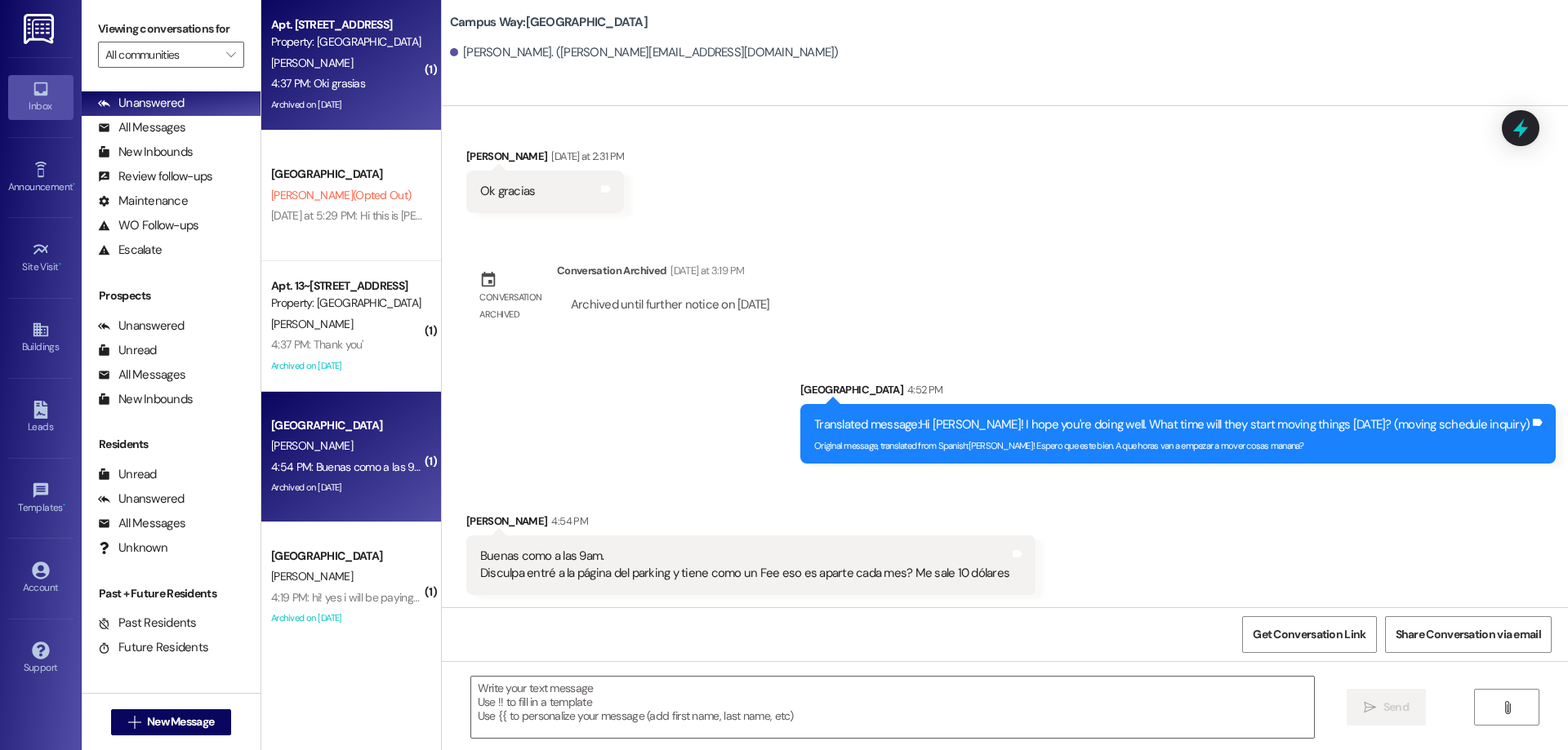
click at [398, 107] on div "Archived on [DATE]" at bounding box center [346, 105] width 154 height 20
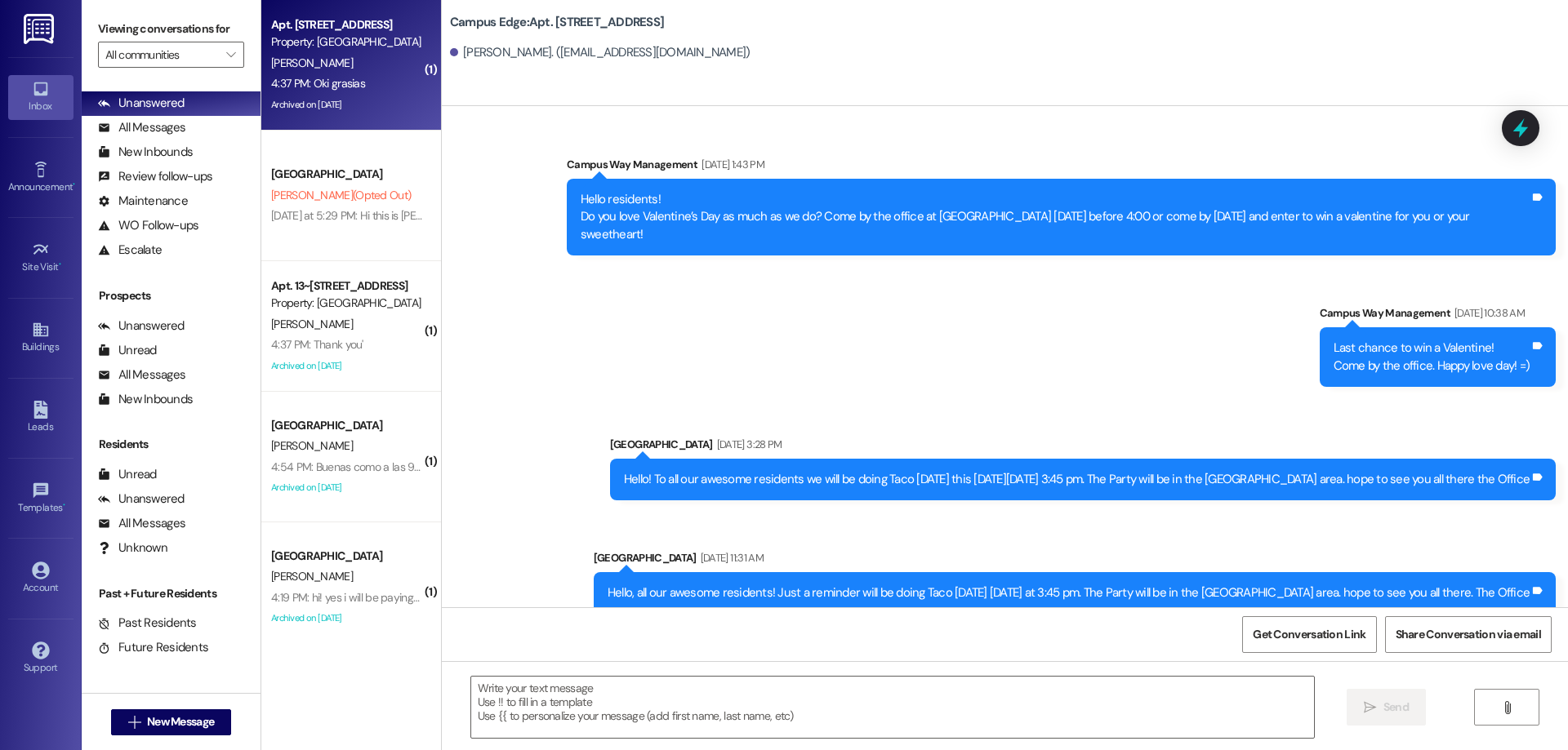
scroll to position [25436, 0]
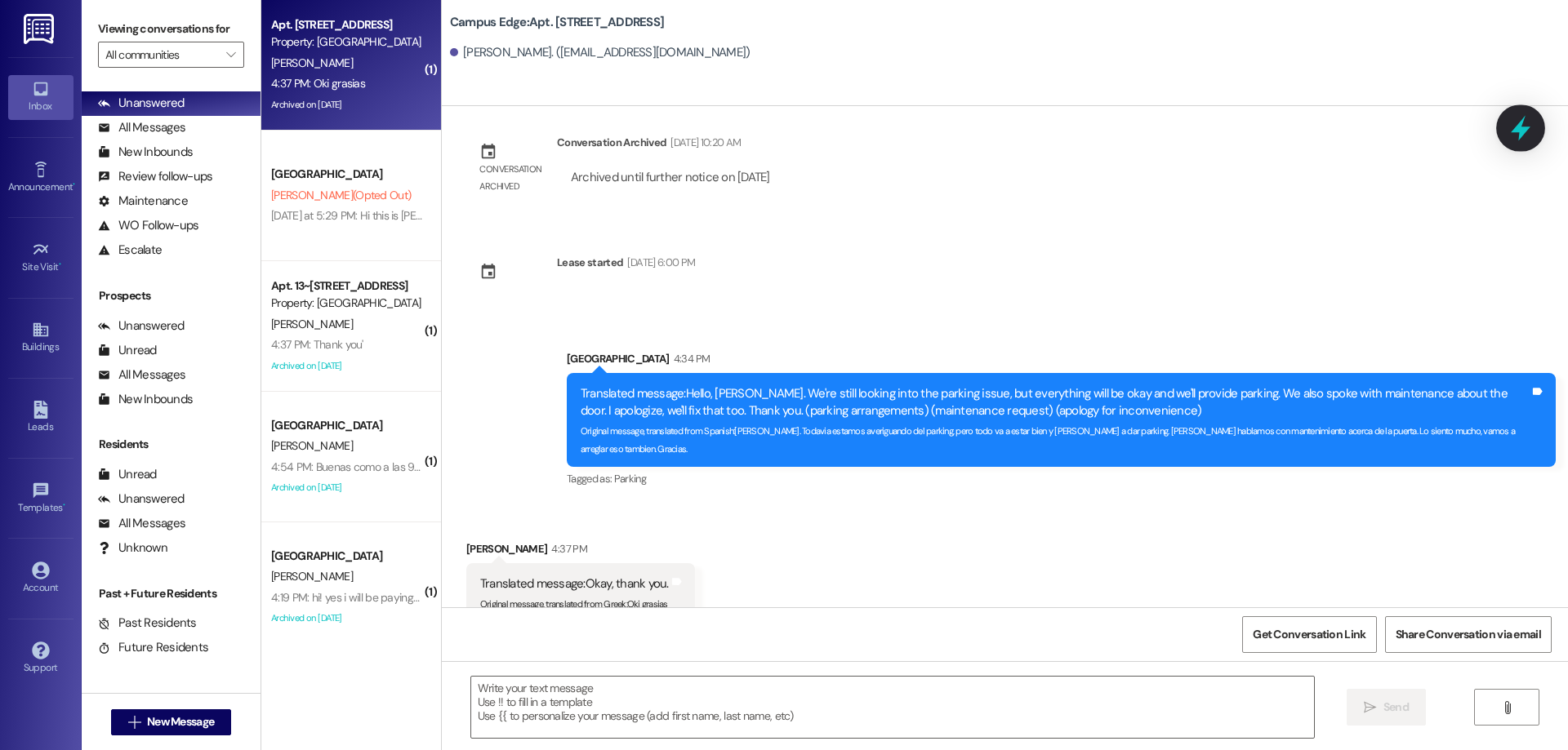
click at [1520, 137] on icon at bounding box center [1520, 129] width 19 height 26
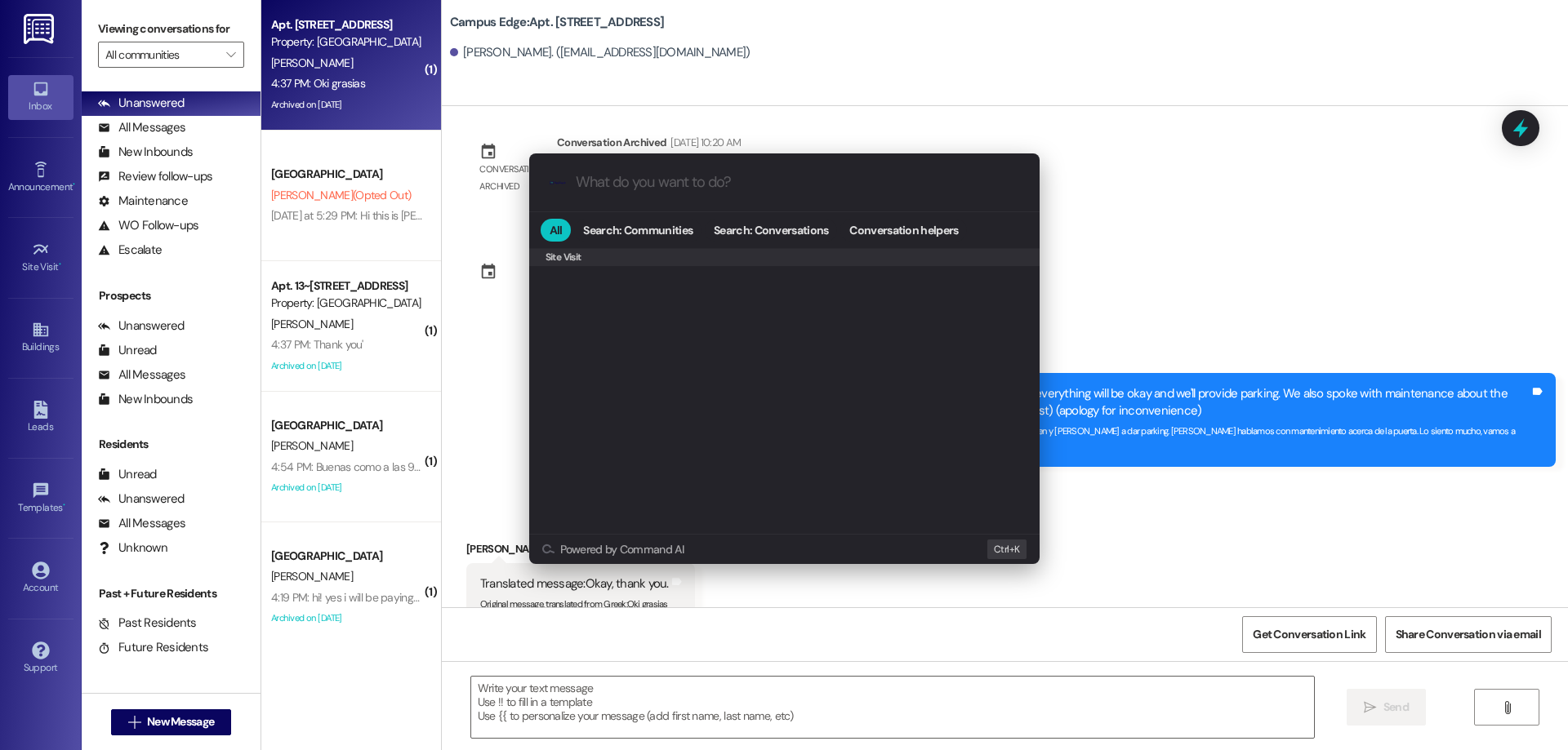
scroll to position [730, 0]
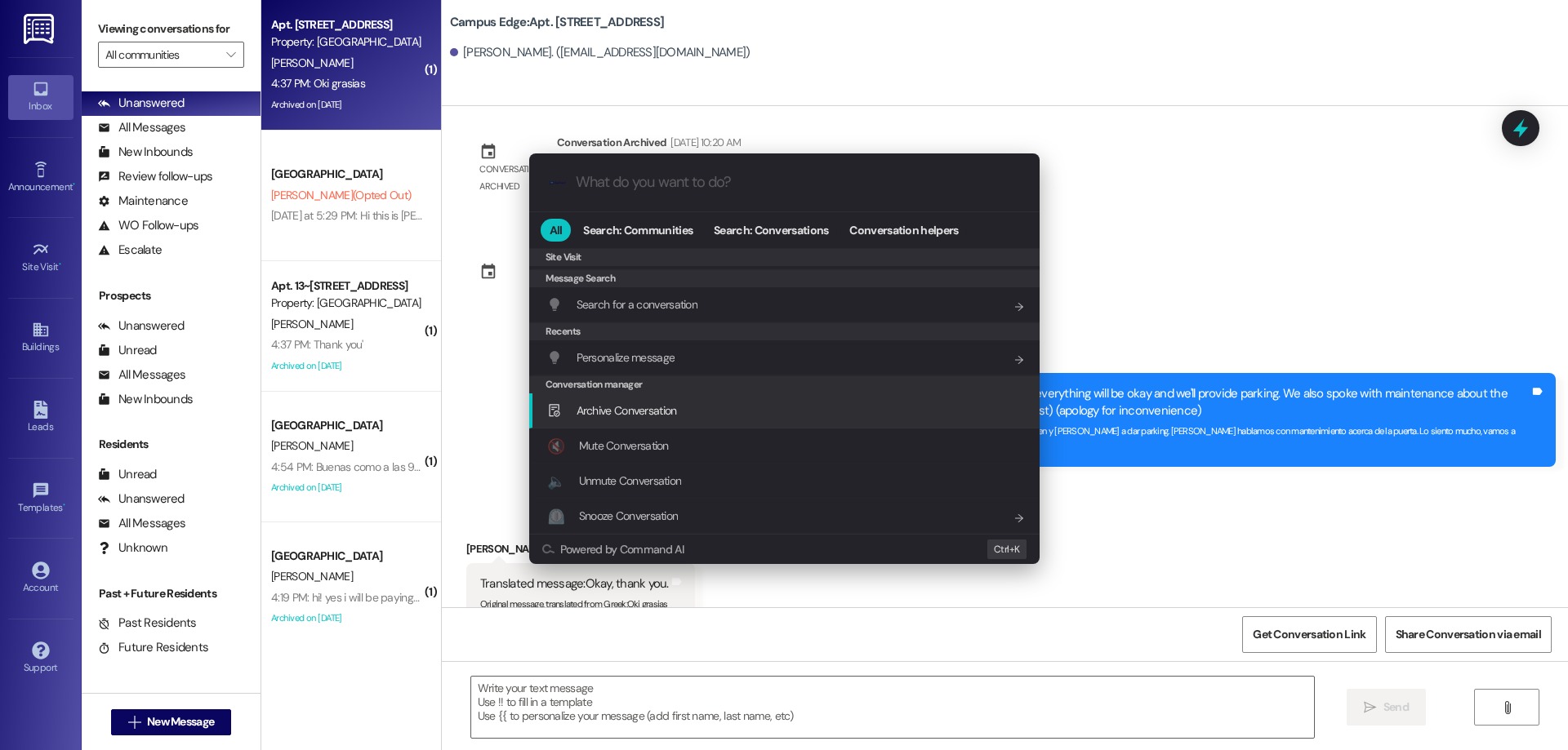
click at [652, 412] on span "Archive Conversation" at bounding box center [627, 410] width 100 height 15
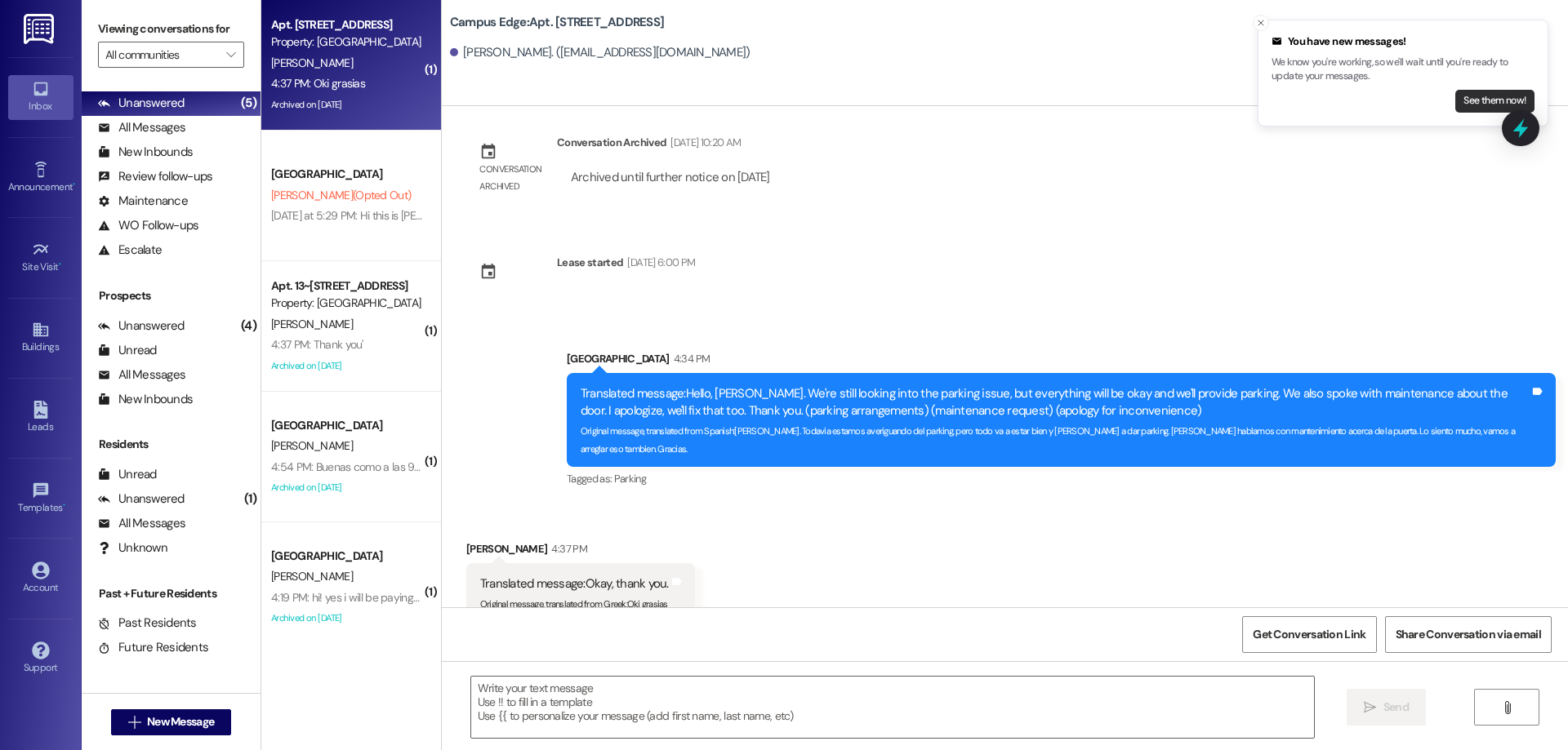
click at [1484, 97] on button "See them now!" at bounding box center [1495, 101] width 79 height 23
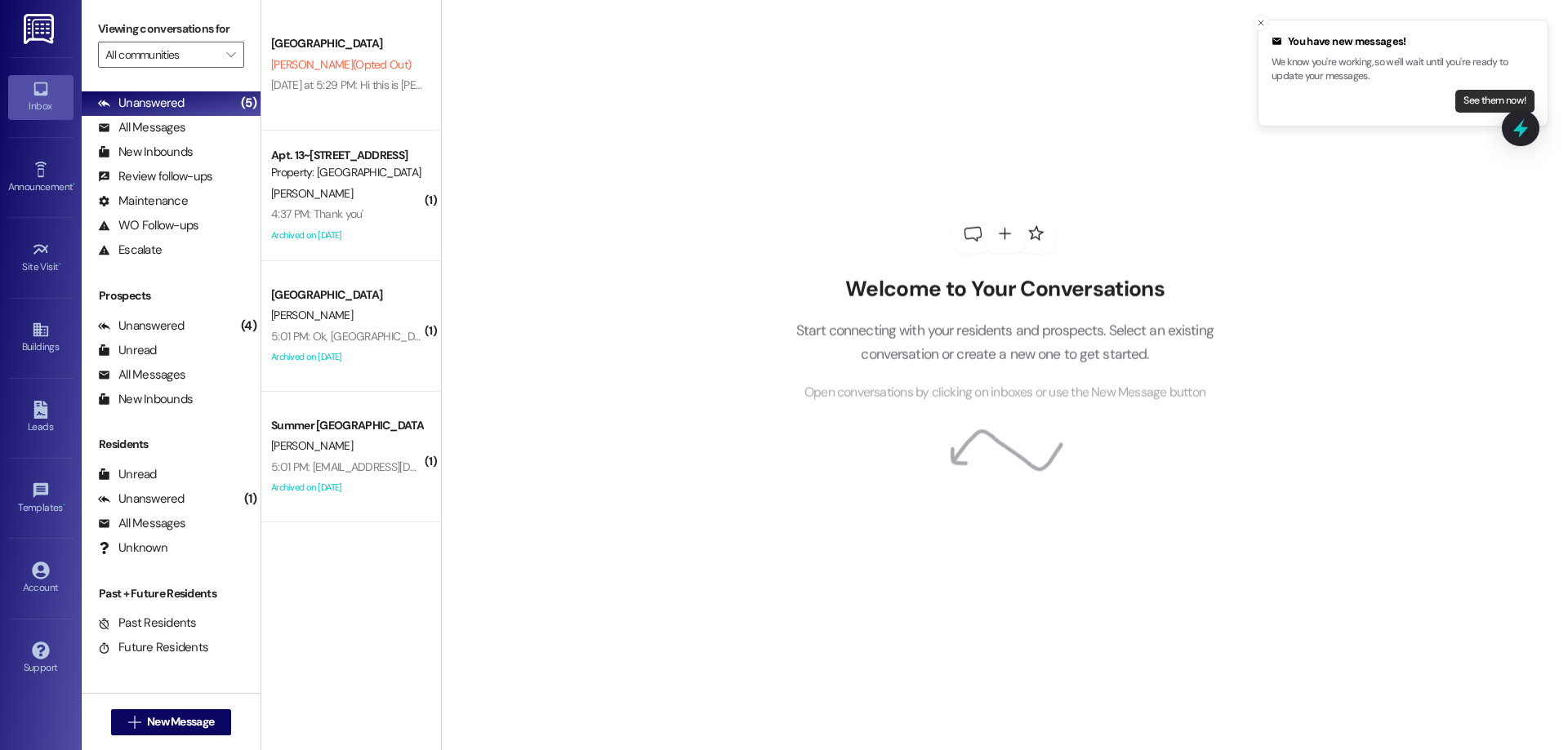
click at [1467, 103] on button "See them now!" at bounding box center [1495, 101] width 79 height 23
